Goal: Task Accomplishment & Management: Manage account settings

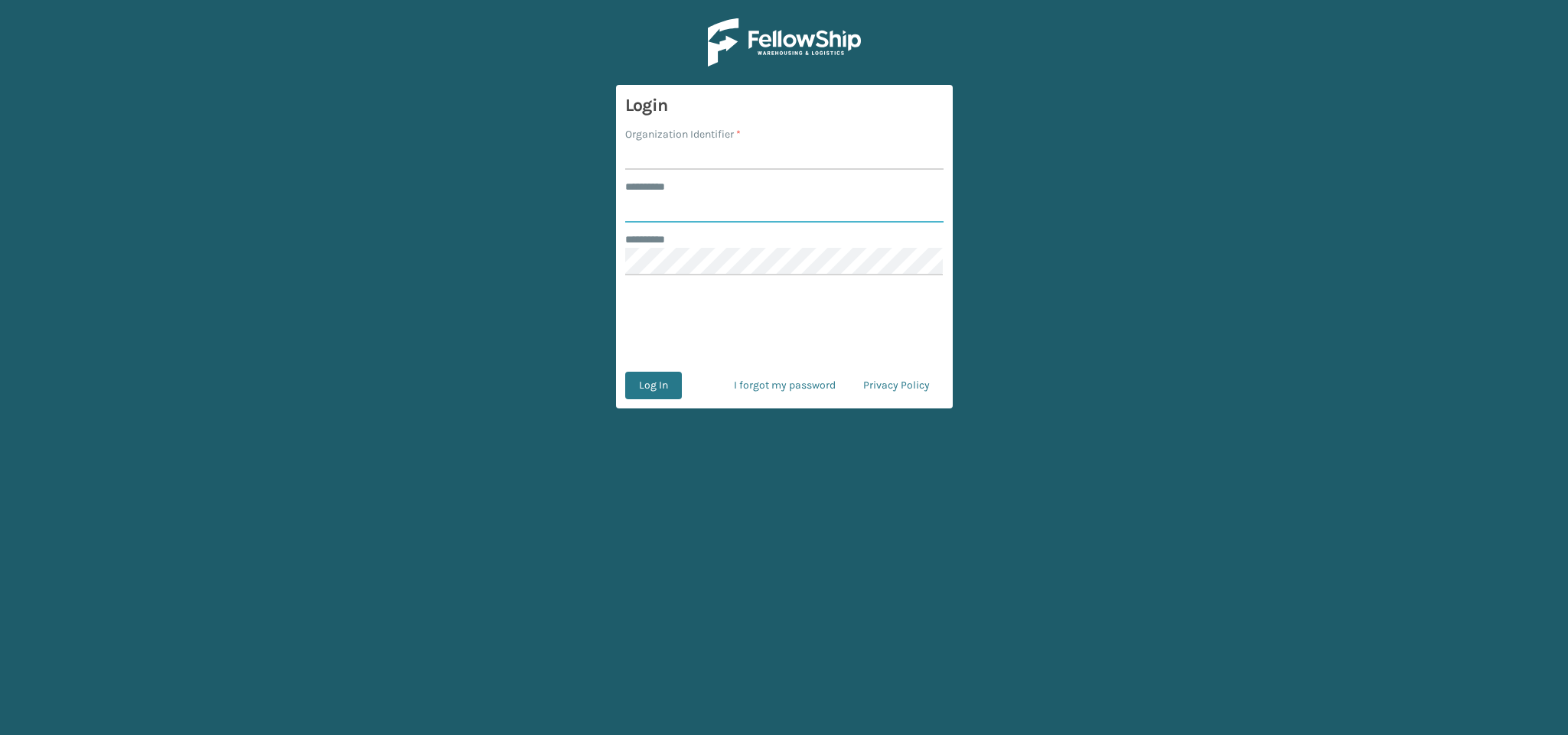
type input "**********"
click at [659, 161] on input "Organization Identifier *" at bounding box center [784, 156] width 318 height 27
type input "SuperAdminOrganization"
click at [670, 386] on button "Log In" at bounding box center [653, 385] width 57 height 27
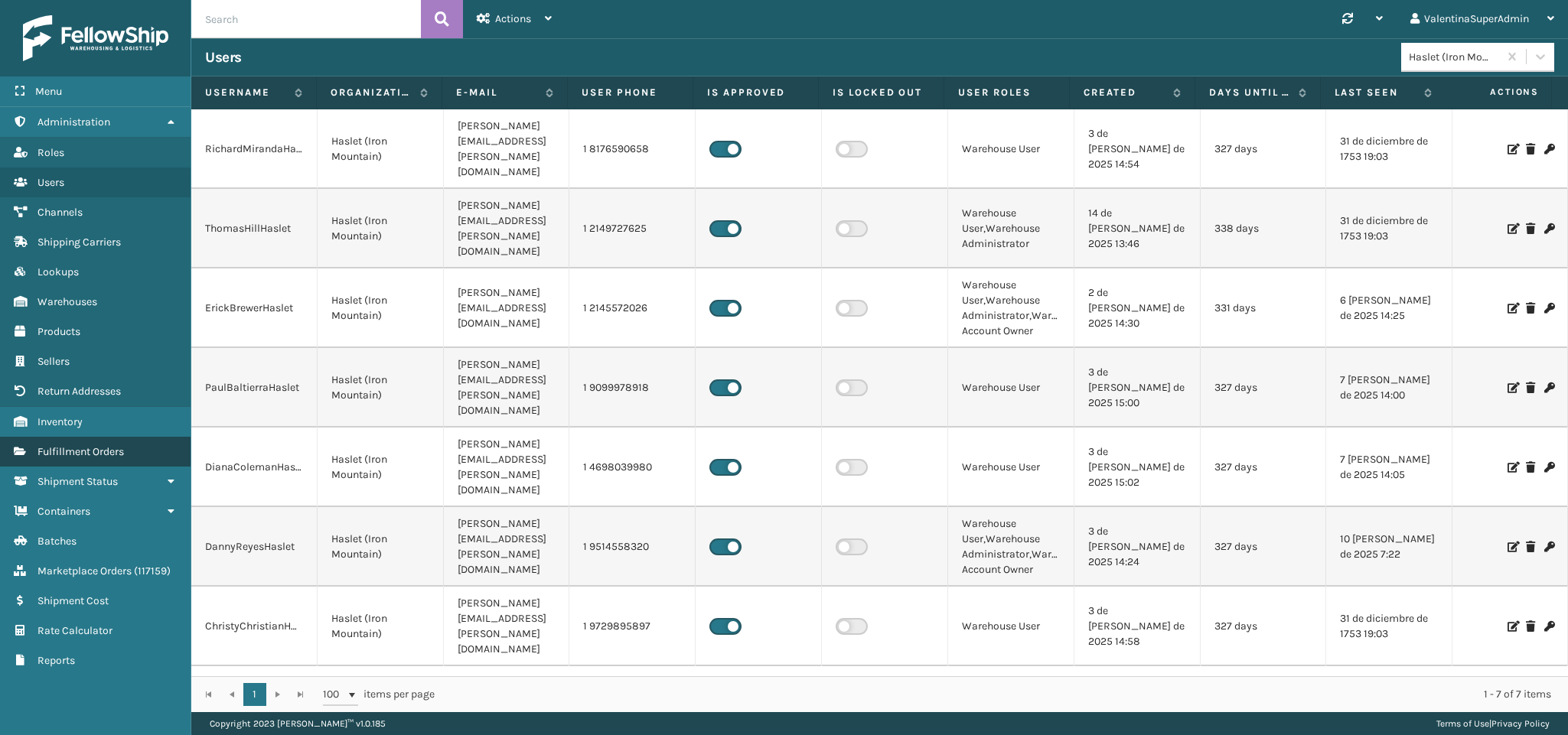
click at [117, 445] on span "Fulfillment Orders" at bounding box center [81, 452] width 87 height 13
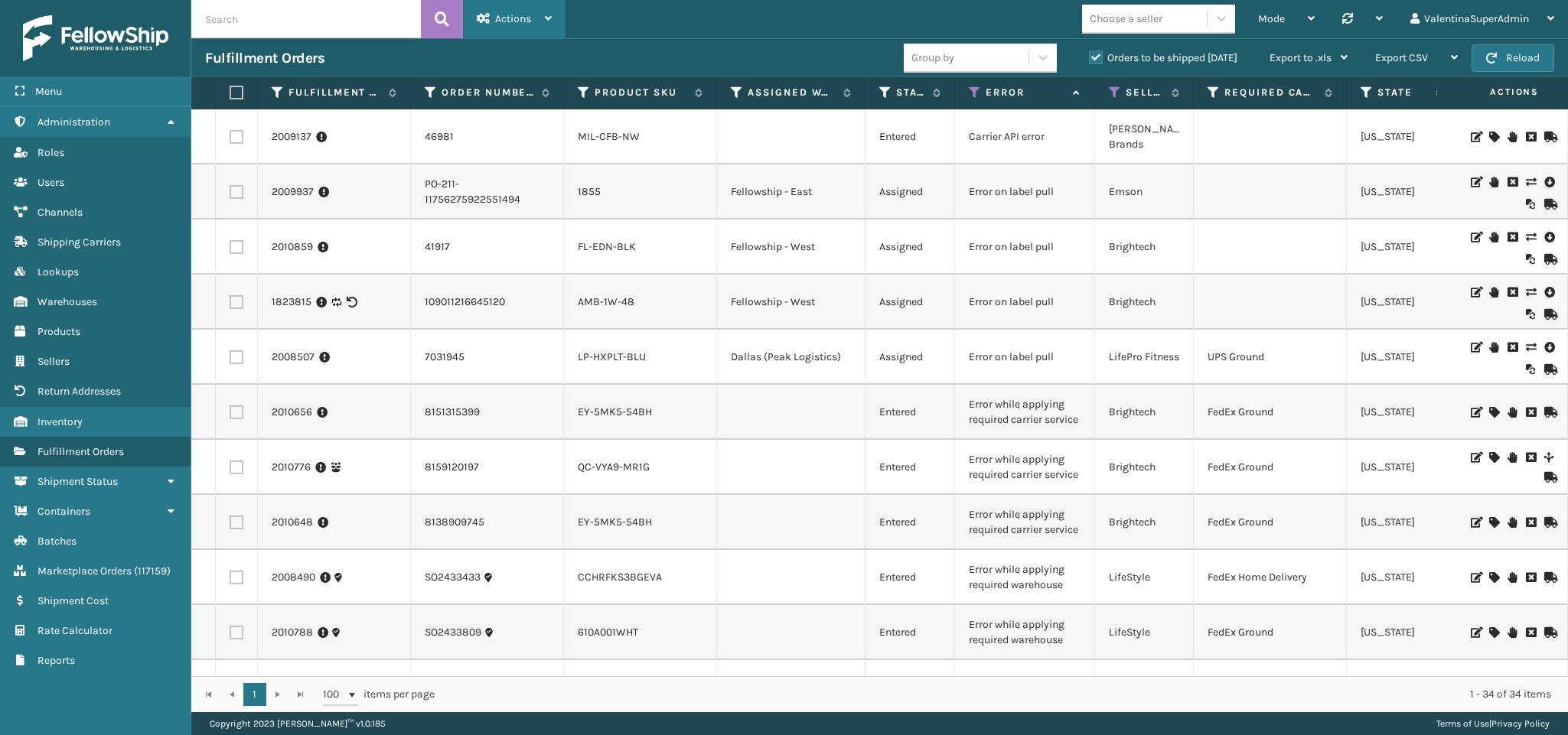
click at [520, 33] on div "Actions" at bounding box center [514, 19] width 75 height 38
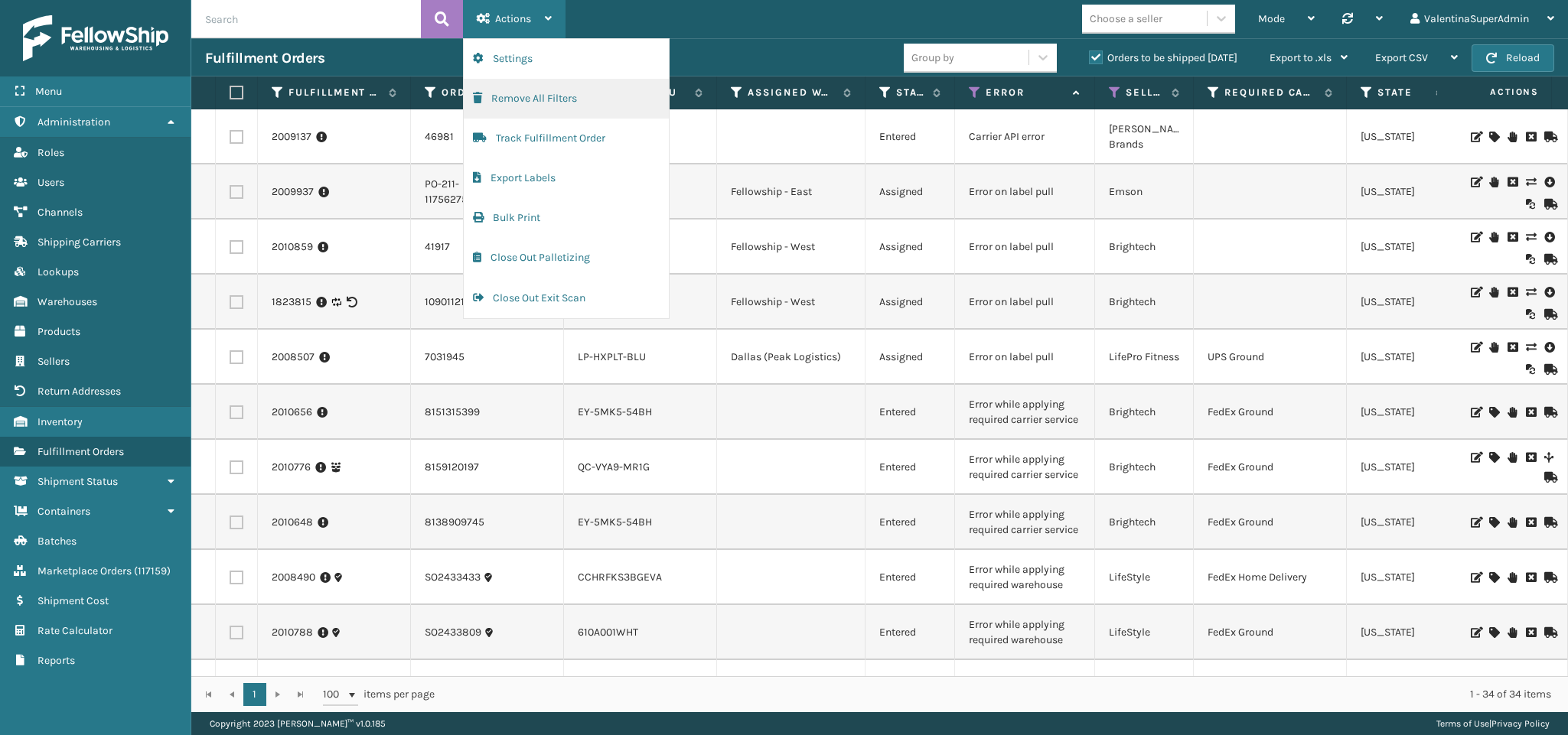
click at [576, 108] on button "Remove All Filters" at bounding box center [566, 99] width 205 height 40
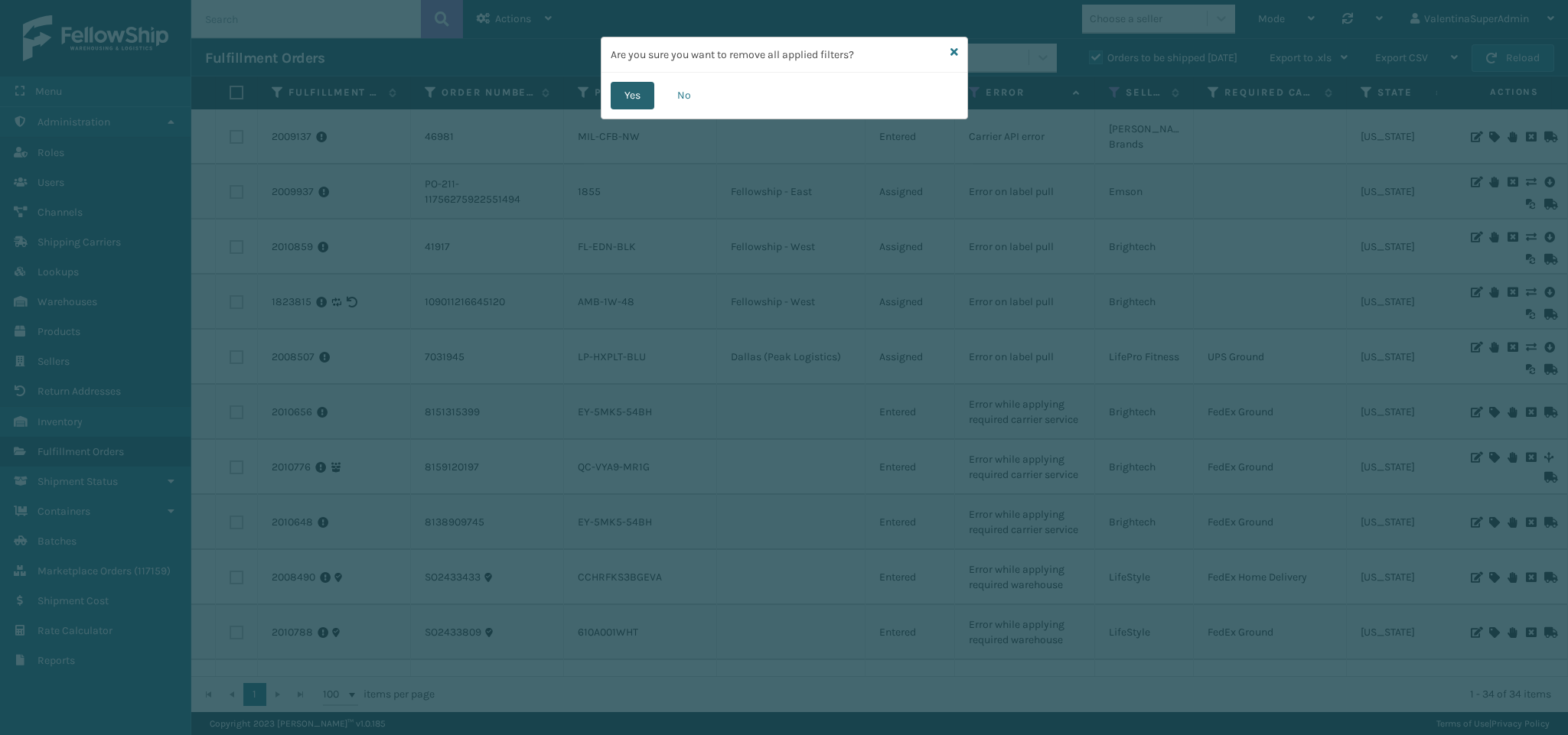
click at [632, 91] on button "Yes" at bounding box center [632, 95] width 44 height 27
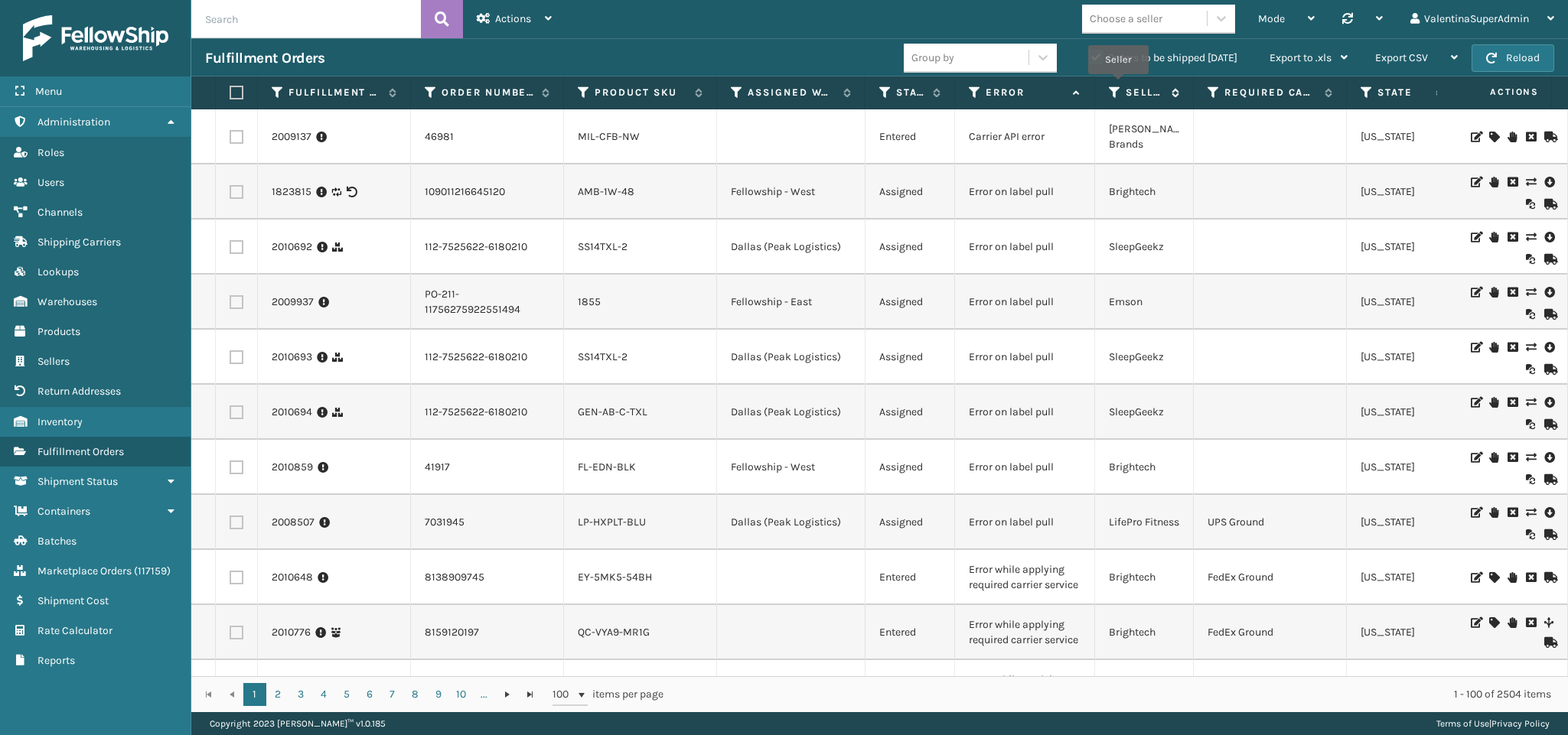
click at [1118, 86] on icon at bounding box center [1115, 92] width 12 height 14
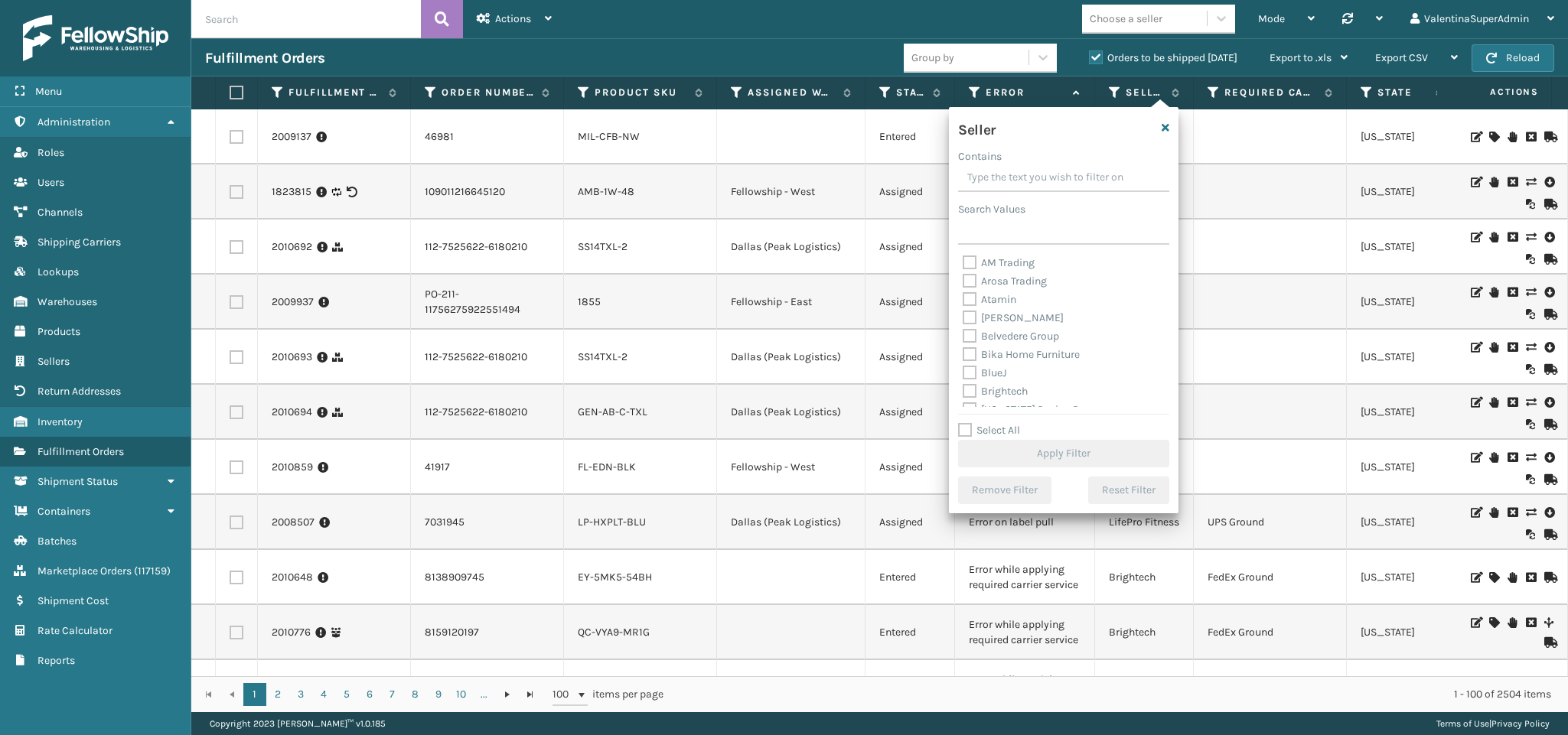
click at [1004, 432] on label "Select All" at bounding box center [989, 430] width 62 height 13
click at [1004, 424] on input "Select All" at bounding box center [1073, 423] width 230 height 2
checkbox input "true"
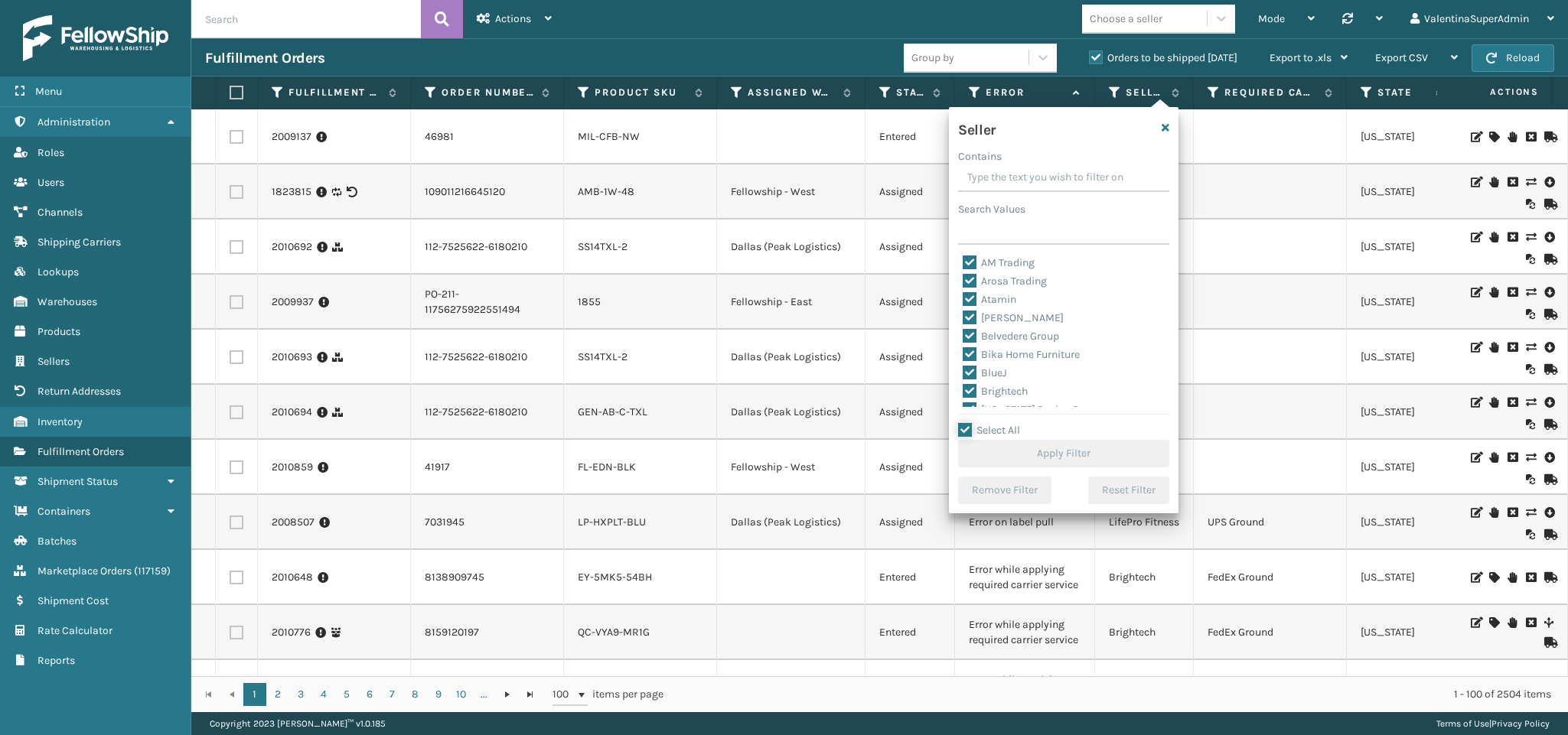
checkbox input "true"
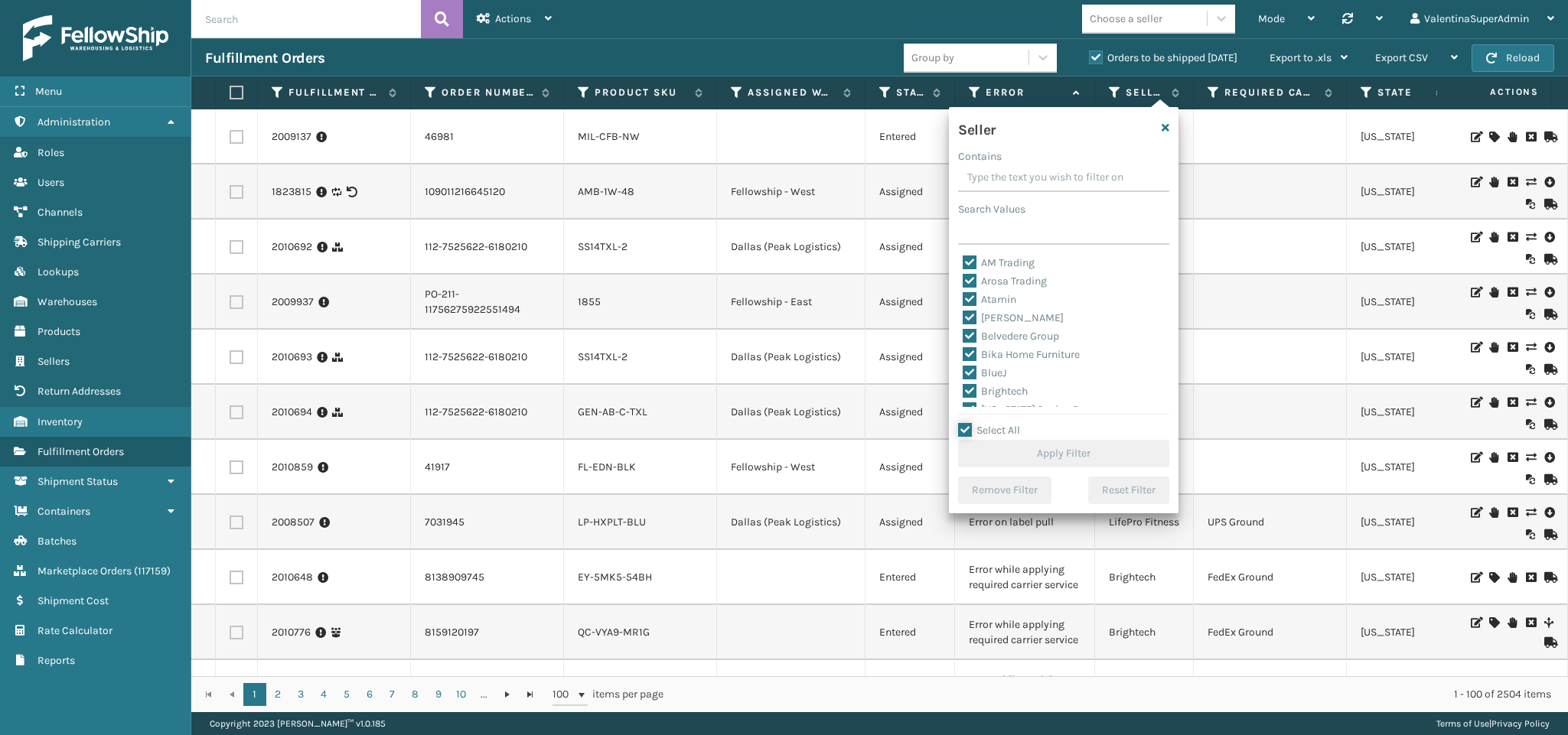
checkbox input "true"
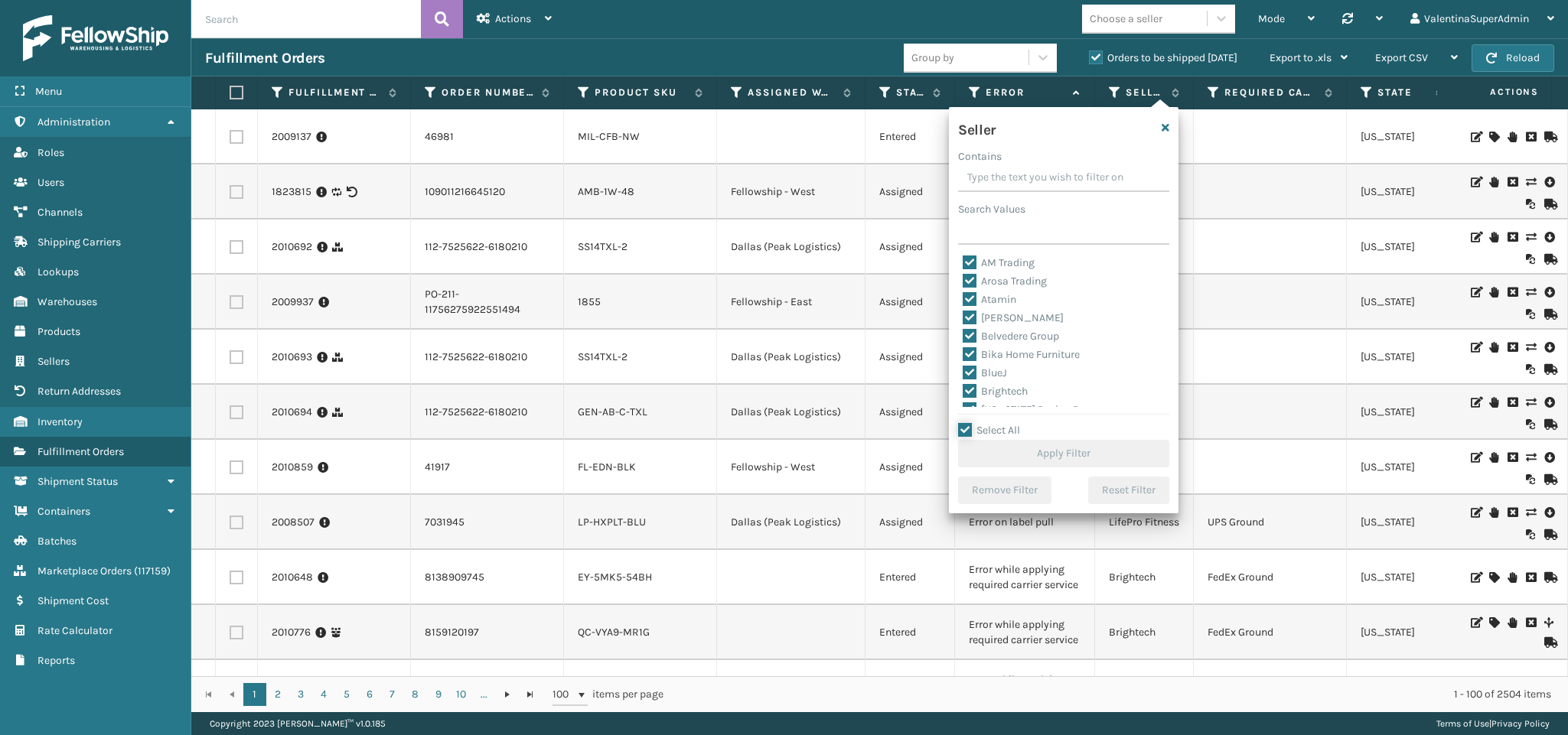
checkbox input "true"
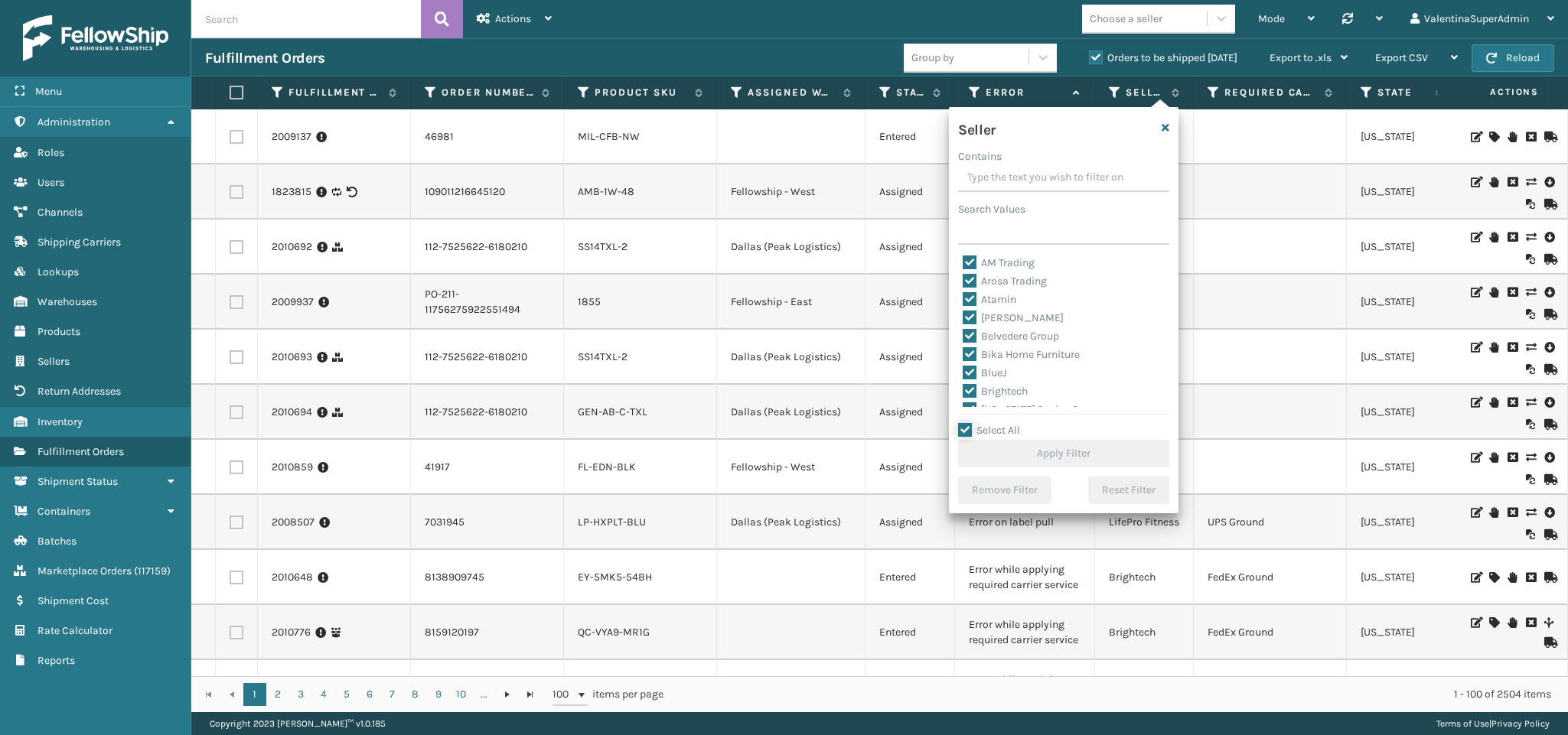
checkbox input "true"
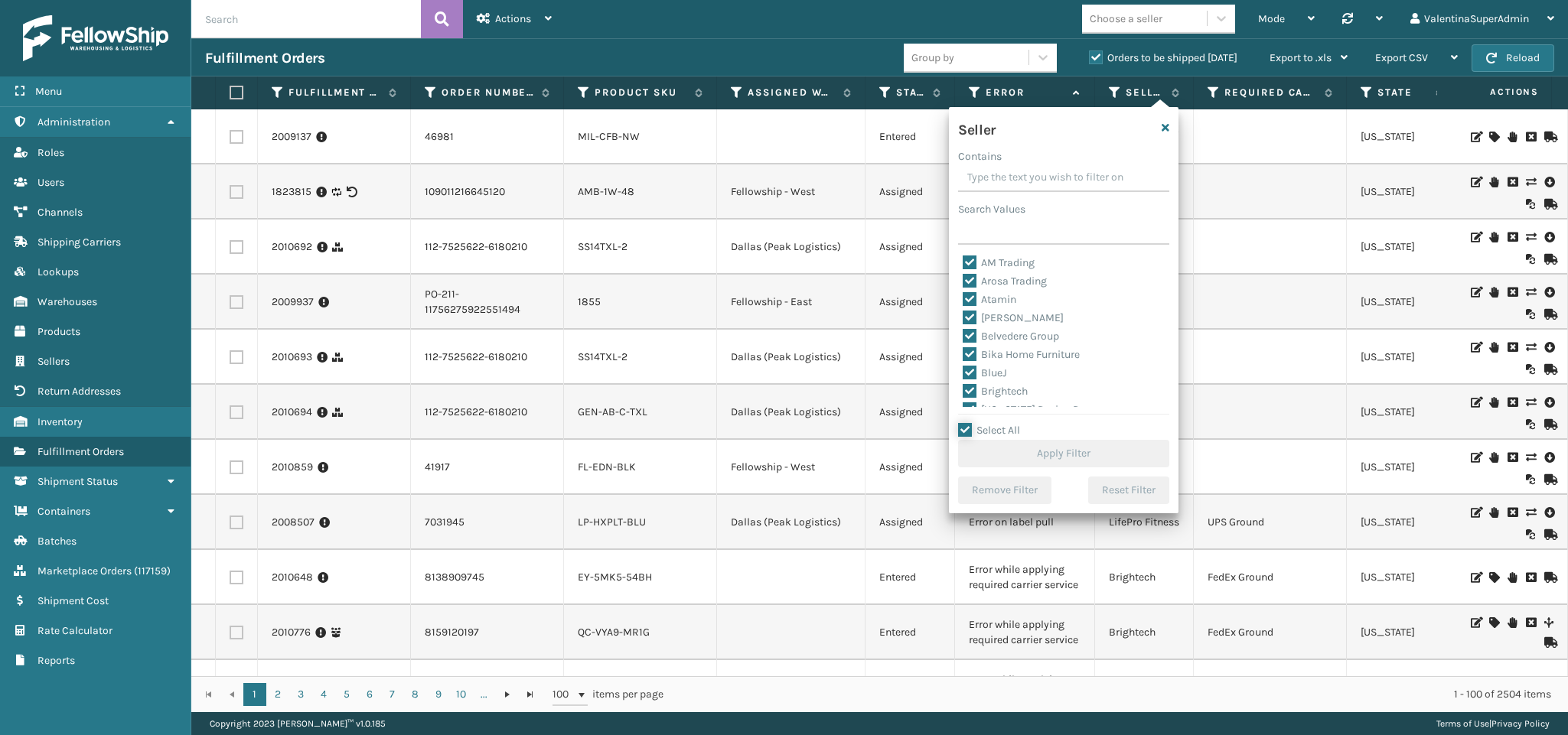
checkbox input "true"
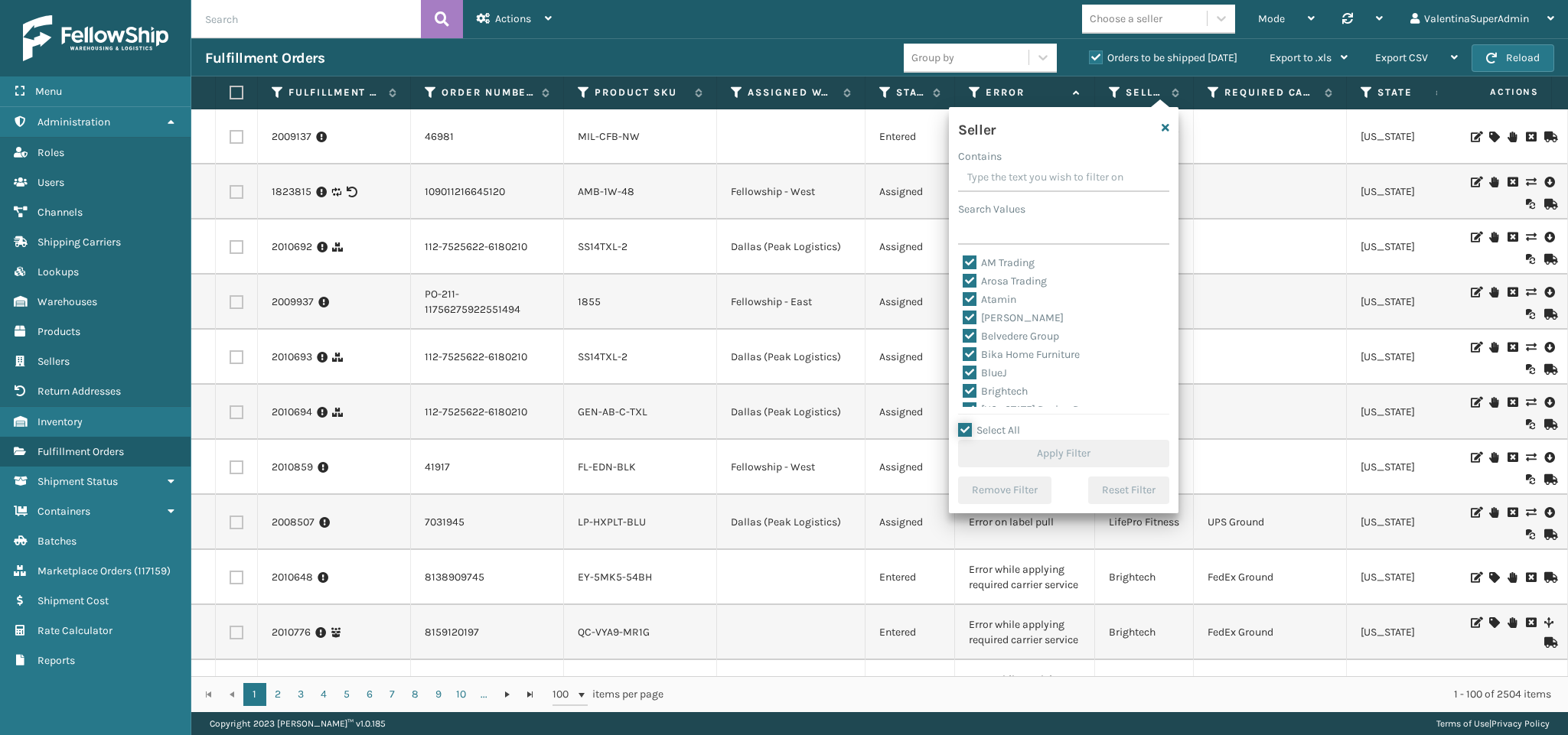
checkbox input "true"
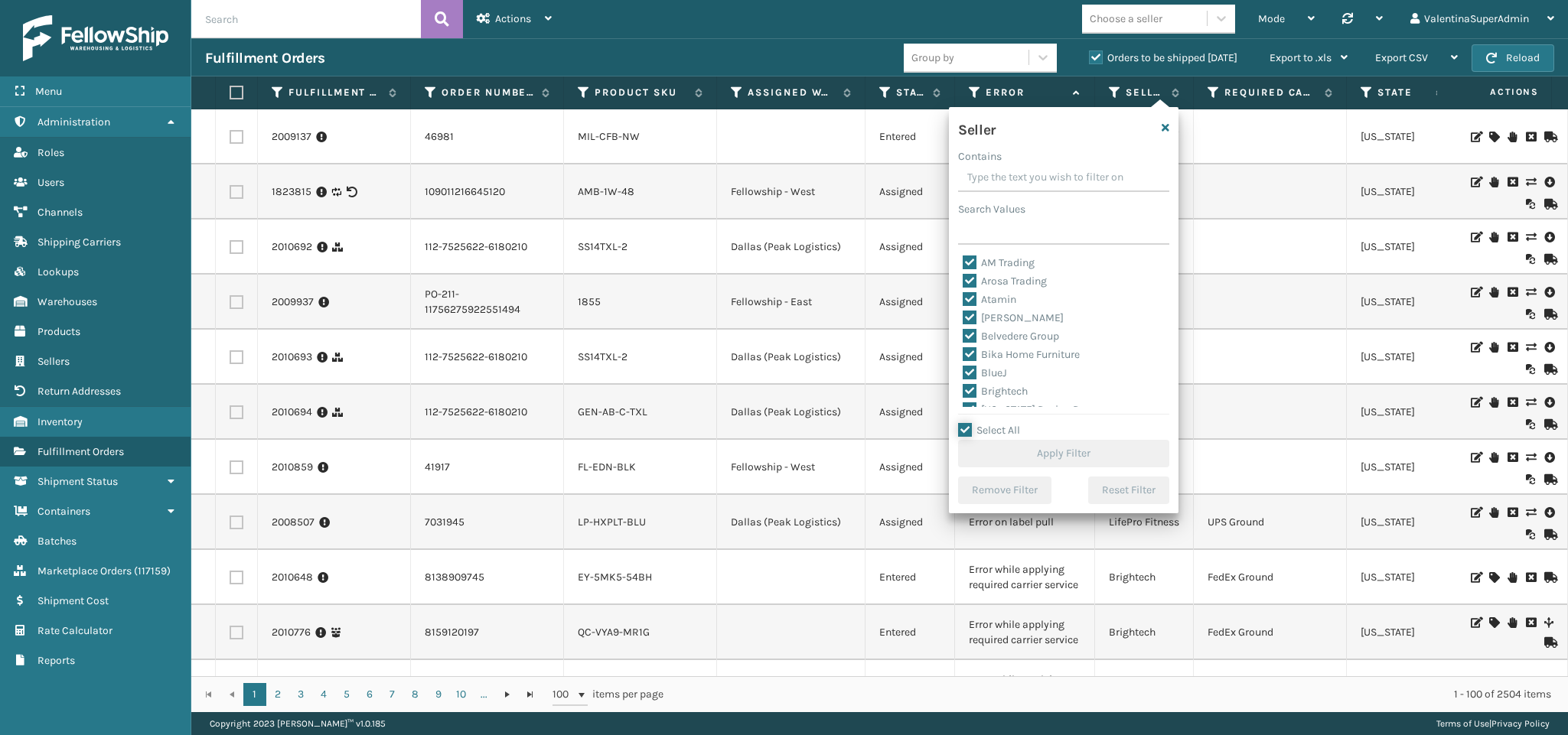
checkbox input "true"
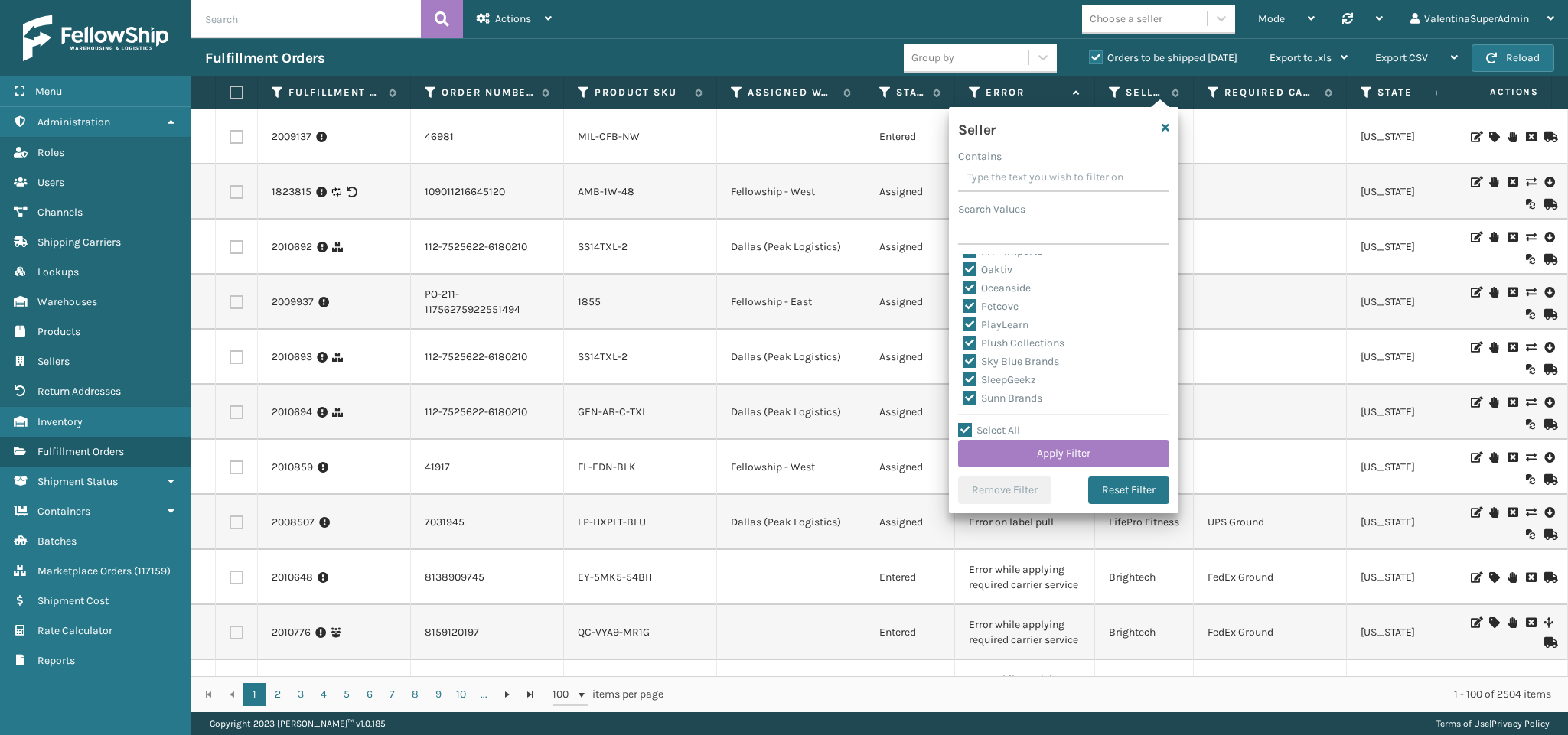
click at [1013, 381] on label "SleepGeekz" at bounding box center [999, 380] width 73 height 13
click at [963, 381] on input "SleepGeekz" at bounding box center [962, 376] width 1 height 10
checkbox input "false"
click at [1061, 448] on button "Apply Filter" at bounding box center [1064, 453] width 211 height 27
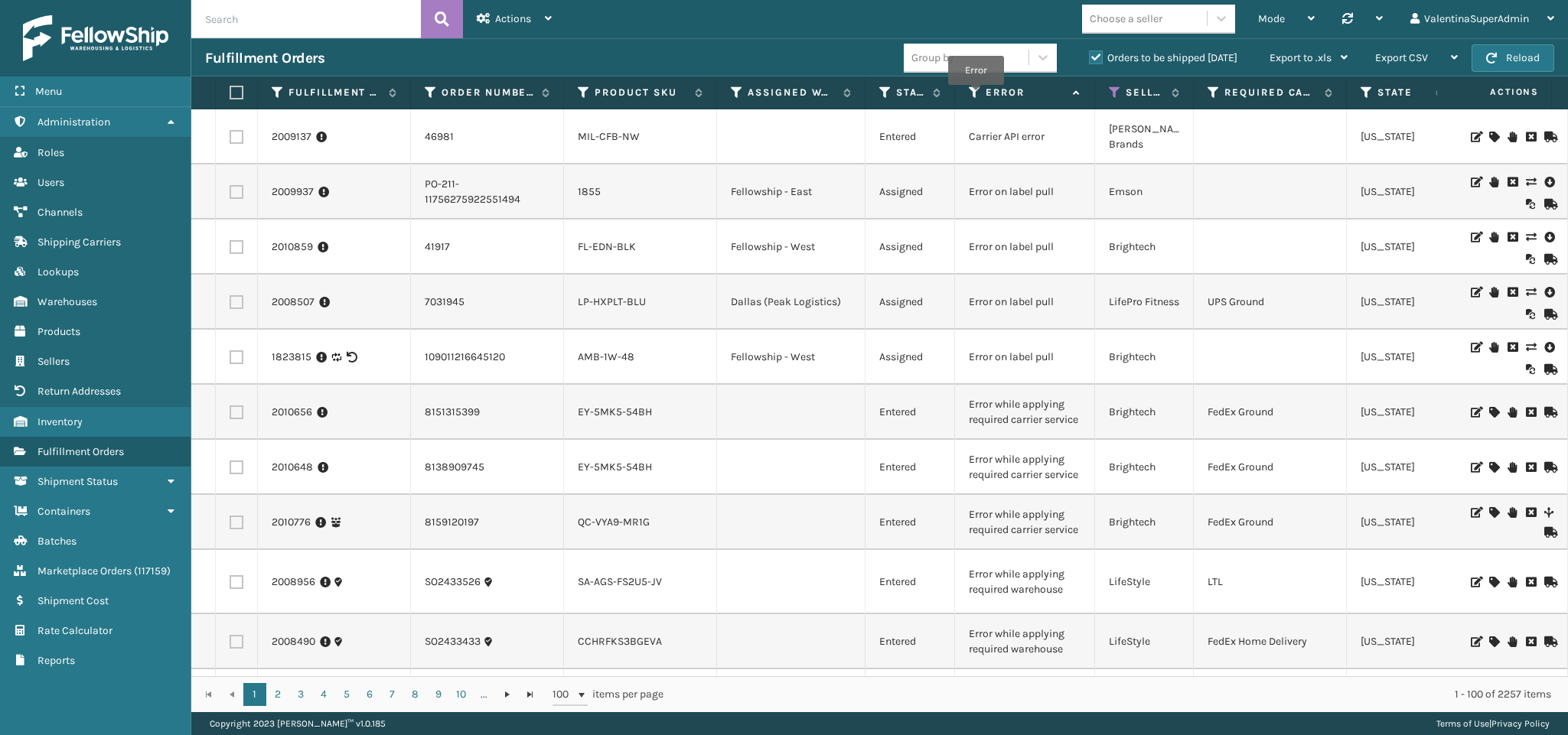
click at [976, 96] on icon at bounding box center [975, 92] width 12 height 14
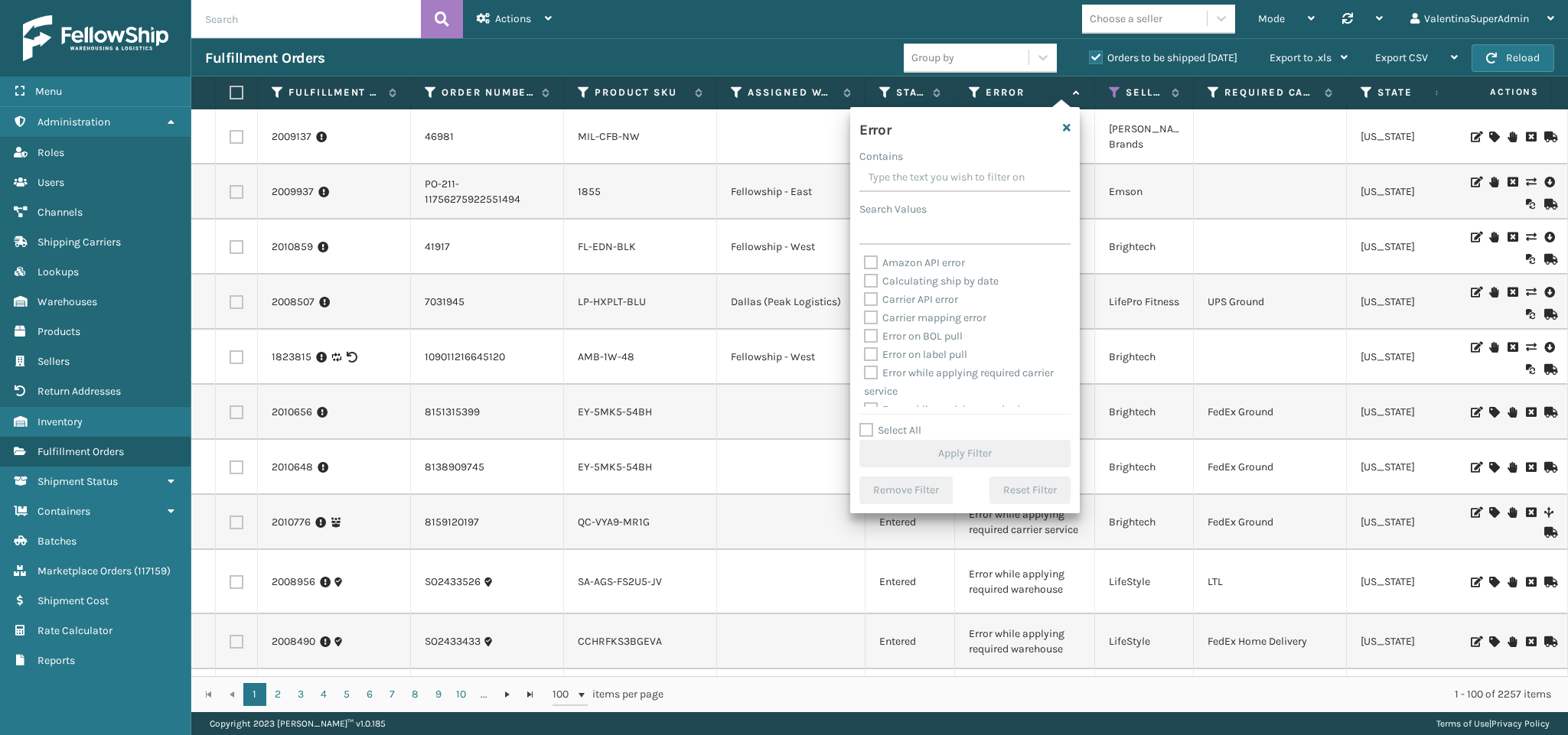
click at [905, 418] on div "Error Contains Search Values Amazon API error Calculating ship by date Carrier …" at bounding box center [965, 310] width 230 height 406
click at [903, 430] on label "Select All" at bounding box center [890, 430] width 62 height 13
click at [903, 424] on input "Select All" at bounding box center [974, 423] width 230 height 2
checkbox input "true"
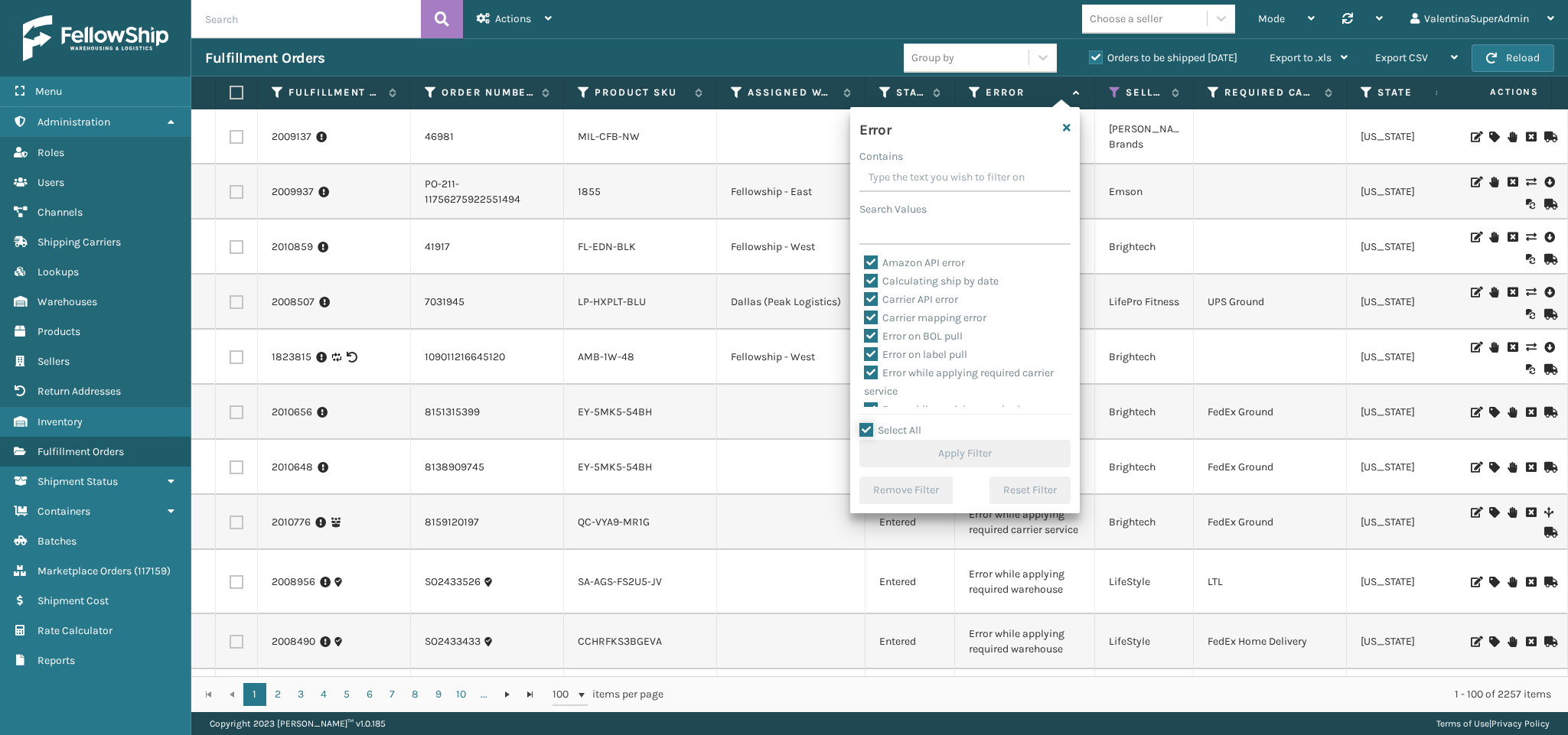
checkbox input "true"
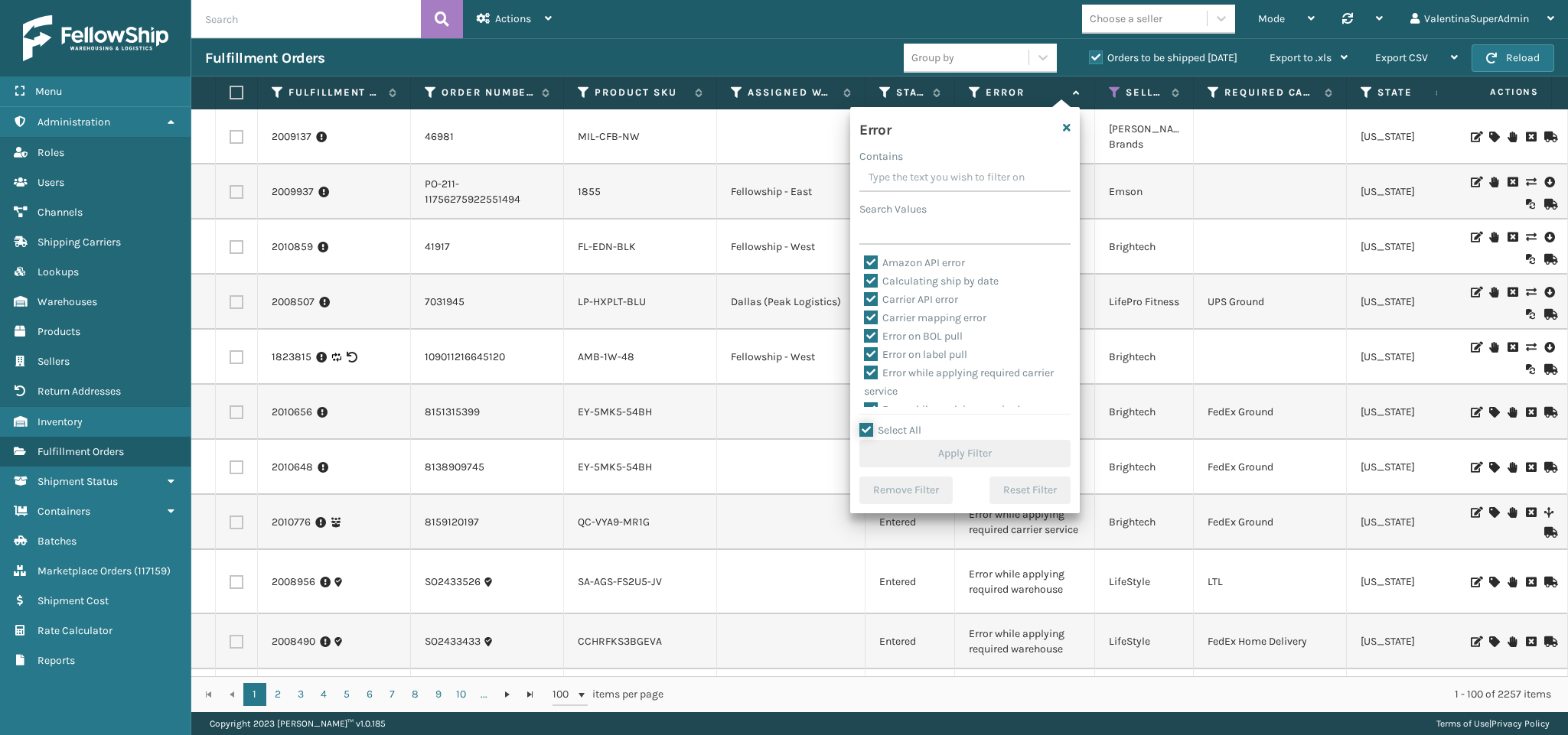
checkbox input "true"
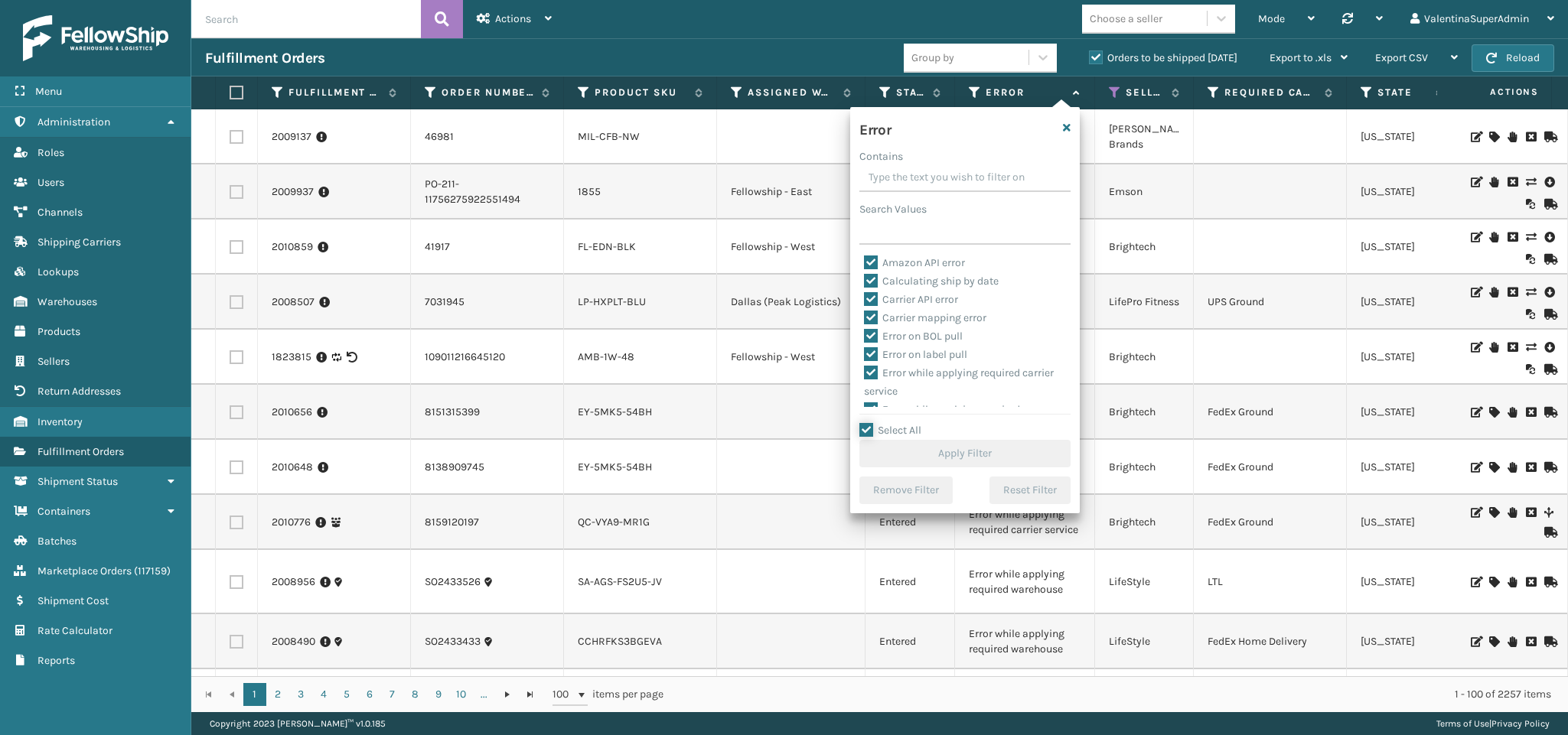
checkbox input "true"
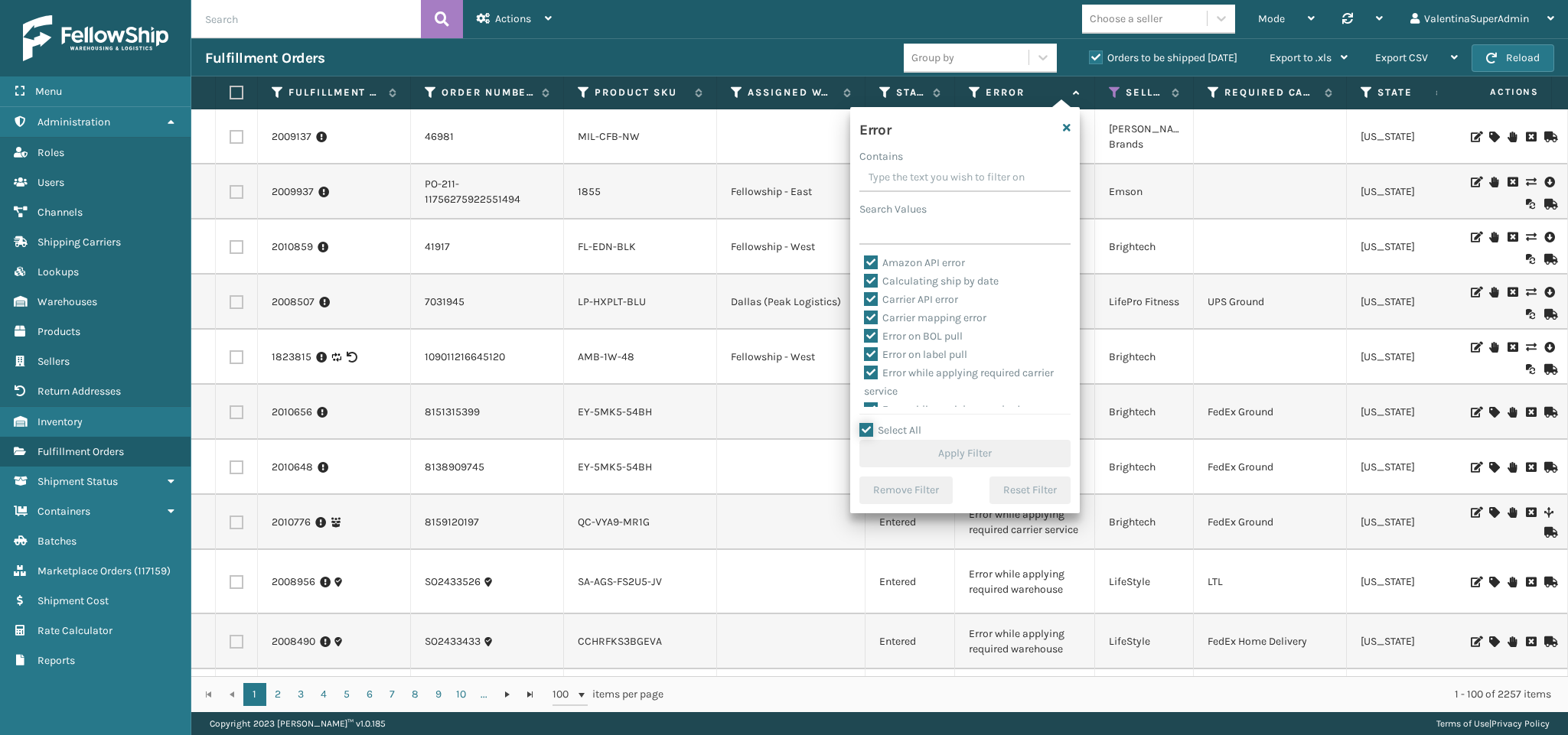
checkbox input "true"
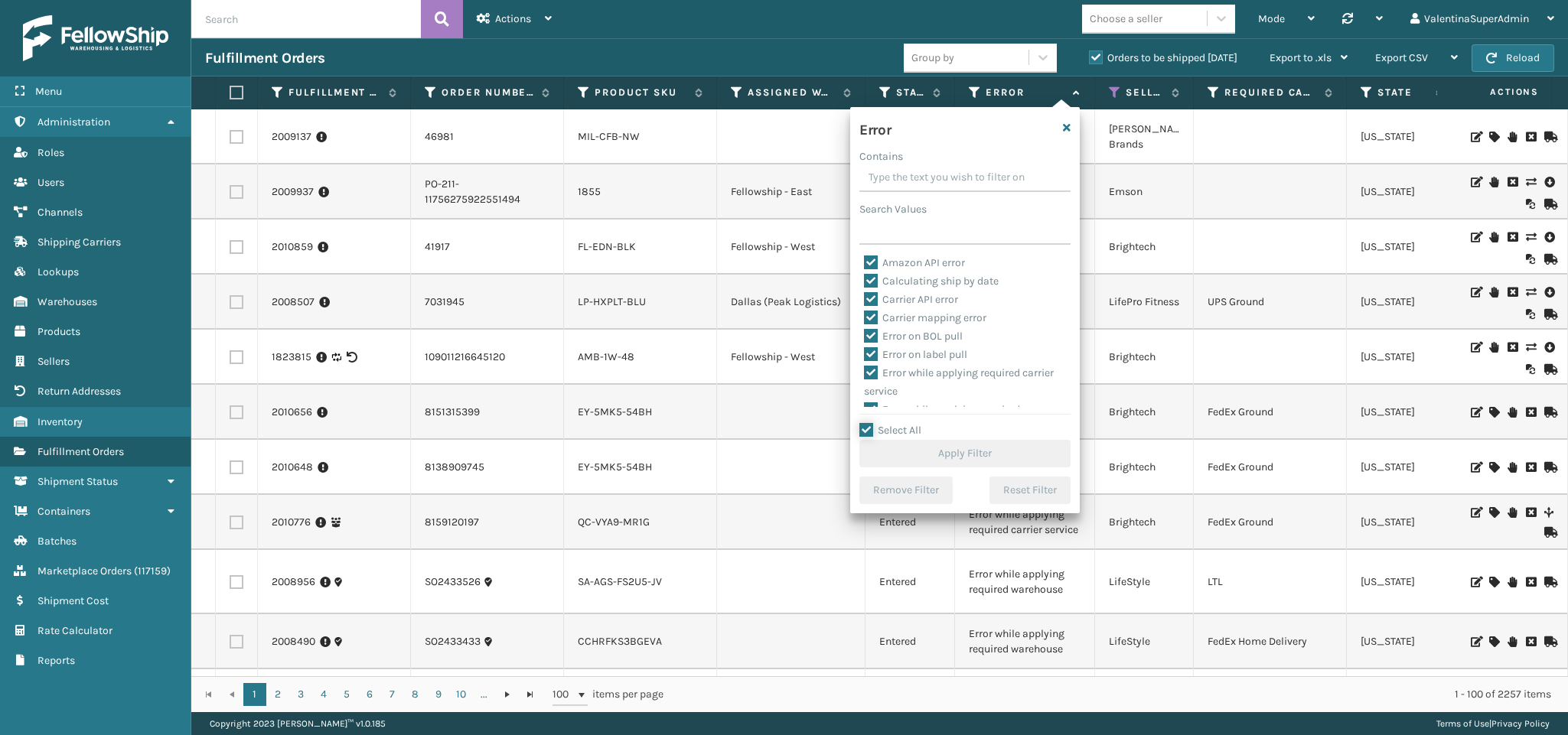
checkbox input "true"
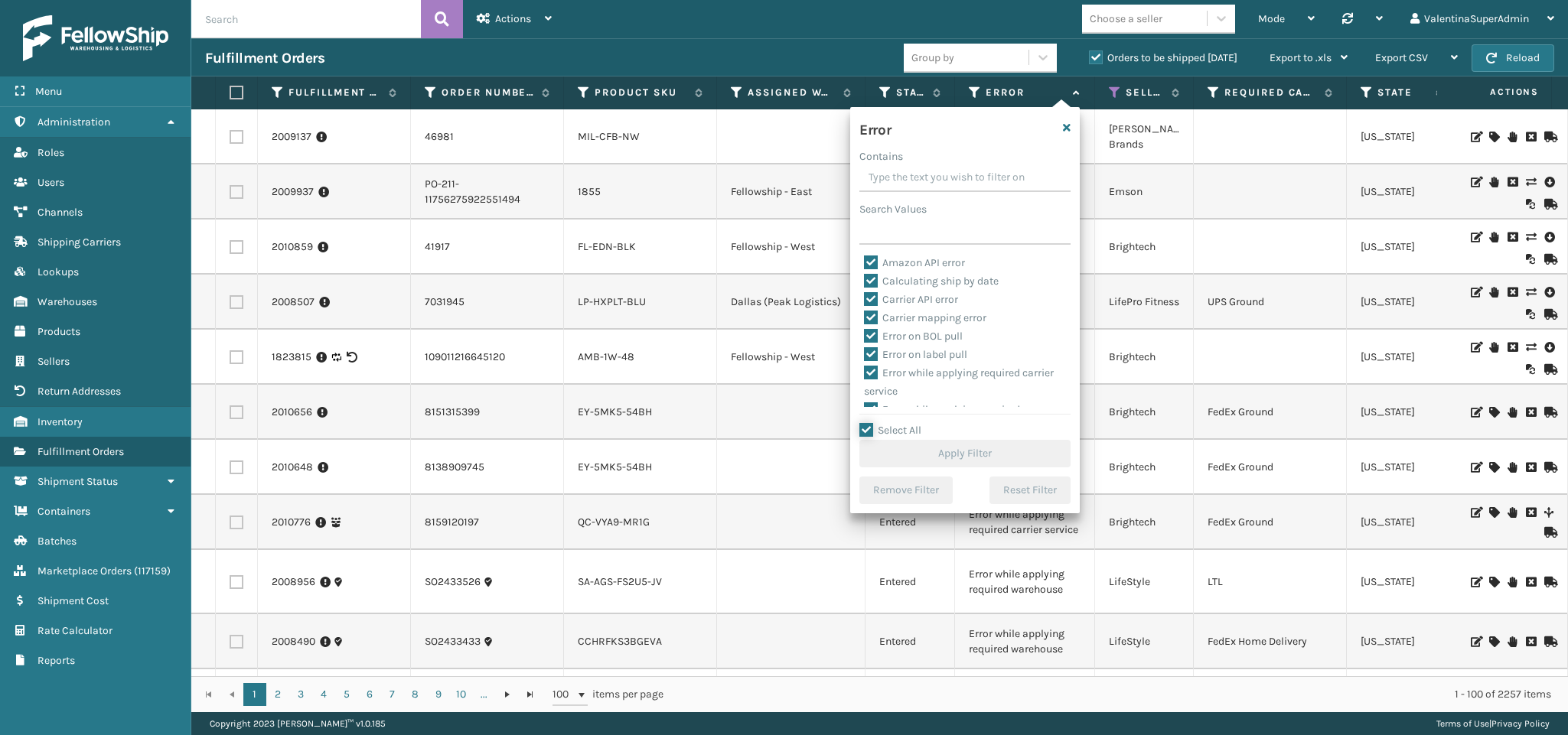
checkbox input "true"
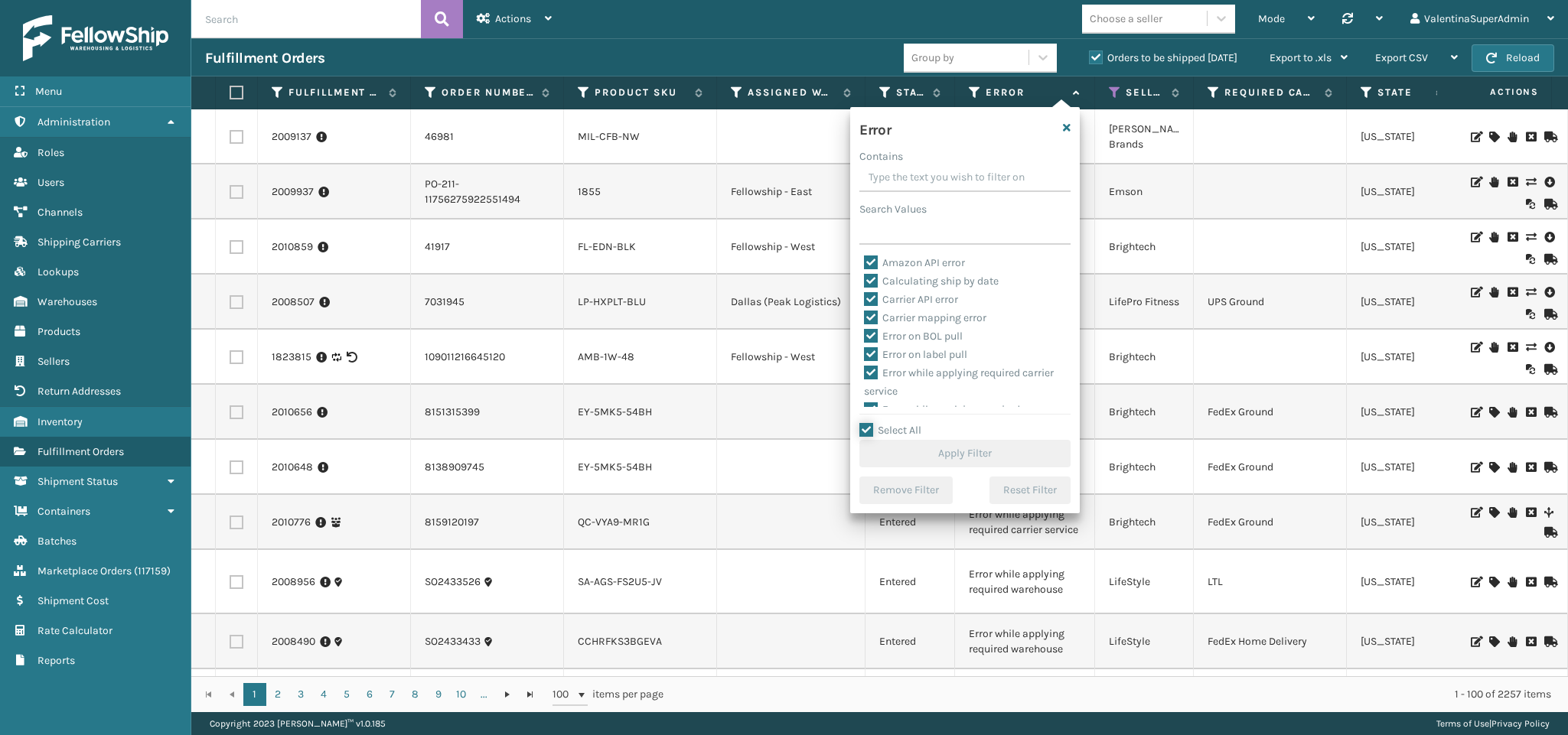
checkbox input "true"
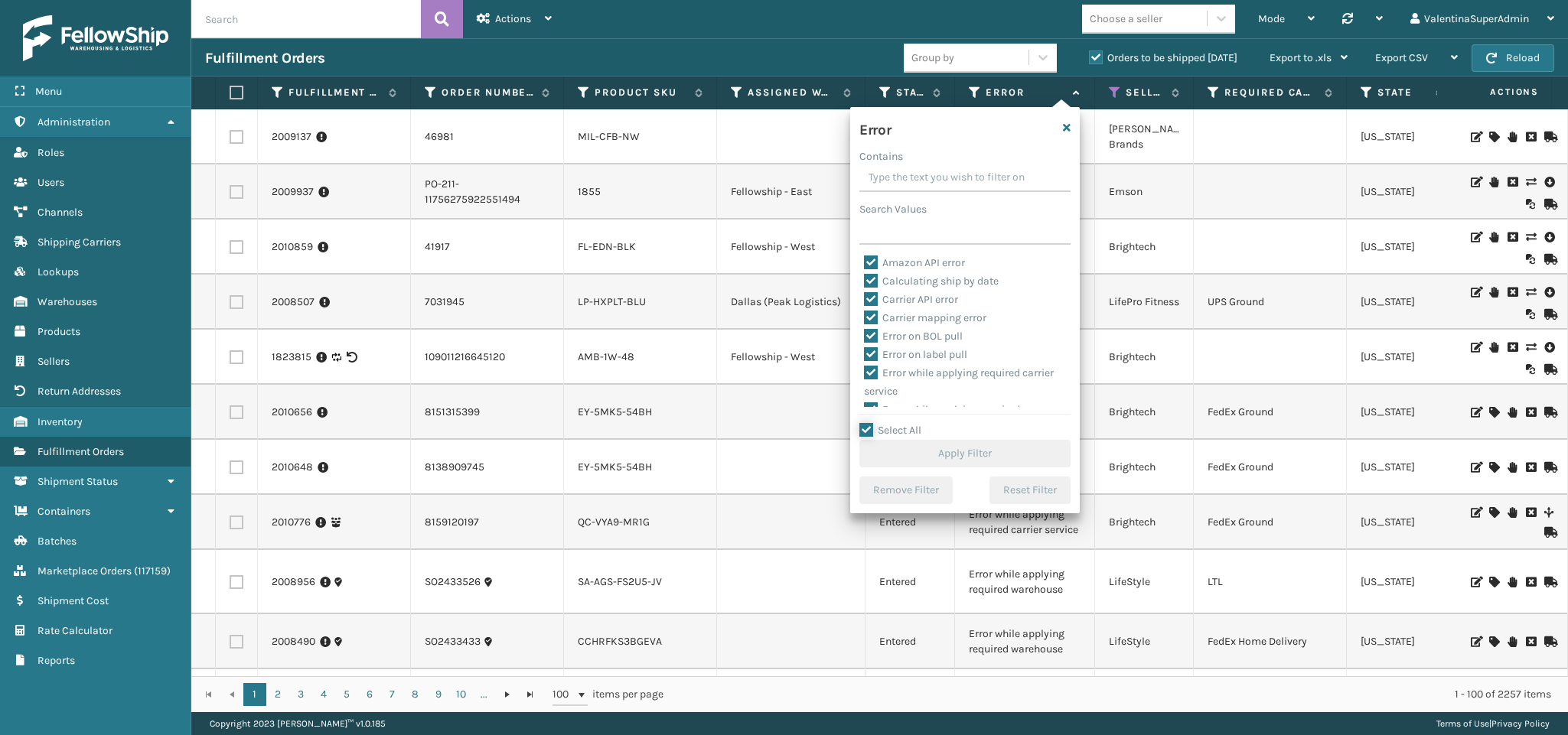
checkbox input "true"
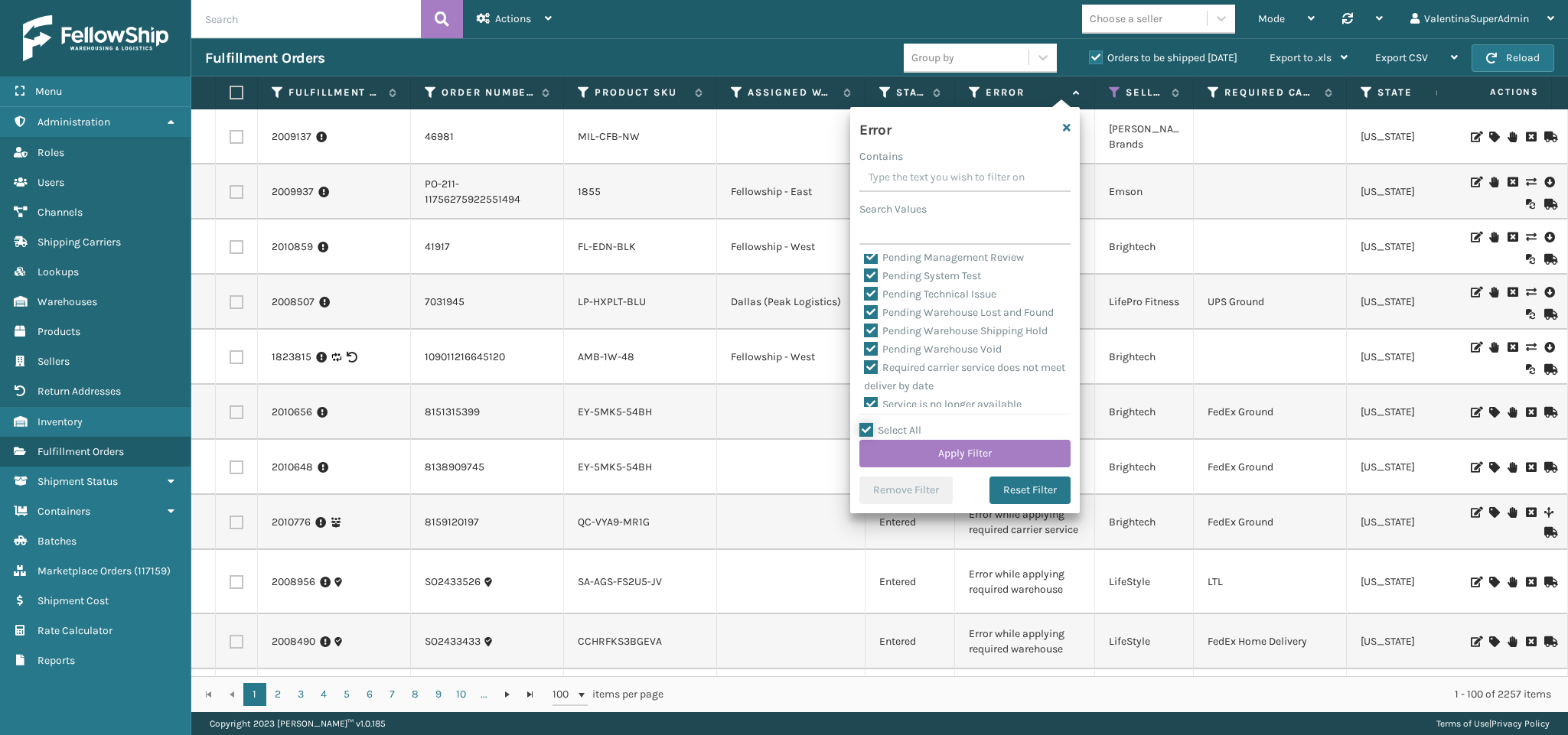
scroll to position [691, 0]
click at [910, 281] on label "Pending Warehouse Void" at bounding box center [932, 288] width 138 height 13
click at [864, 281] on input "Pending Warehouse Void" at bounding box center [864, 283] width 1 height 10
checkbox input "false"
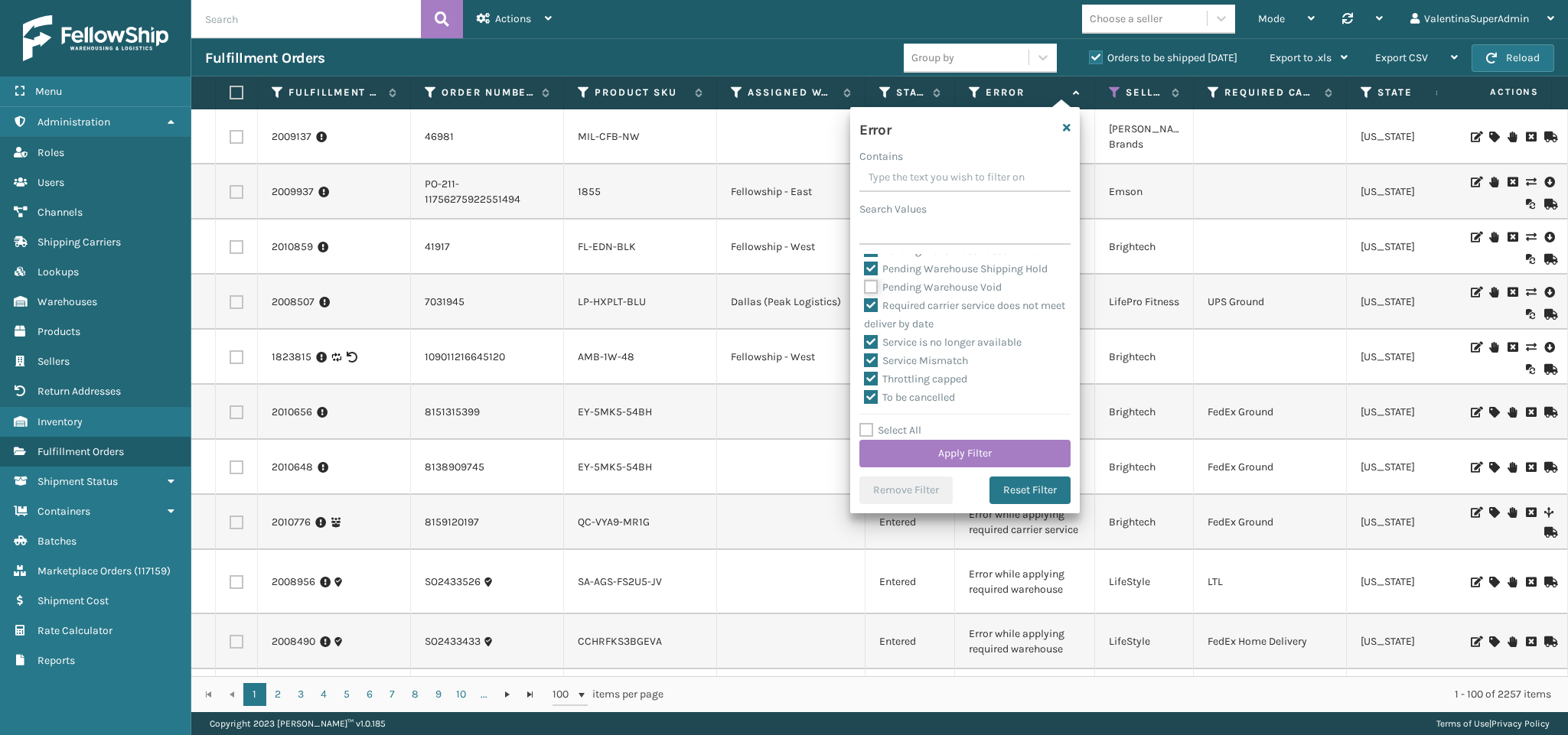
scroll to position [576, 0]
click at [914, 336] on label "Pending Warehouse Shipping Hold" at bounding box center [955, 330] width 184 height 13
click at [864, 330] on input "Pending Warehouse Shipping Hold" at bounding box center [864, 325] width 1 height 10
checkbox input "false"
click at [907, 317] on label "Pending Warehouse Lost and Found" at bounding box center [958, 311] width 190 height 13
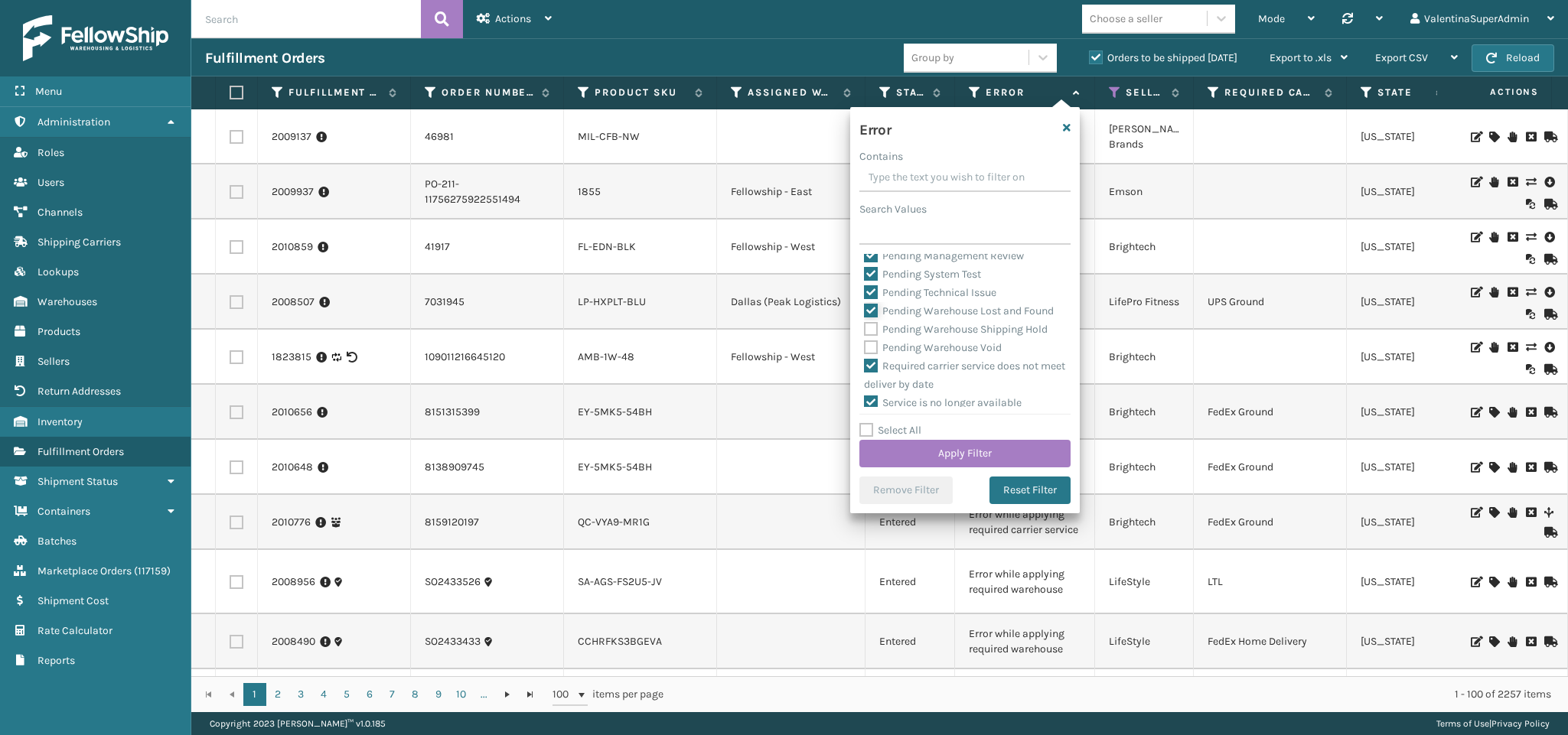
click at [864, 312] on input "Pending Warehouse Lost and Found" at bounding box center [864, 307] width 1 height 10
checkbox input "false"
click at [902, 299] on label "Pending Technical Issue" at bounding box center [929, 293] width 133 height 13
click at [864, 294] on input "Pending Technical Issue" at bounding box center [864, 289] width 1 height 10
checkbox input "false"
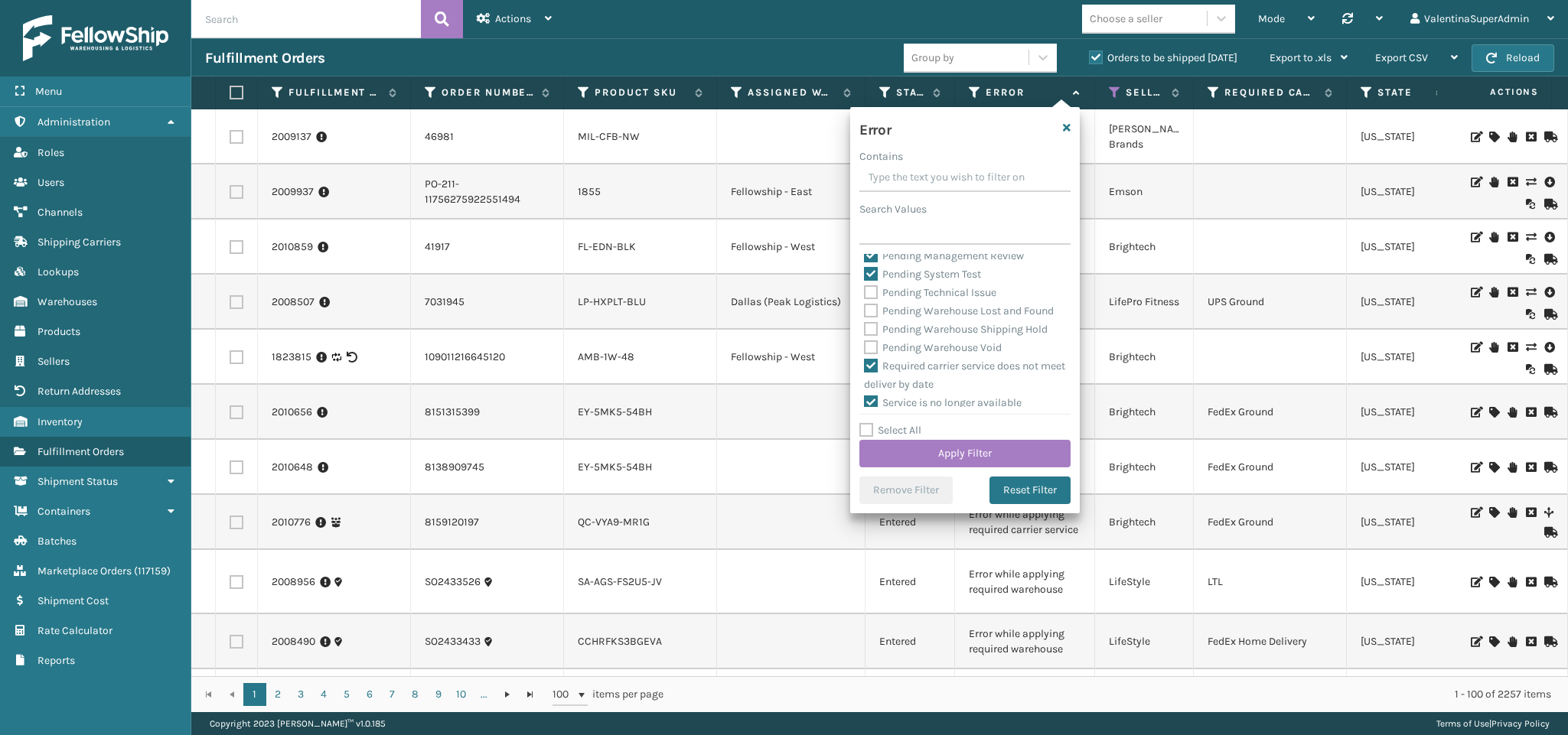
click at [894, 281] on label "Pending System Test" at bounding box center [922, 274] width 117 height 13
click at [864, 275] on input "Pending System Test" at bounding box center [864, 270] width 1 height 10
checkbox input "false"
click at [889, 263] on label "Pending Management Review" at bounding box center [943, 256] width 160 height 13
click at [864, 257] on input "Pending Management Review" at bounding box center [864, 252] width 1 height 10
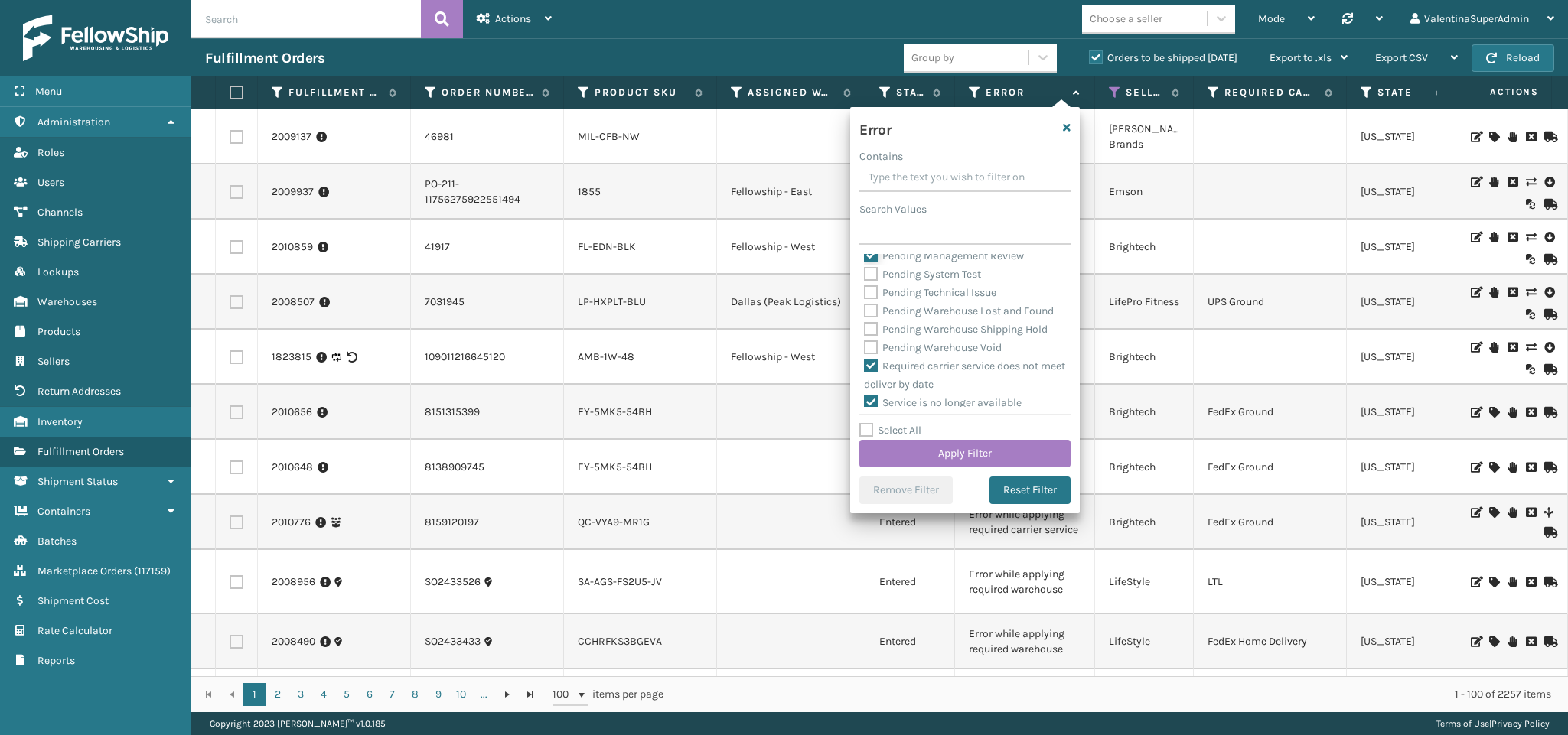
checkbox input "false"
click at [884, 244] on label "Pending Later Ship Date" at bounding box center [929, 237] width 133 height 13
click at [864, 239] on input "Pending Later Ship Date" at bounding box center [864, 234] width 1 height 10
checkbox input "false"
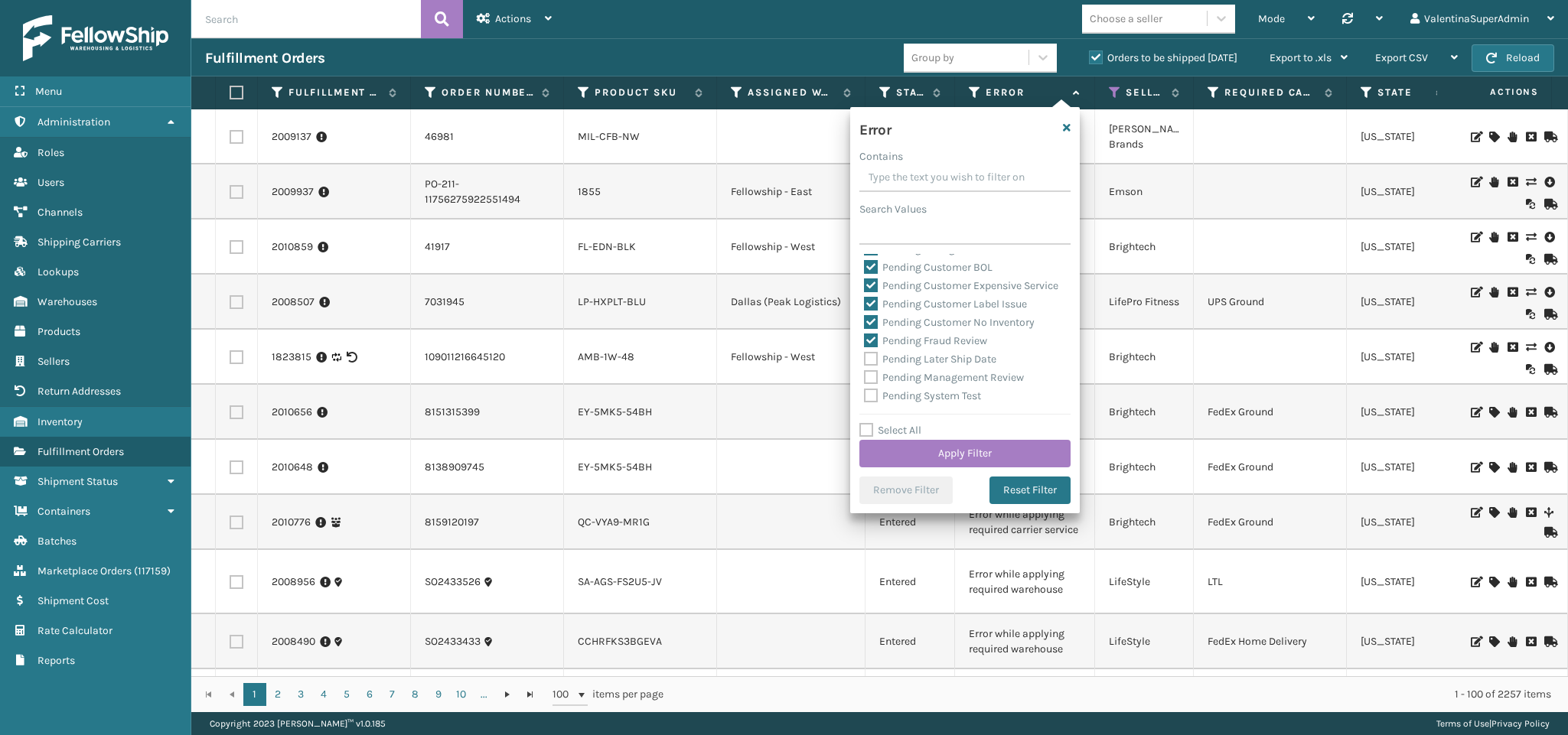
click at [909, 348] on label "Pending Fraud Review" at bounding box center [925, 341] width 124 height 13
click at [864, 342] on input "Pending Fraud Review" at bounding box center [864, 337] width 1 height 10
checkbox input "false"
click at [902, 329] on label "Pending Customer No Inventory" at bounding box center [948, 323] width 171 height 13
click at [864, 324] on input "Pending Customer No Inventory" at bounding box center [864, 319] width 1 height 10
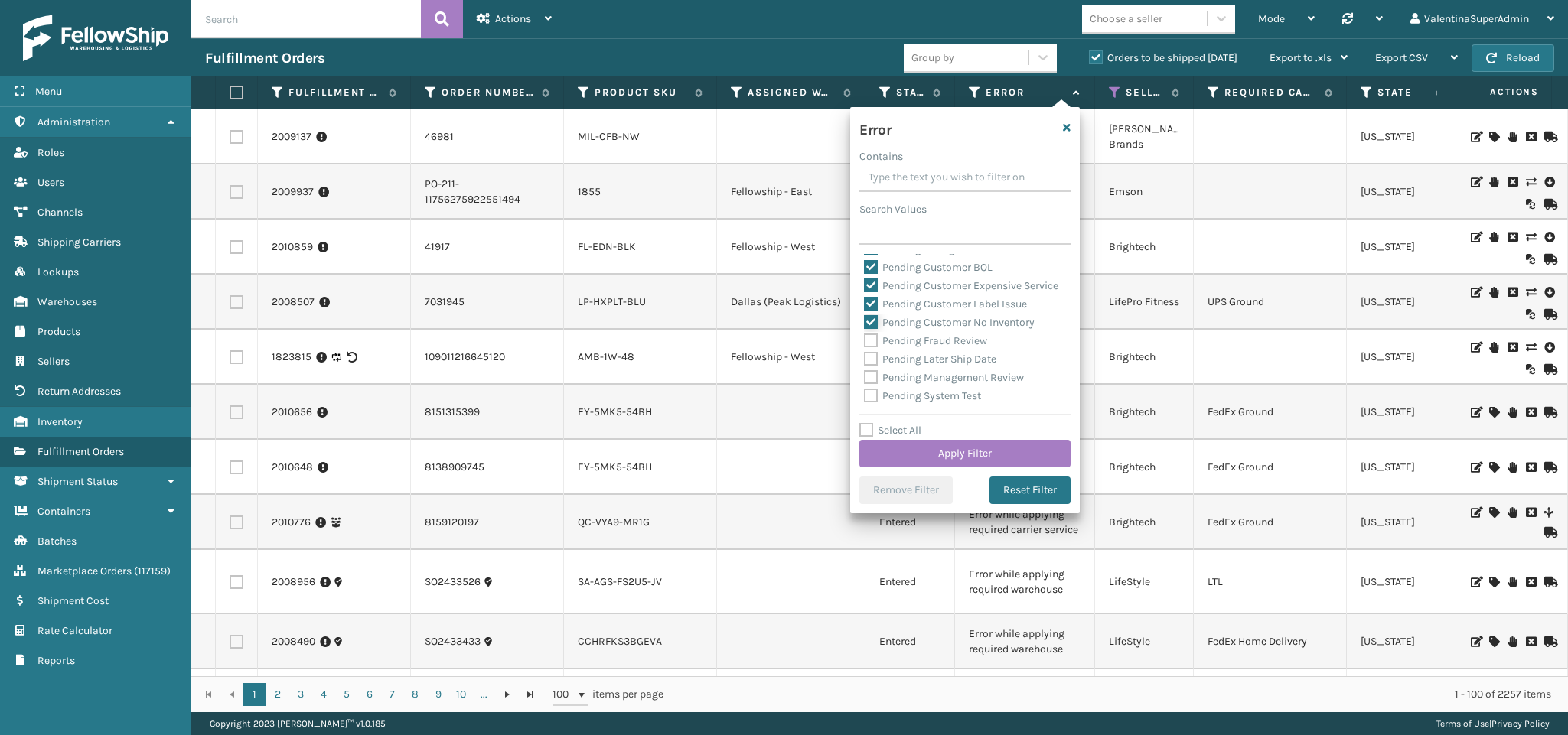
checkbox input "false"
click at [894, 311] on label "Pending Customer Label Issue" at bounding box center [945, 304] width 163 height 13
click at [864, 306] on input "Pending Customer Label Issue" at bounding box center [864, 300] width 1 height 10
checkbox input "false"
click at [886, 284] on label "Pending Customer Expensive Service" at bounding box center [961, 286] width 194 height 13
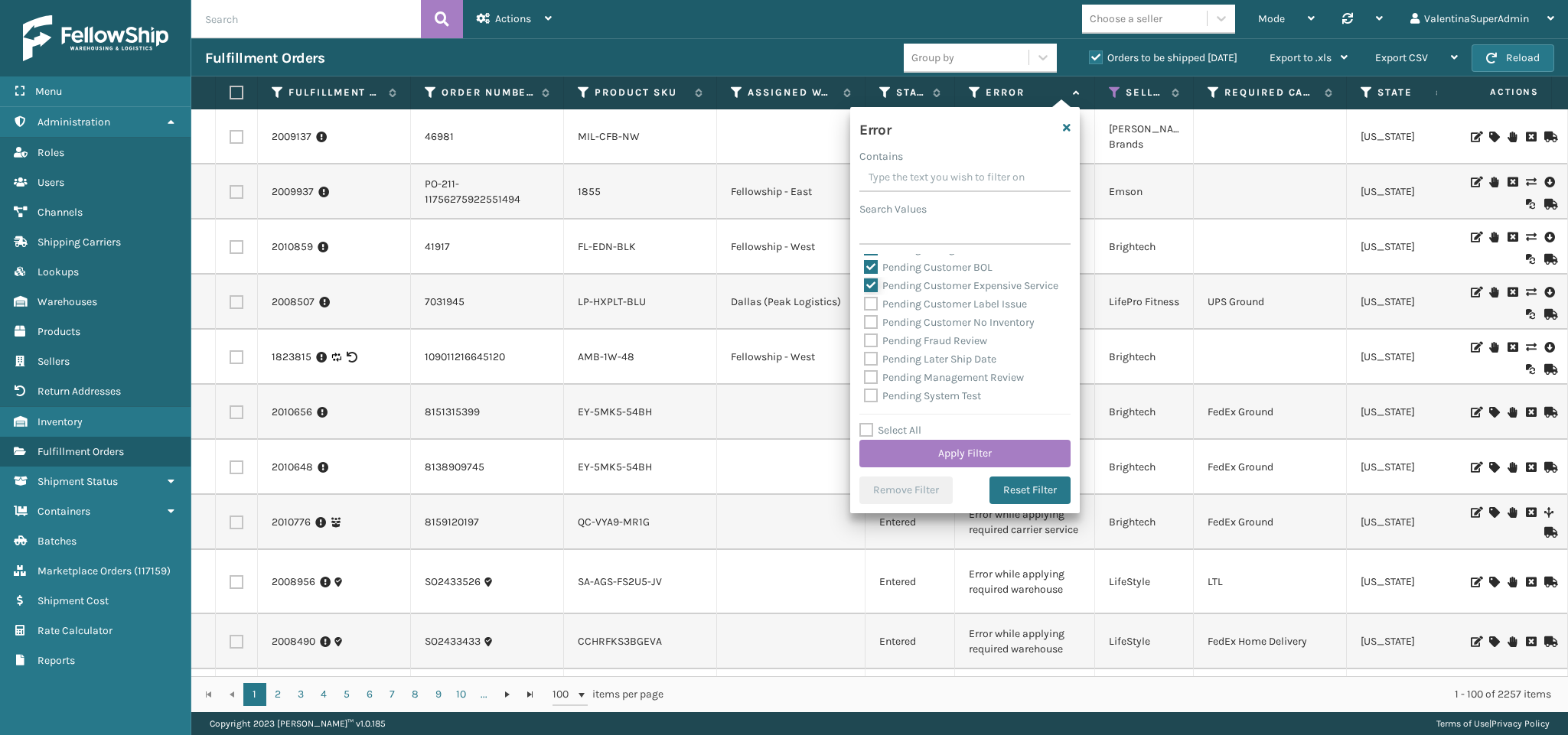
click at [864, 284] on input "Pending Customer Expensive Service" at bounding box center [864, 282] width 1 height 10
checkbox input "false"
click at [886, 265] on label "Pending Customer BOL" at bounding box center [928, 268] width 129 height 13
click at [864, 265] on input "Pending Customer BOL" at bounding box center [864, 264] width 1 height 10
checkbox input "false"
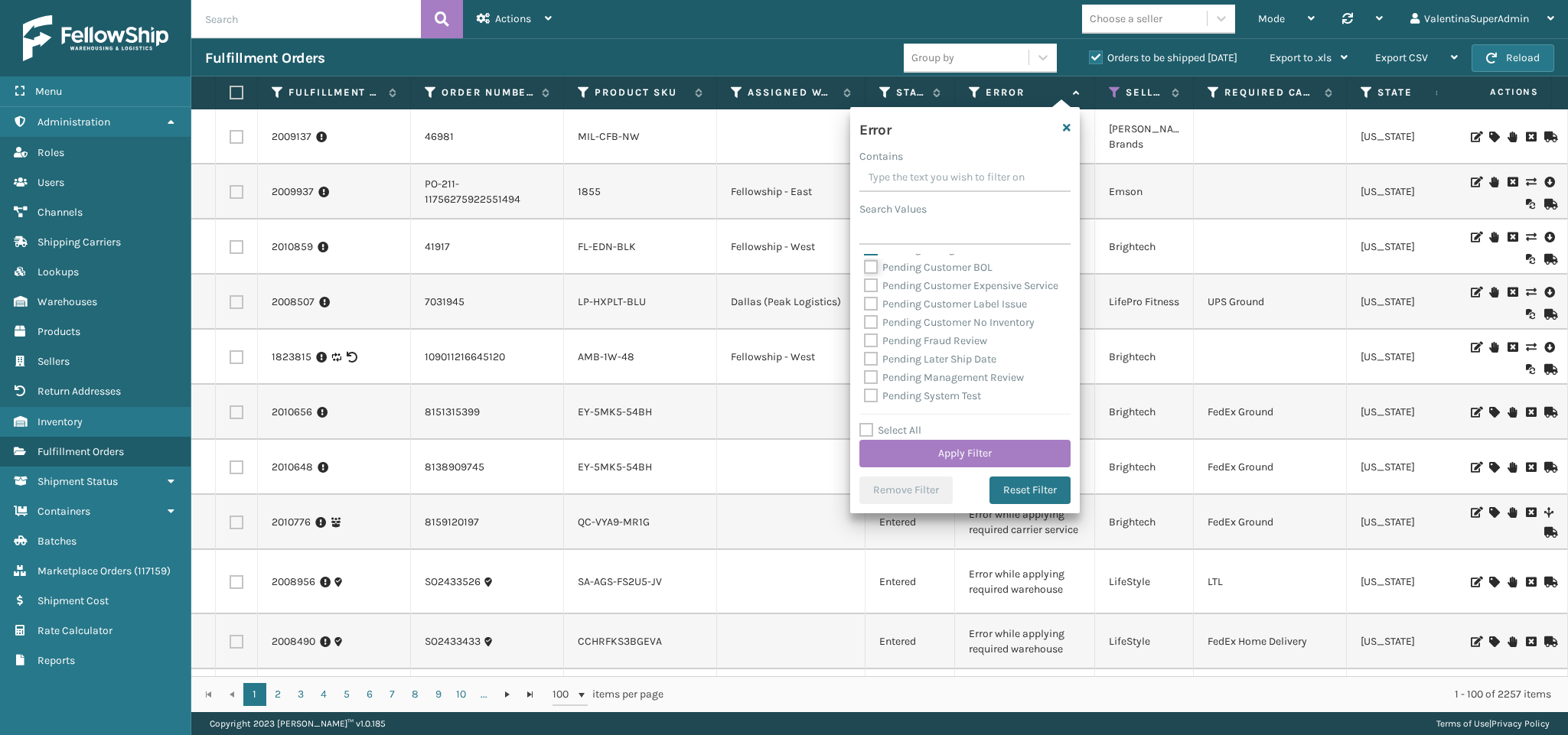
scroll to position [339, 0]
click at [916, 360] on label "Pending Change to Warehouse" at bounding box center [946, 364] width 166 height 13
click at [864, 360] on input "Pending Change to Warehouse" at bounding box center [864, 360] width 1 height 10
checkbox input "false"
click at [907, 343] on label "Pending Change to Service Level" at bounding box center [949, 345] width 172 height 13
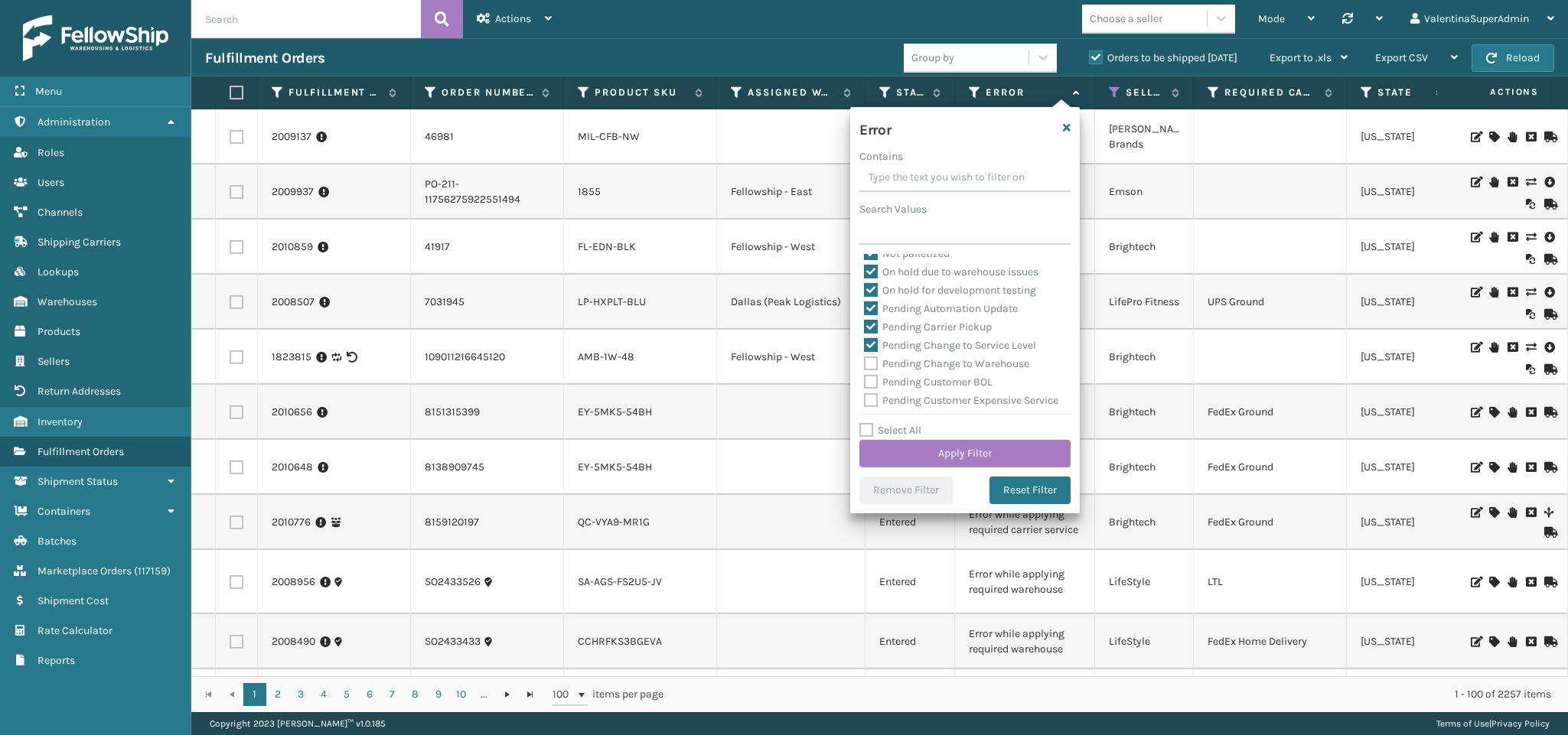
click at [864, 343] on input "Pending Change to Service Level" at bounding box center [864, 342] width 1 height 10
checkbox input "false"
click at [905, 331] on label "Pending Carrier Pickup" at bounding box center [927, 327] width 128 height 13
click at [864, 328] on input "Pending Carrier Pickup" at bounding box center [864, 323] width 1 height 10
checkbox input "false"
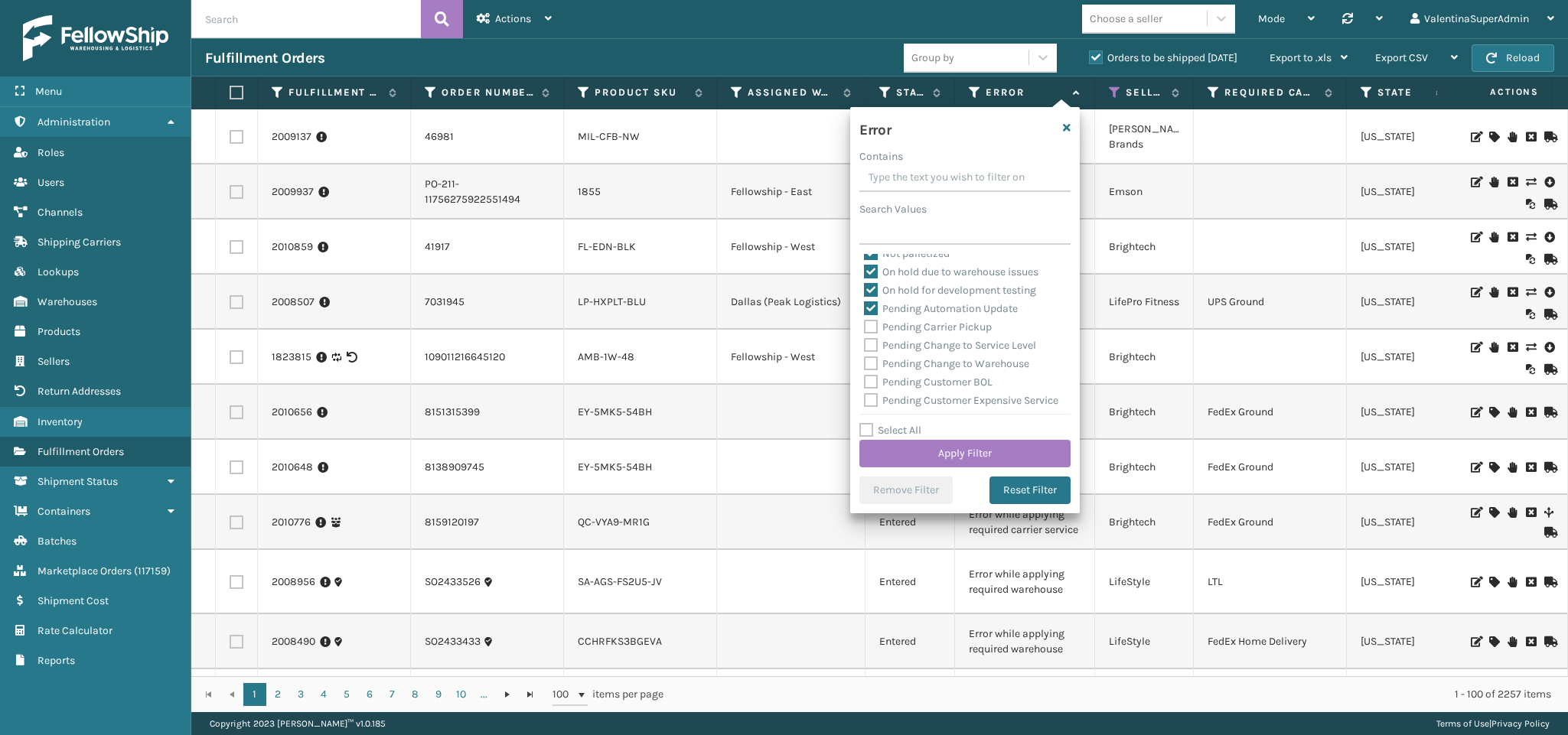
click at [900, 313] on label "Pending Automation Update" at bounding box center [940, 309] width 154 height 13
click at [864, 310] on input "Pending Automation Update" at bounding box center [864, 305] width 1 height 10
checkbox input "false"
drag, startPoint x: 893, startPoint y: 292, endPoint x: 888, endPoint y: 278, distance: 14.9
click at [893, 290] on label "On hold for development testing" at bounding box center [949, 291] width 172 height 13
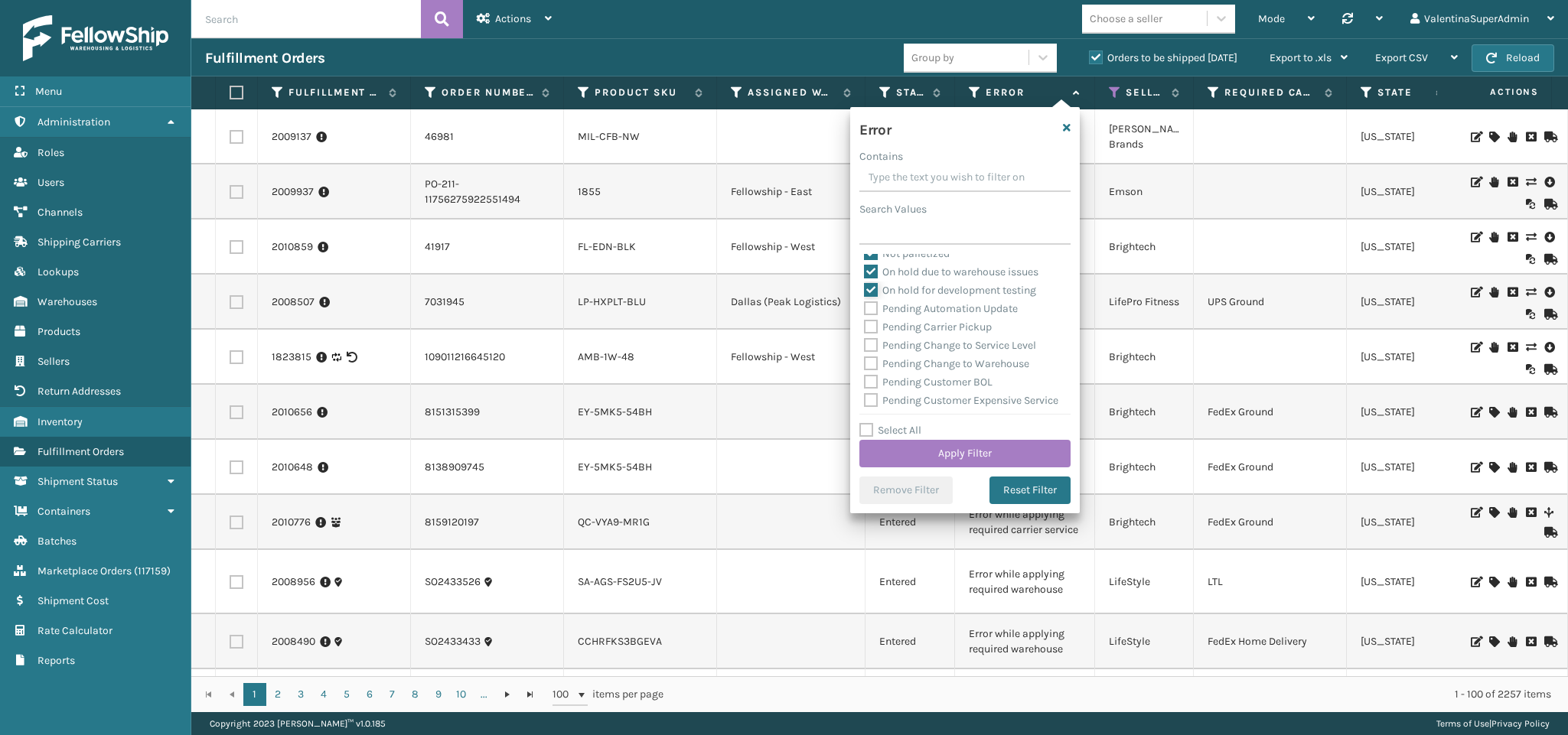
click at [864, 290] on input "On hold for development testing" at bounding box center [864, 287] width 1 height 10
checkbox input "false"
click at [888, 275] on label "On hold due to warehouse issues" at bounding box center [951, 272] width 175 height 13
click at [864, 274] on input "On hold due to warehouse issues" at bounding box center [864, 268] width 1 height 10
checkbox input "false"
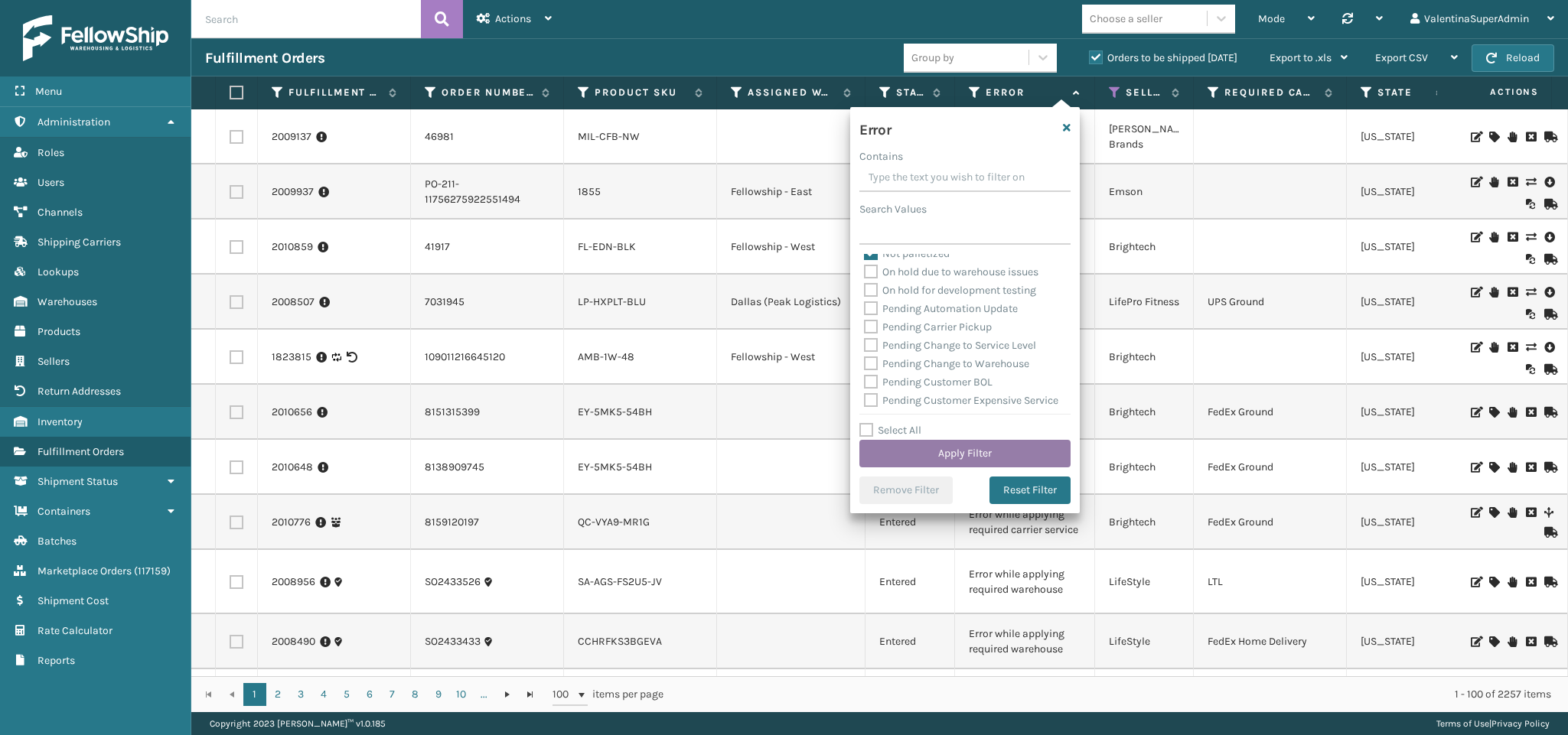
click at [981, 447] on button "Apply Filter" at bounding box center [965, 453] width 211 height 27
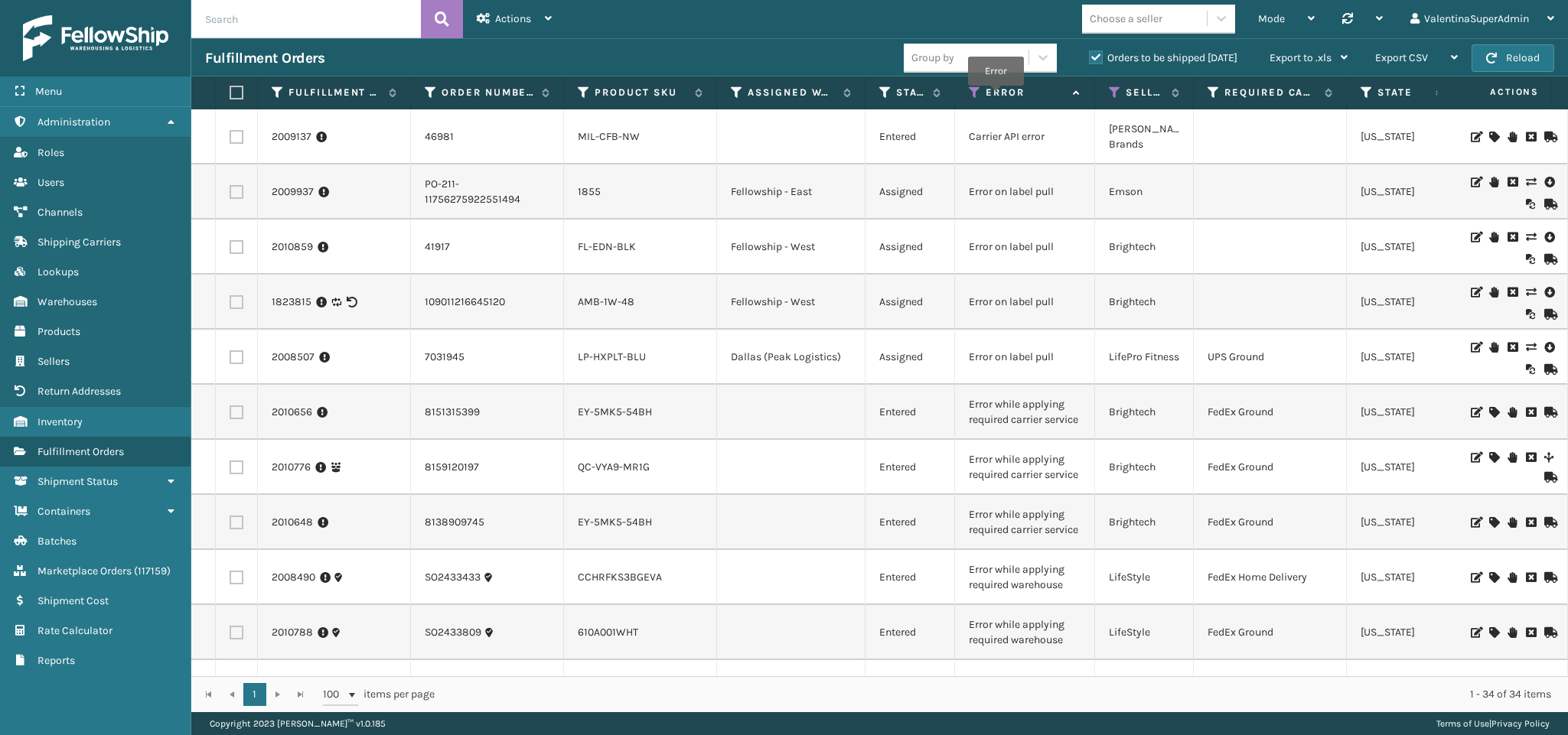
click at [996, 96] on label "Error" at bounding box center [1025, 92] width 80 height 14
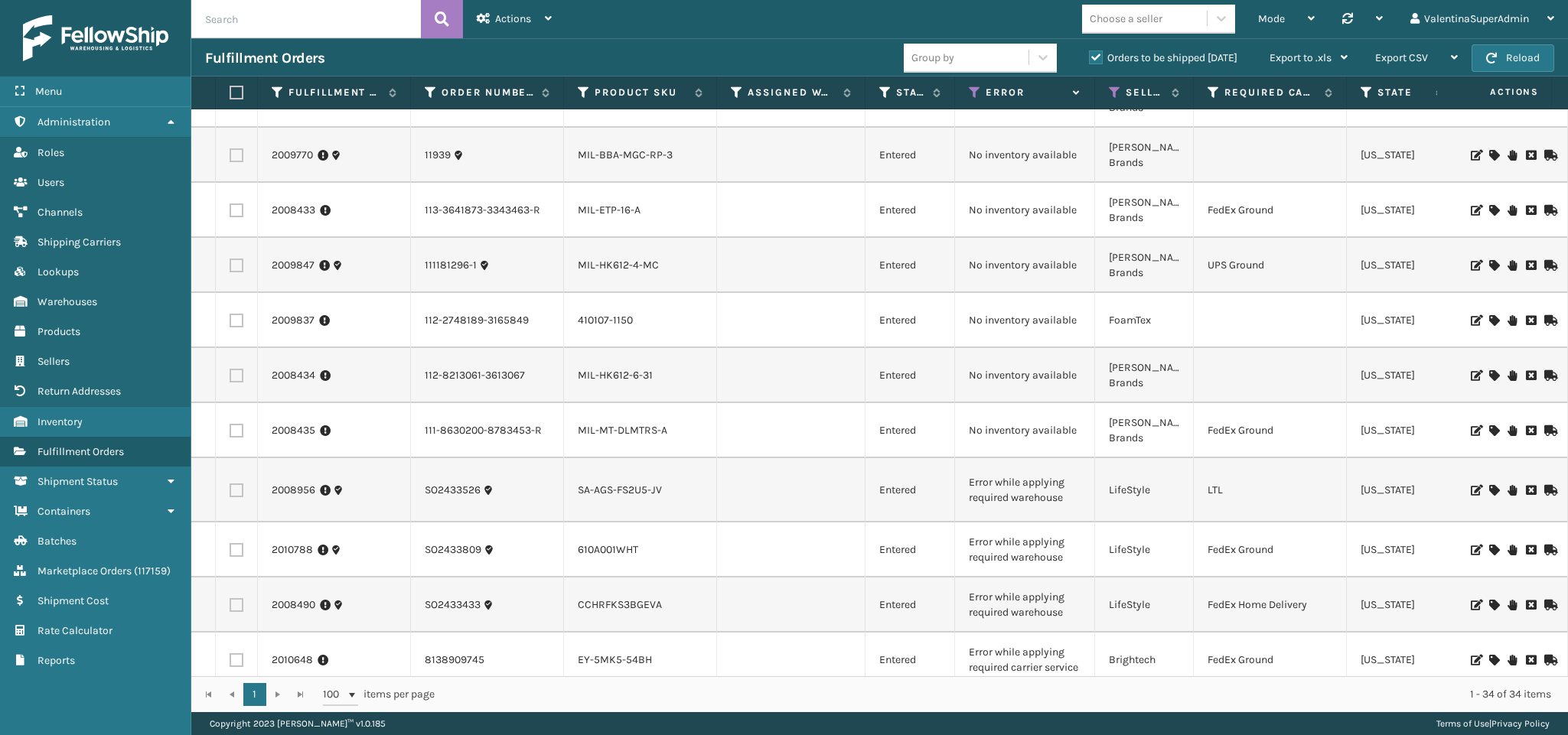
scroll to position [1352, 0]
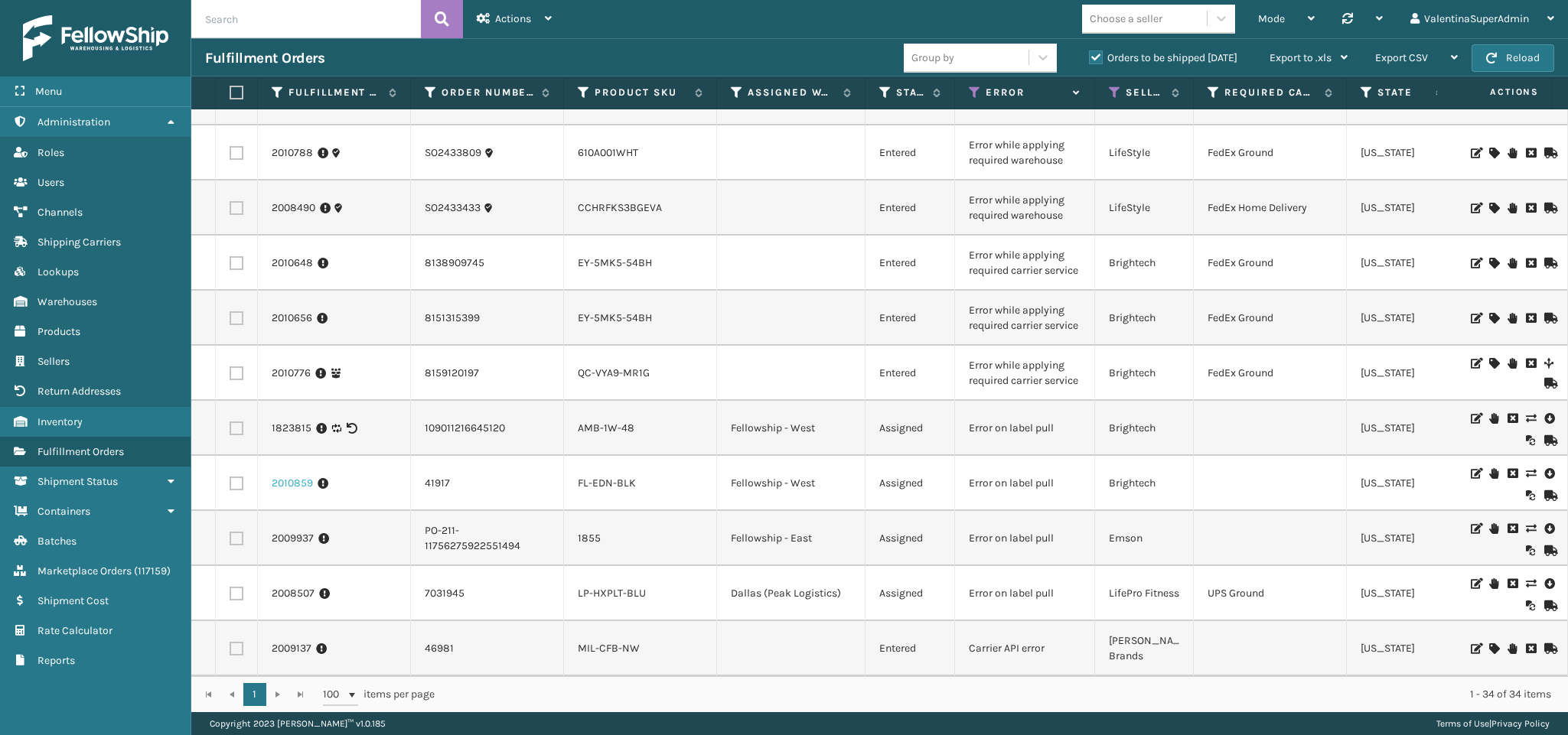
click at [298, 476] on link "2010859" at bounding box center [293, 484] width 41 height 16
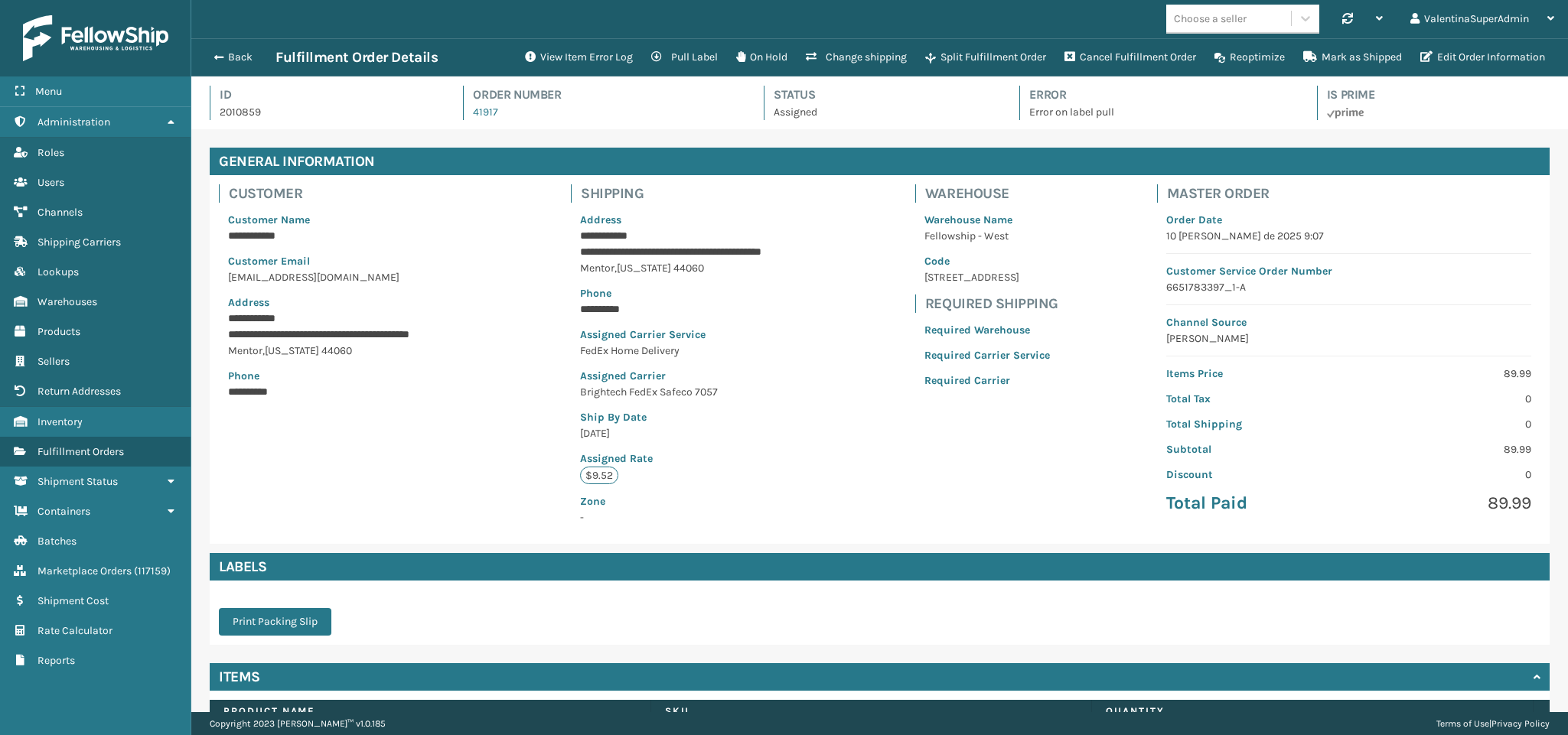
scroll to position [37, 1378]
click at [560, 42] on button "View Item Error Log" at bounding box center [578, 57] width 126 height 30
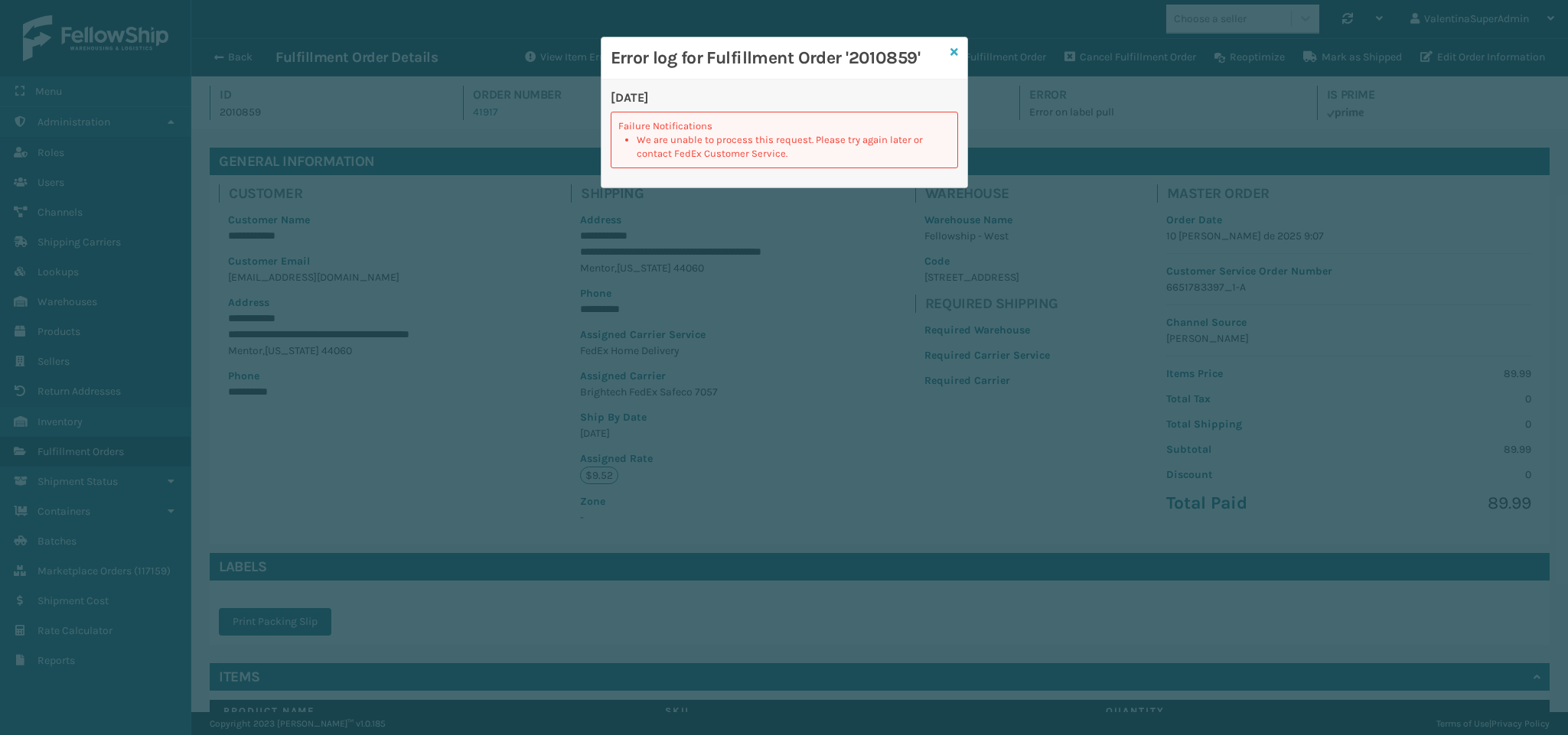
click at [953, 50] on icon at bounding box center [953, 52] width 7 height 11
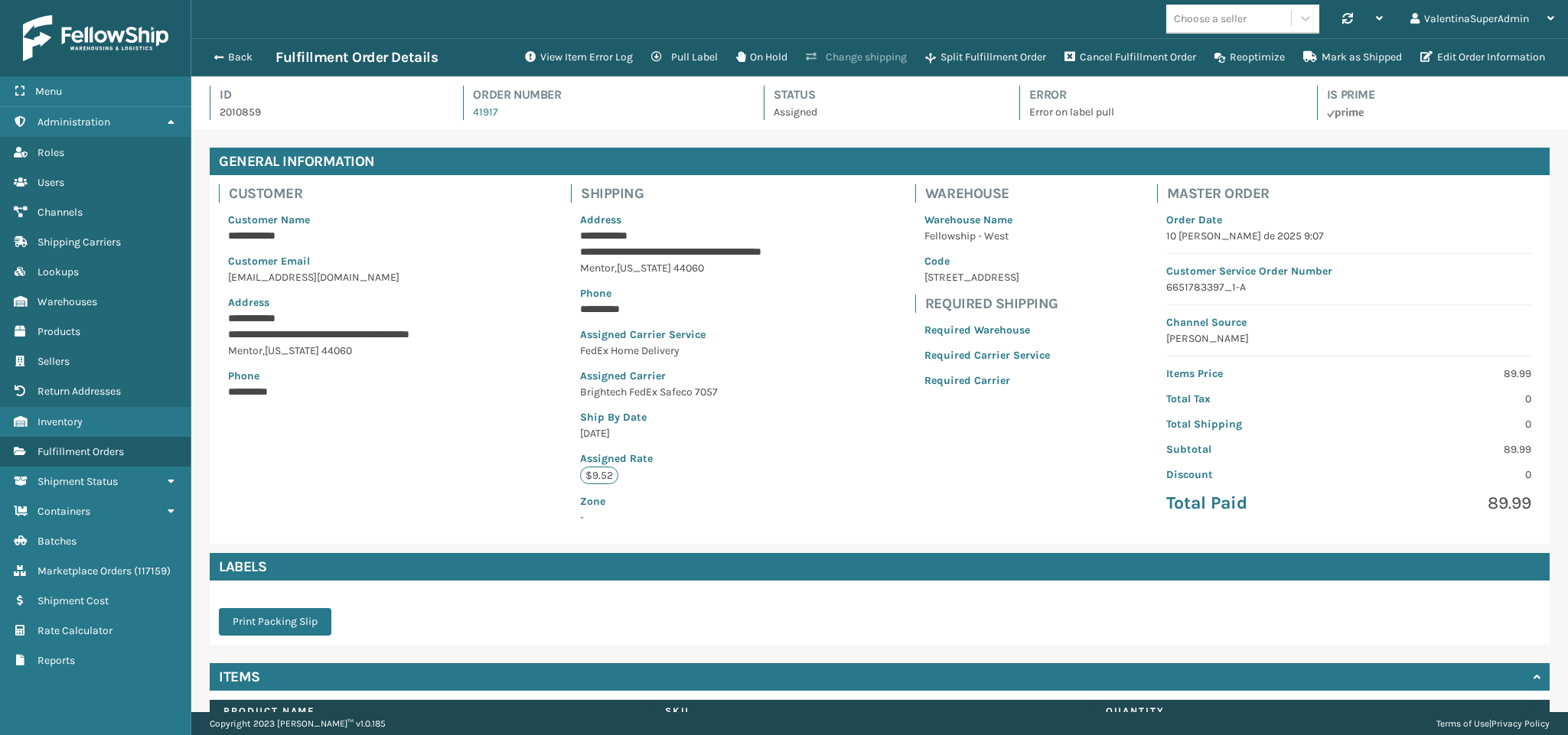
click at [816, 55] on button "Change shipping" at bounding box center [856, 57] width 119 height 30
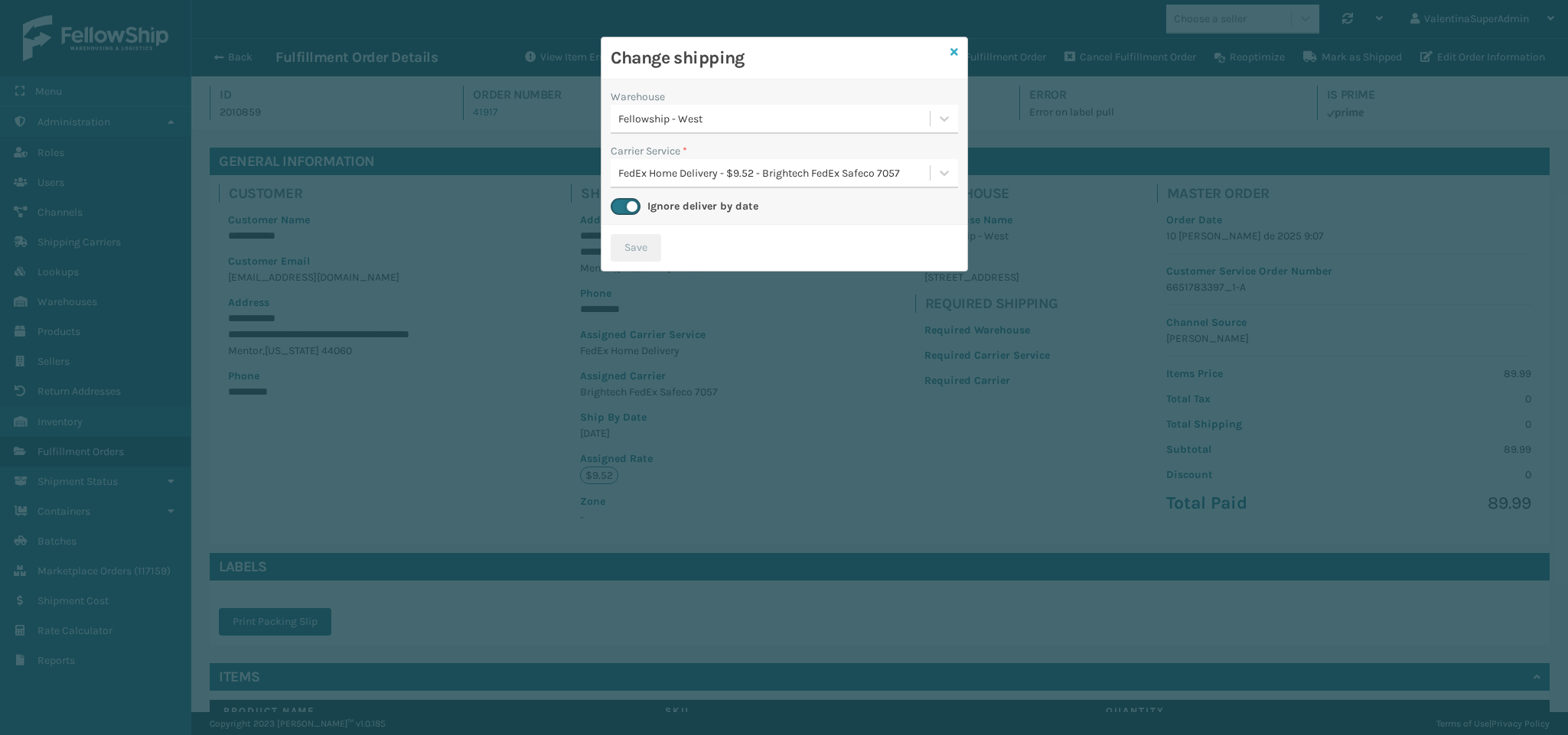
click at [951, 50] on icon at bounding box center [953, 52] width 7 height 11
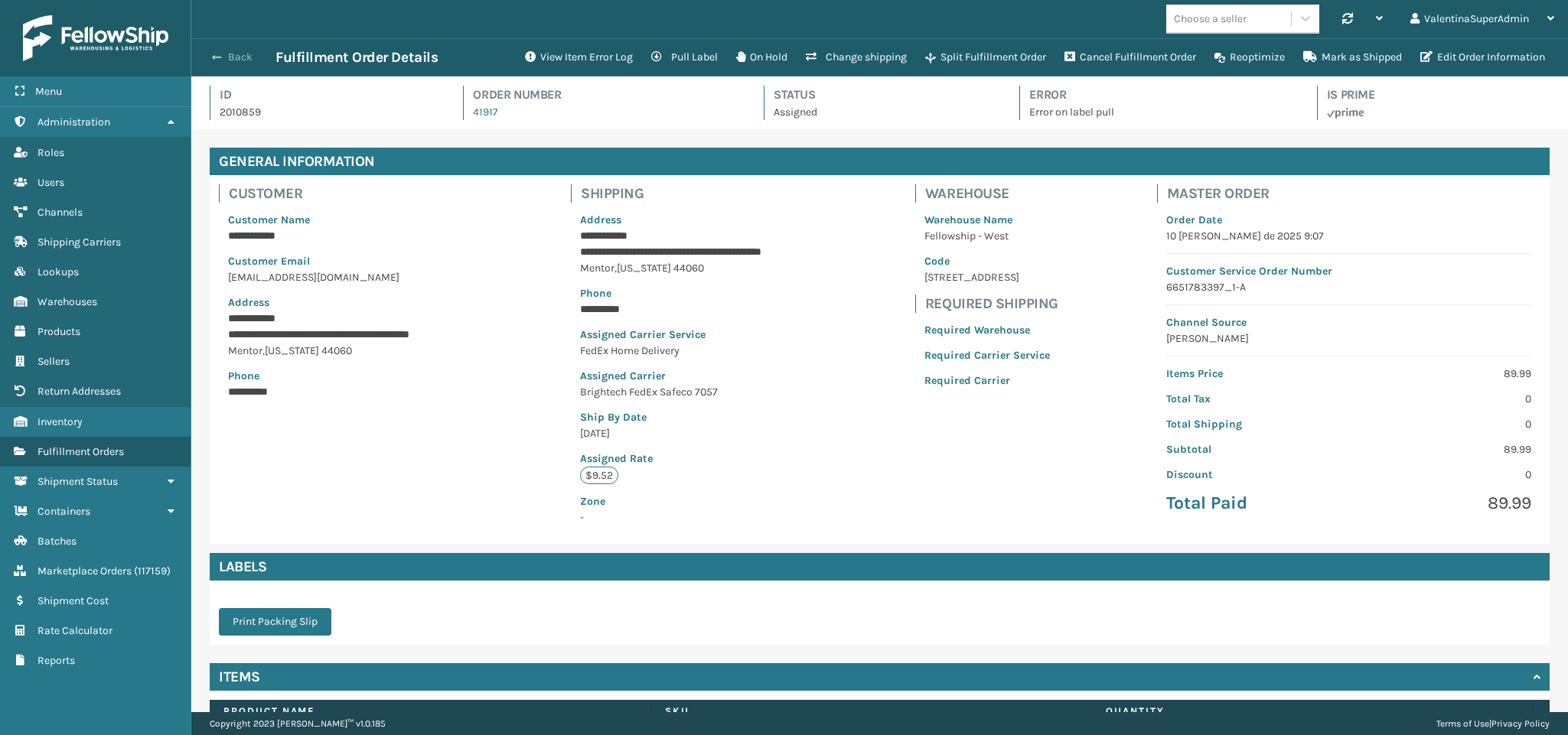
click at [228, 60] on button "Back" at bounding box center [240, 57] width 70 height 14
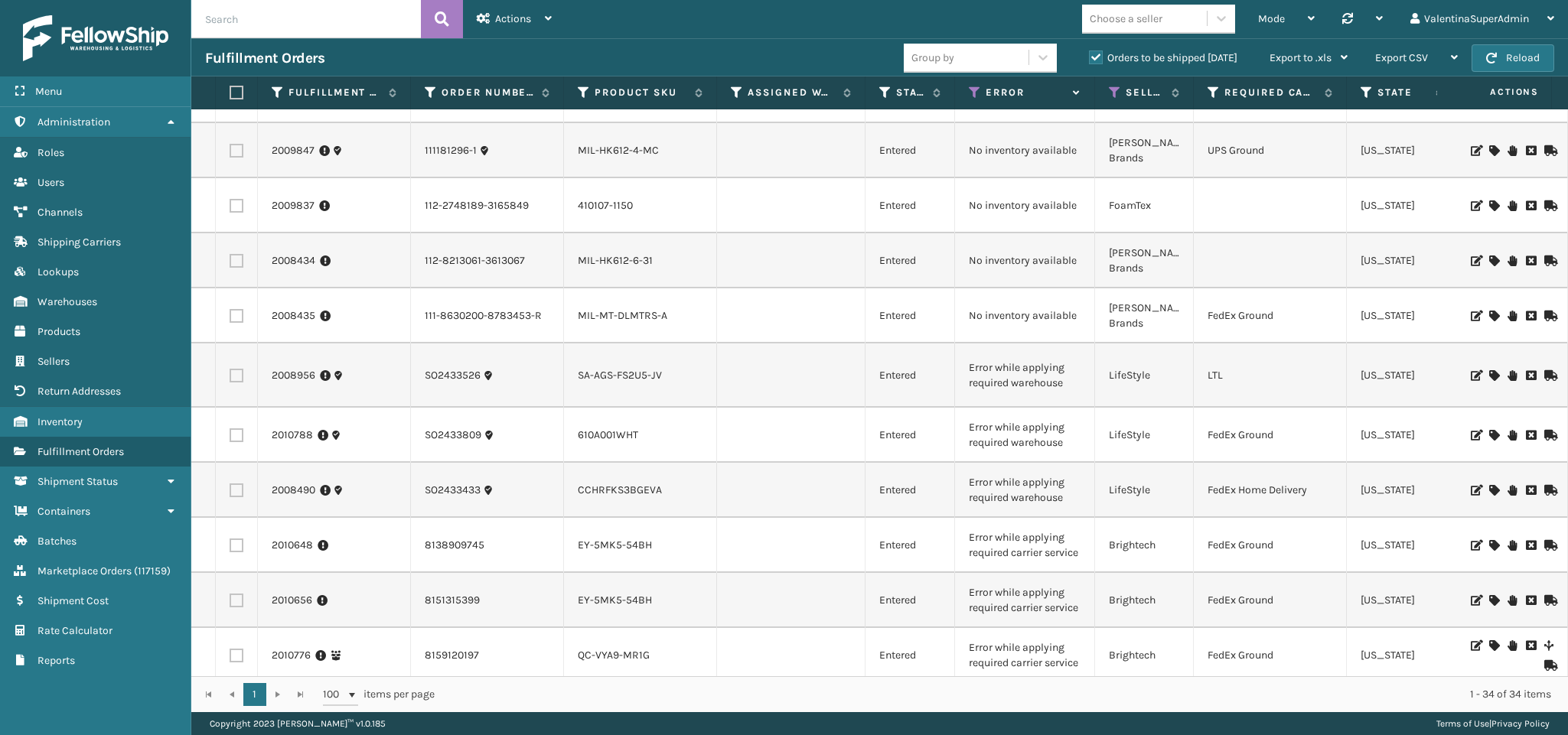
scroll to position [1352, 0]
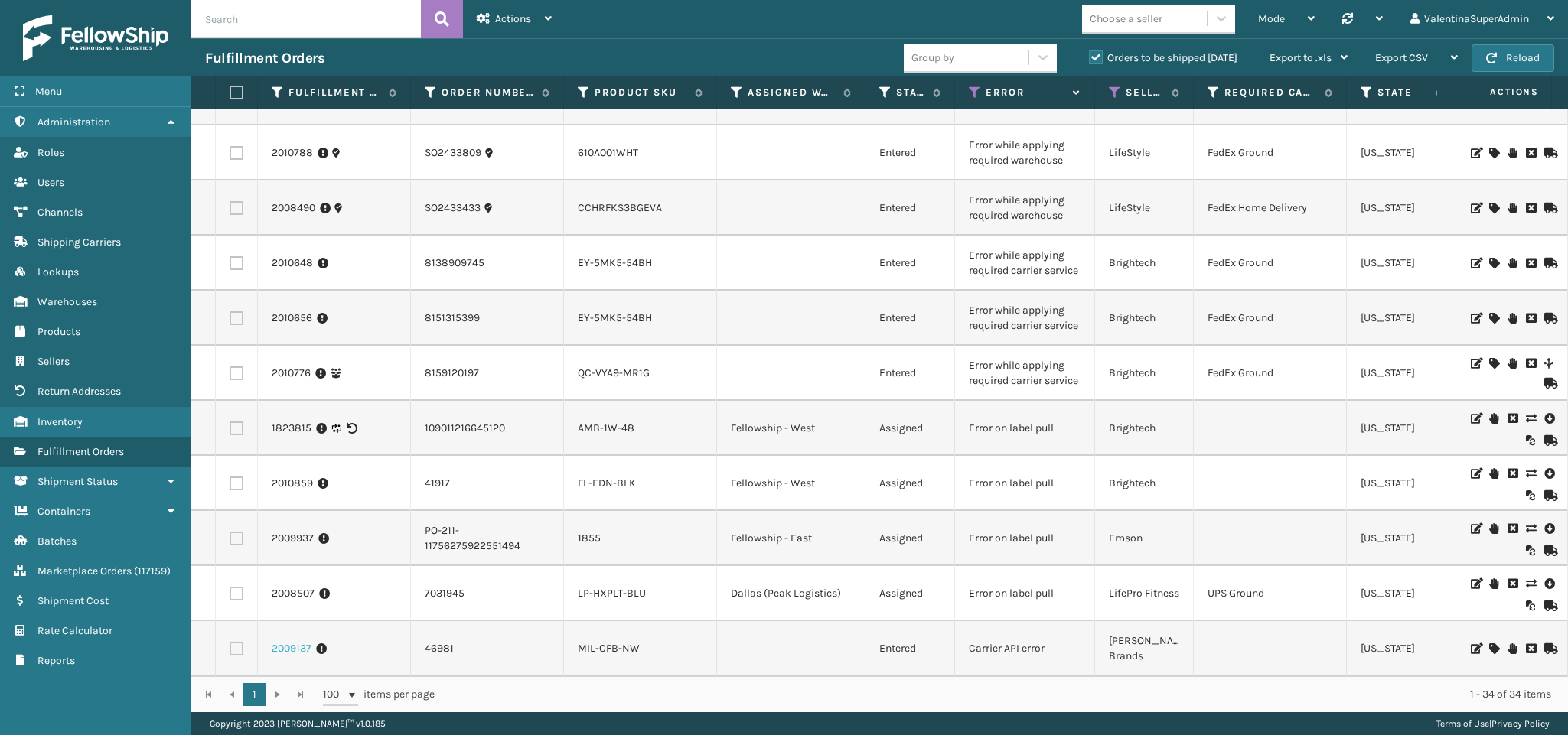
click at [297, 641] on link "2009137" at bounding box center [292, 648] width 40 height 16
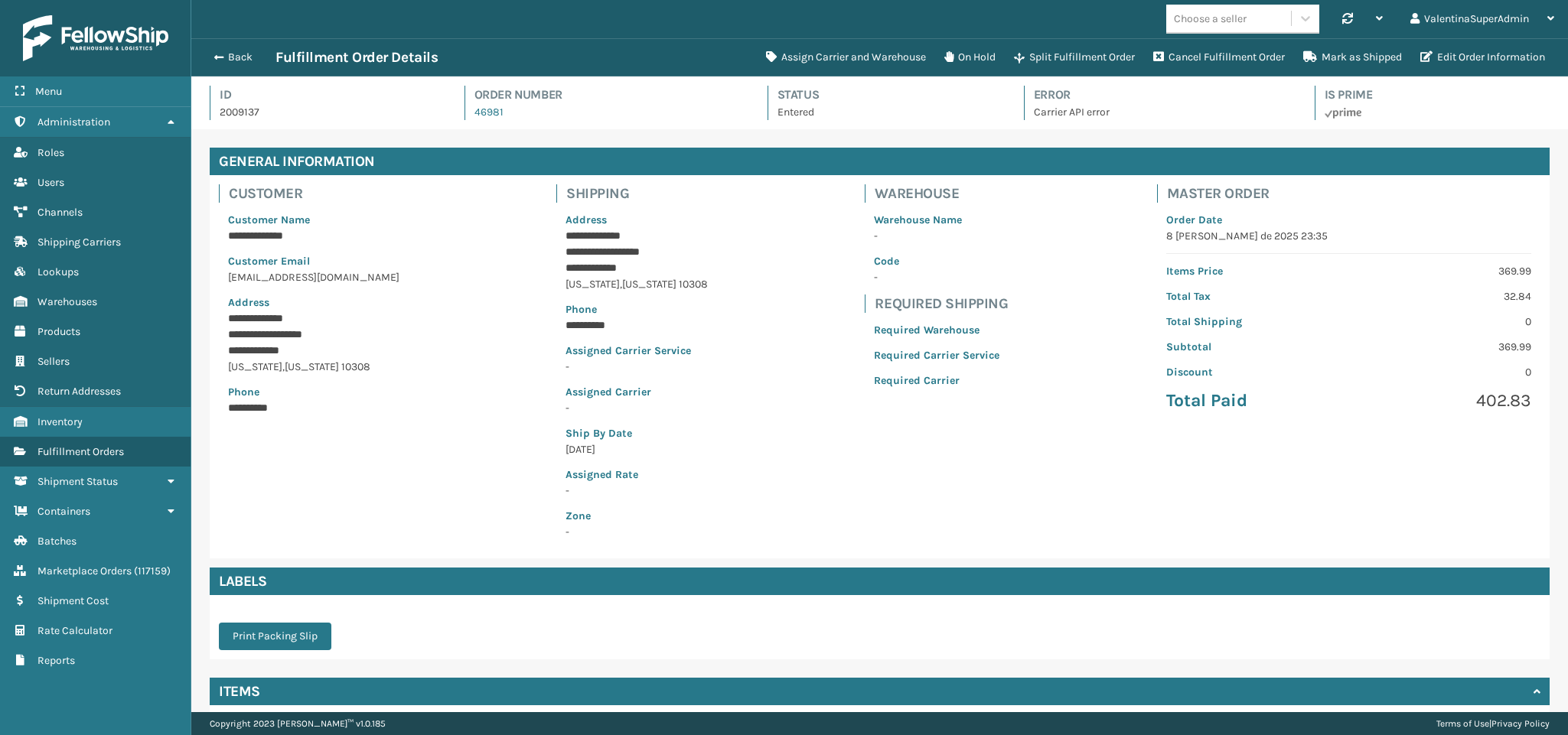
scroll to position [37, 1378]
click at [825, 55] on button "Assign Carrier and Warehouse" at bounding box center [845, 57] width 178 height 30
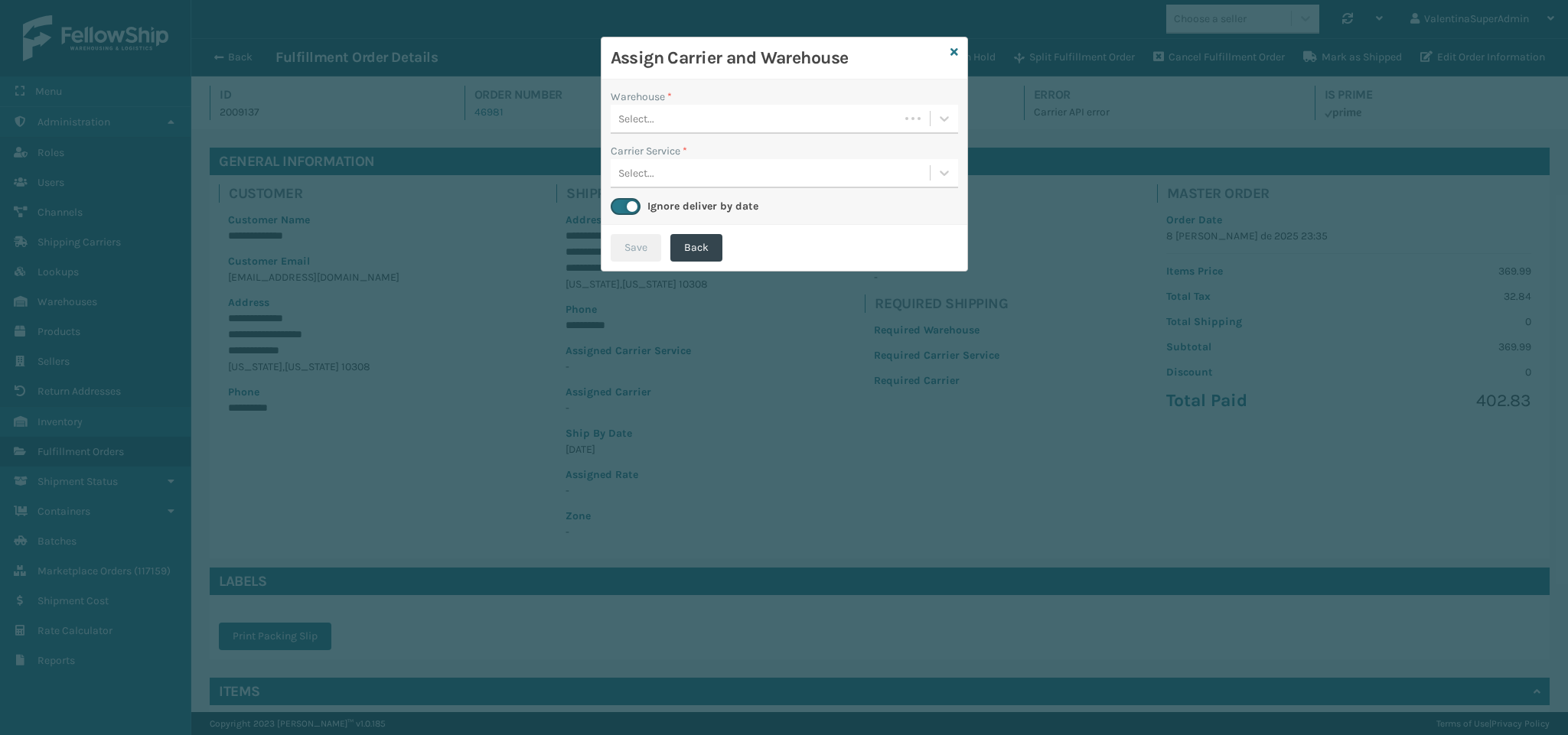
click at [761, 135] on div "Warehouse * Select... Carrier Service * Select... Ignore deliver by date" at bounding box center [784, 152] width 366 height 145
click at [751, 123] on div "Select..." at bounding box center [755, 119] width 288 height 26
click at [950, 56] on icon at bounding box center [953, 52] width 7 height 11
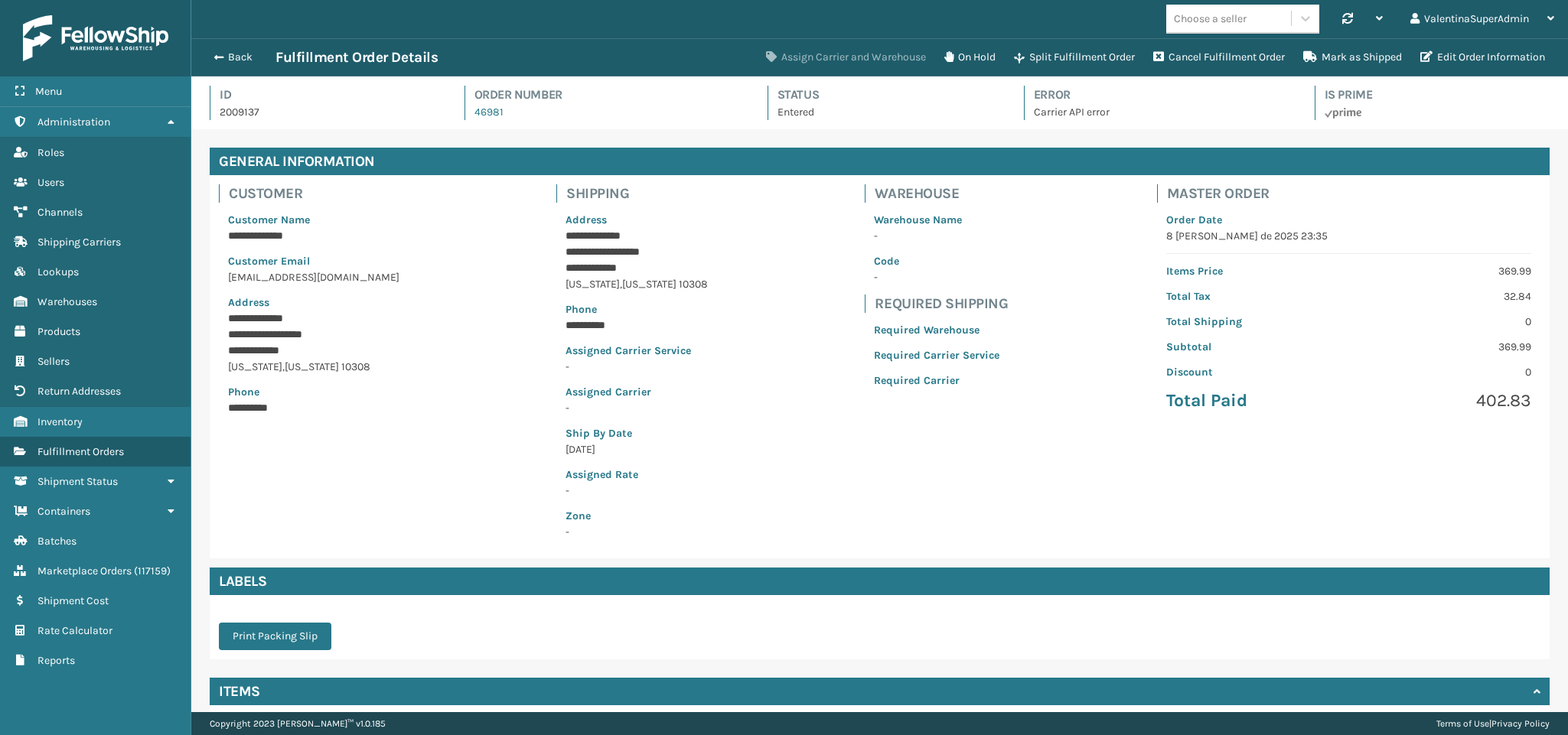
click at [794, 56] on button "Assign Carrier and Warehouse" at bounding box center [845, 57] width 178 height 30
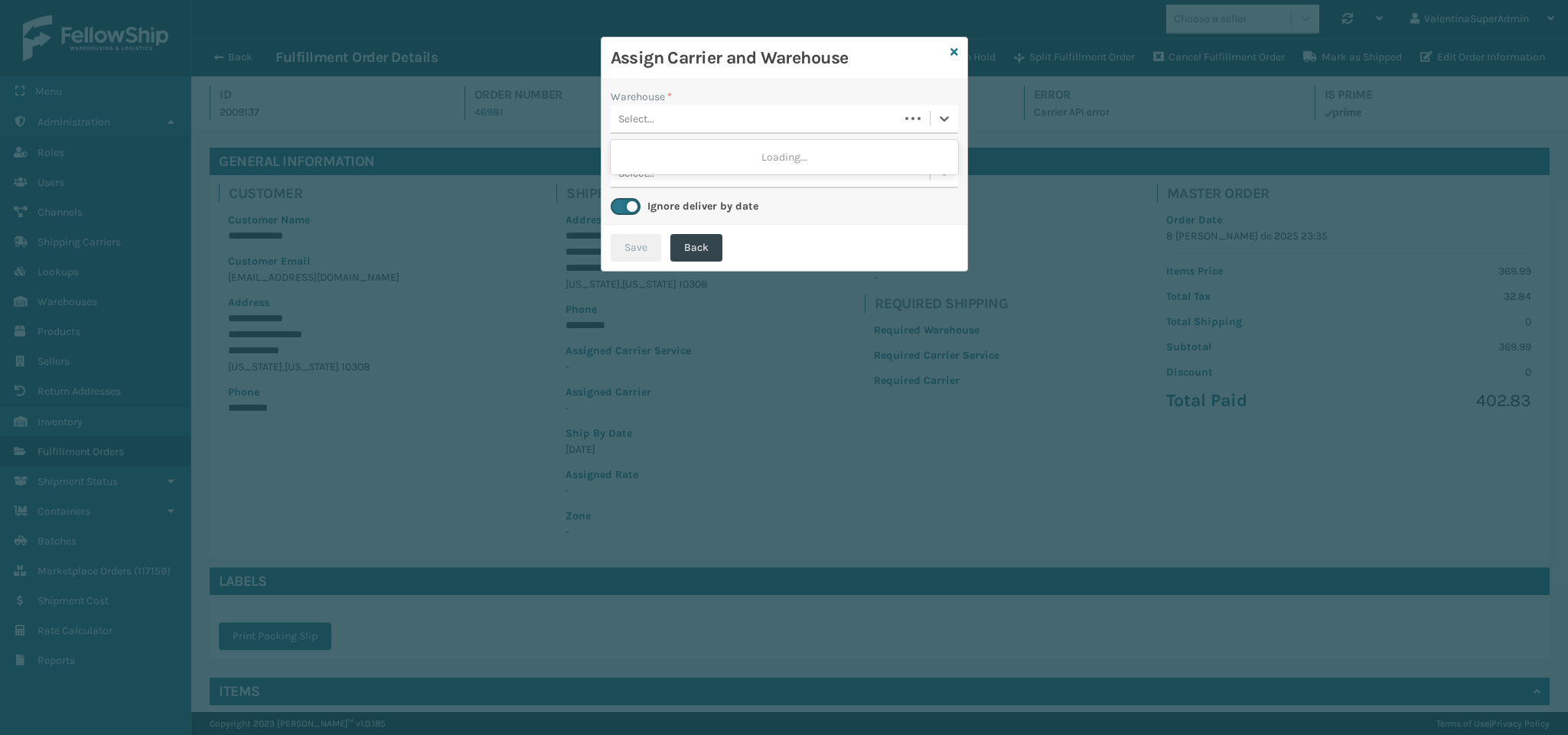
click at [714, 126] on div "Select..." at bounding box center [755, 119] width 288 height 26
click at [766, 113] on div "Select..." at bounding box center [770, 119] width 319 height 26
click at [766, 111] on div "Select..." at bounding box center [770, 119] width 319 height 26
click at [820, 101] on div "Warehouse *" at bounding box center [784, 97] width 348 height 16
click at [783, 110] on div "Select..." at bounding box center [770, 119] width 319 height 26
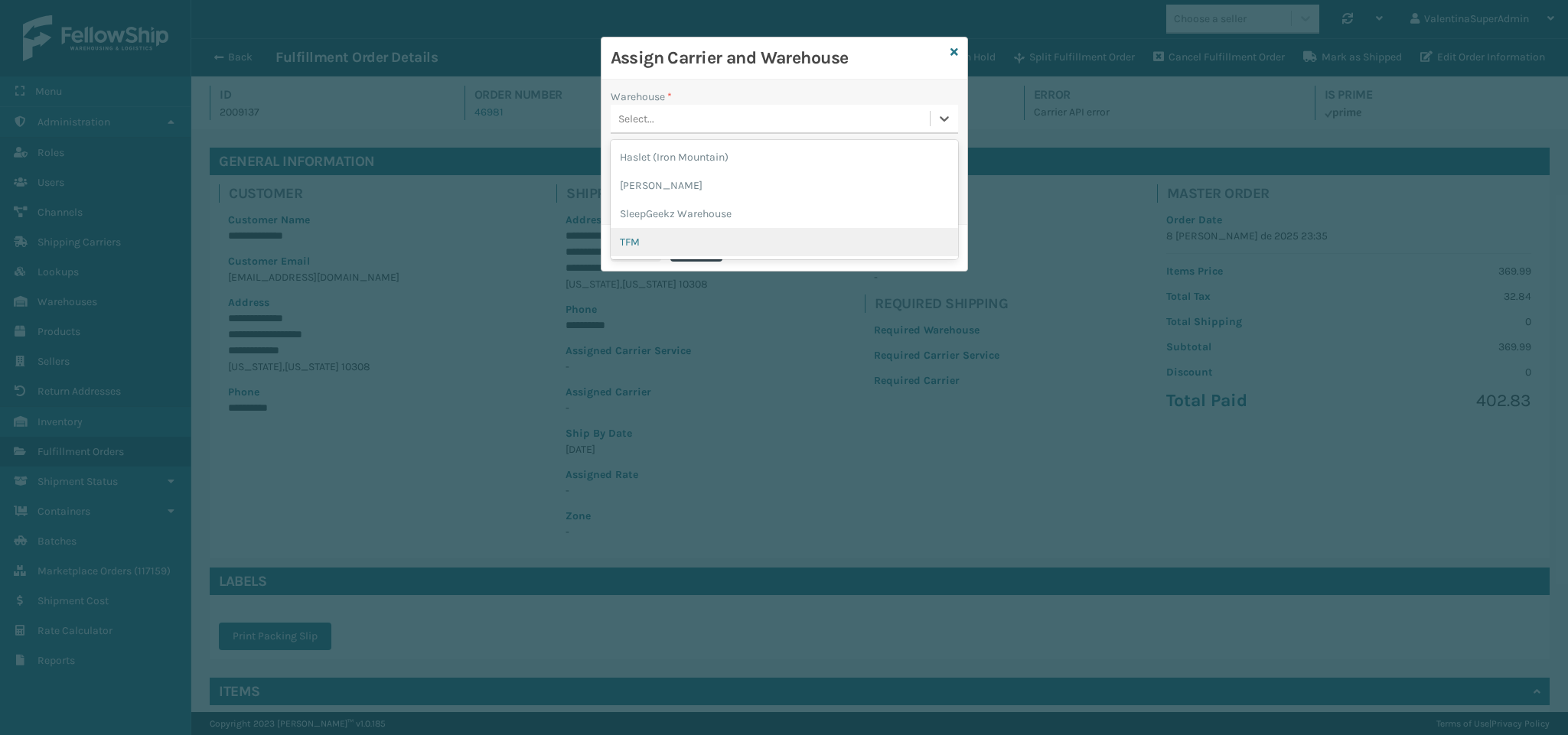
click at [669, 231] on div "TFM" at bounding box center [784, 242] width 348 height 28
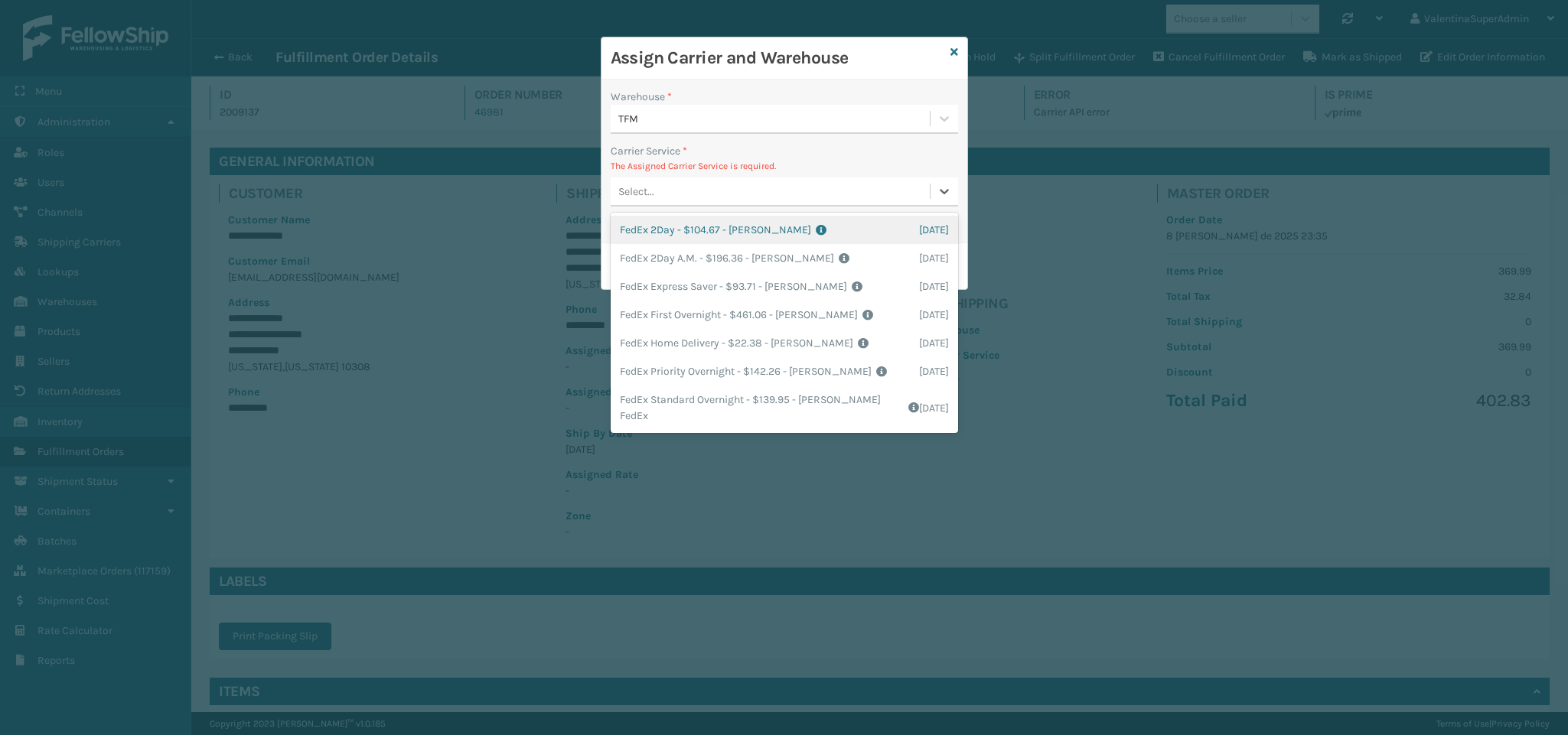
click at [687, 193] on div "Select..." at bounding box center [770, 191] width 319 height 26
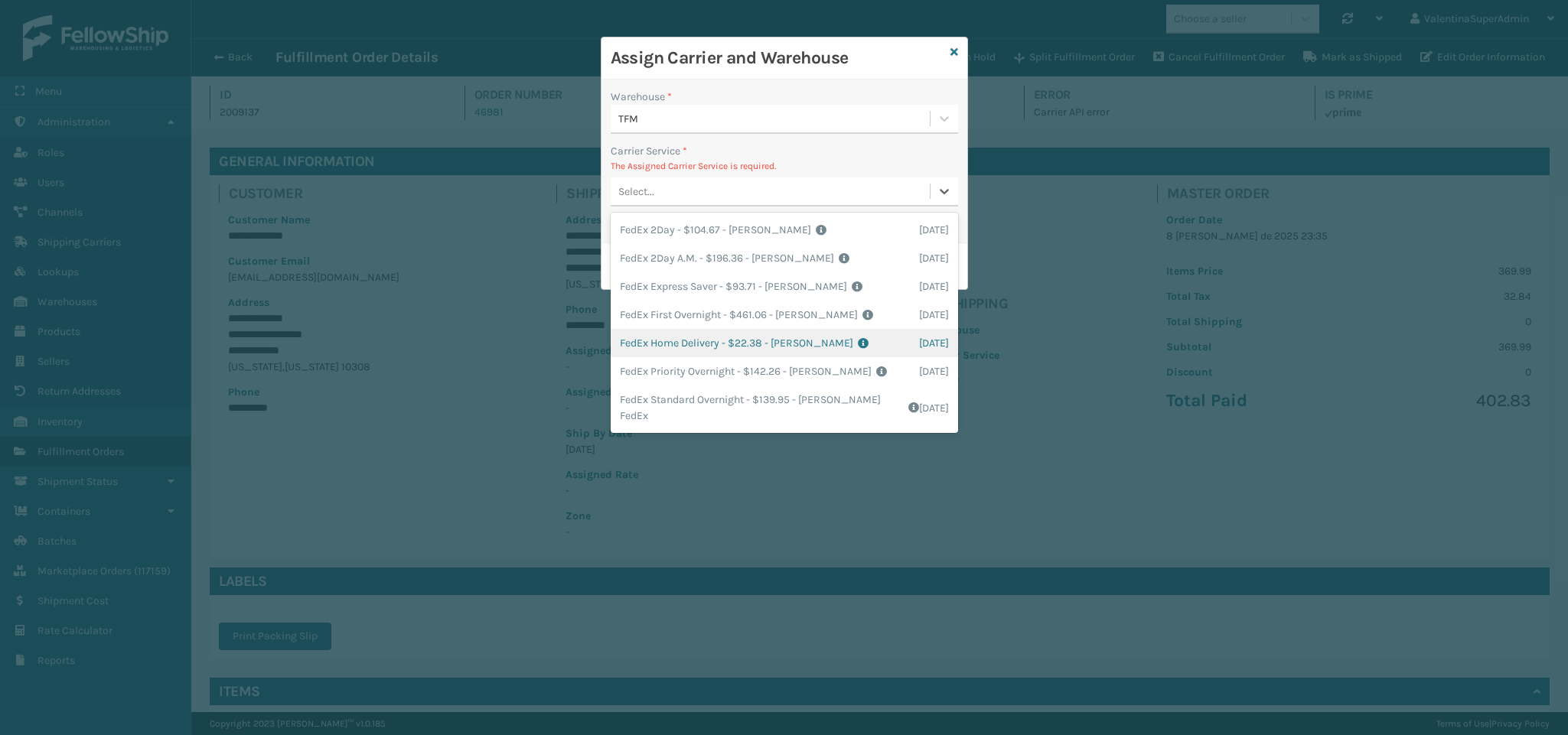
click at [783, 338] on div "FedEx Home Delivery - $22.38 - [PERSON_NAME] FedEx Shipping Cost $19.63 Surplus…" at bounding box center [784, 343] width 348 height 28
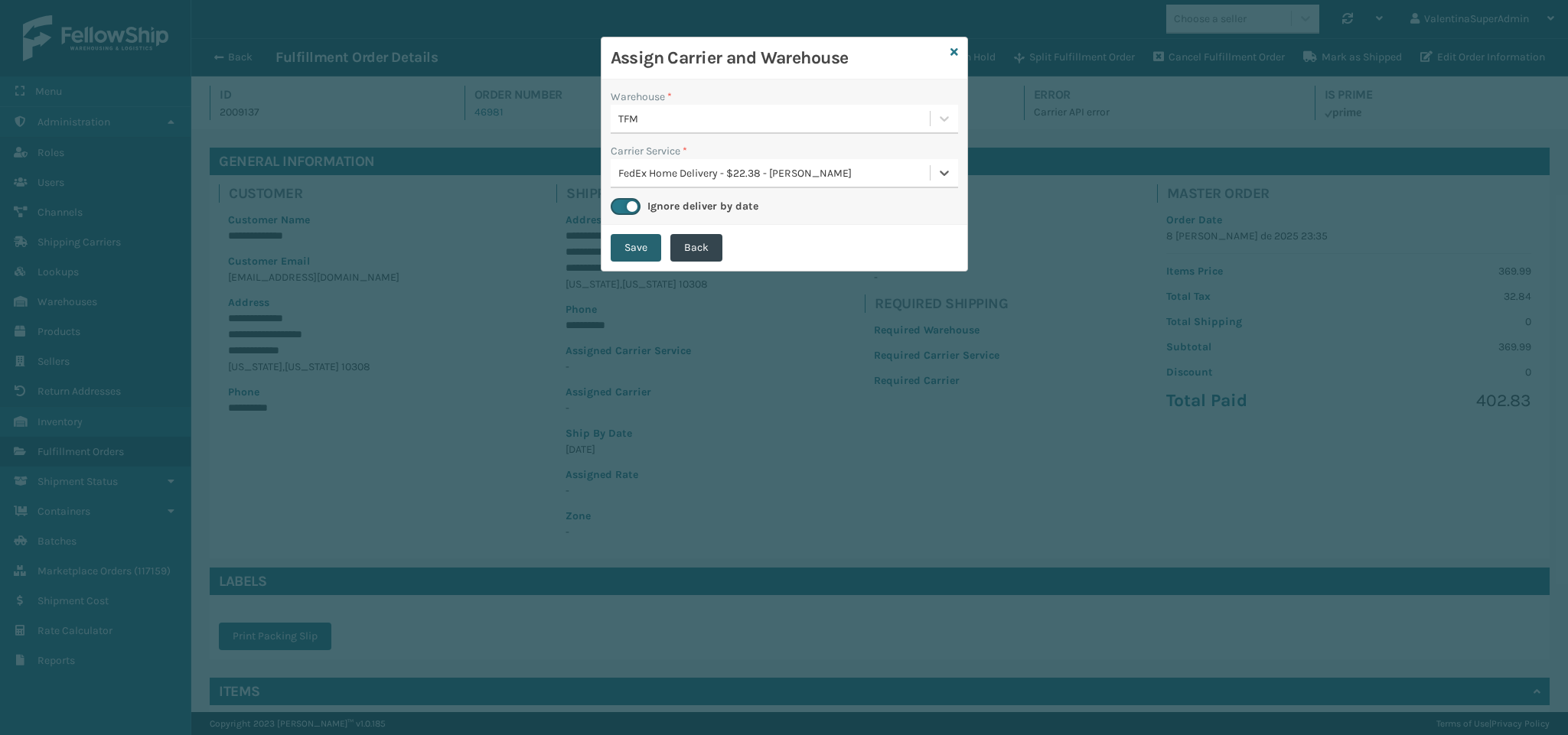
click at [636, 246] on button "Save" at bounding box center [635, 247] width 50 height 27
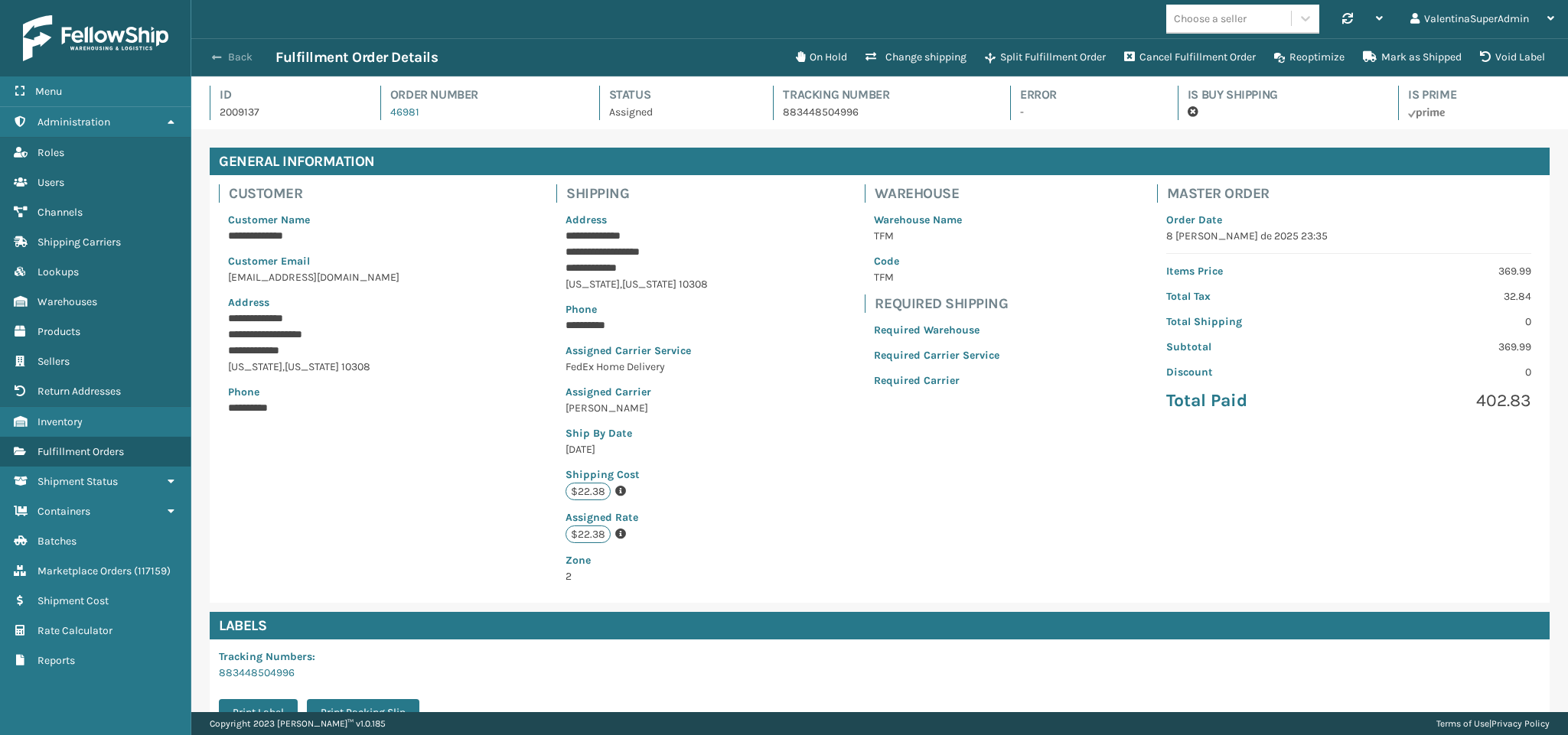
click at [234, 55] on button "Back" at bounding box center [240, 57] width 70 height 14
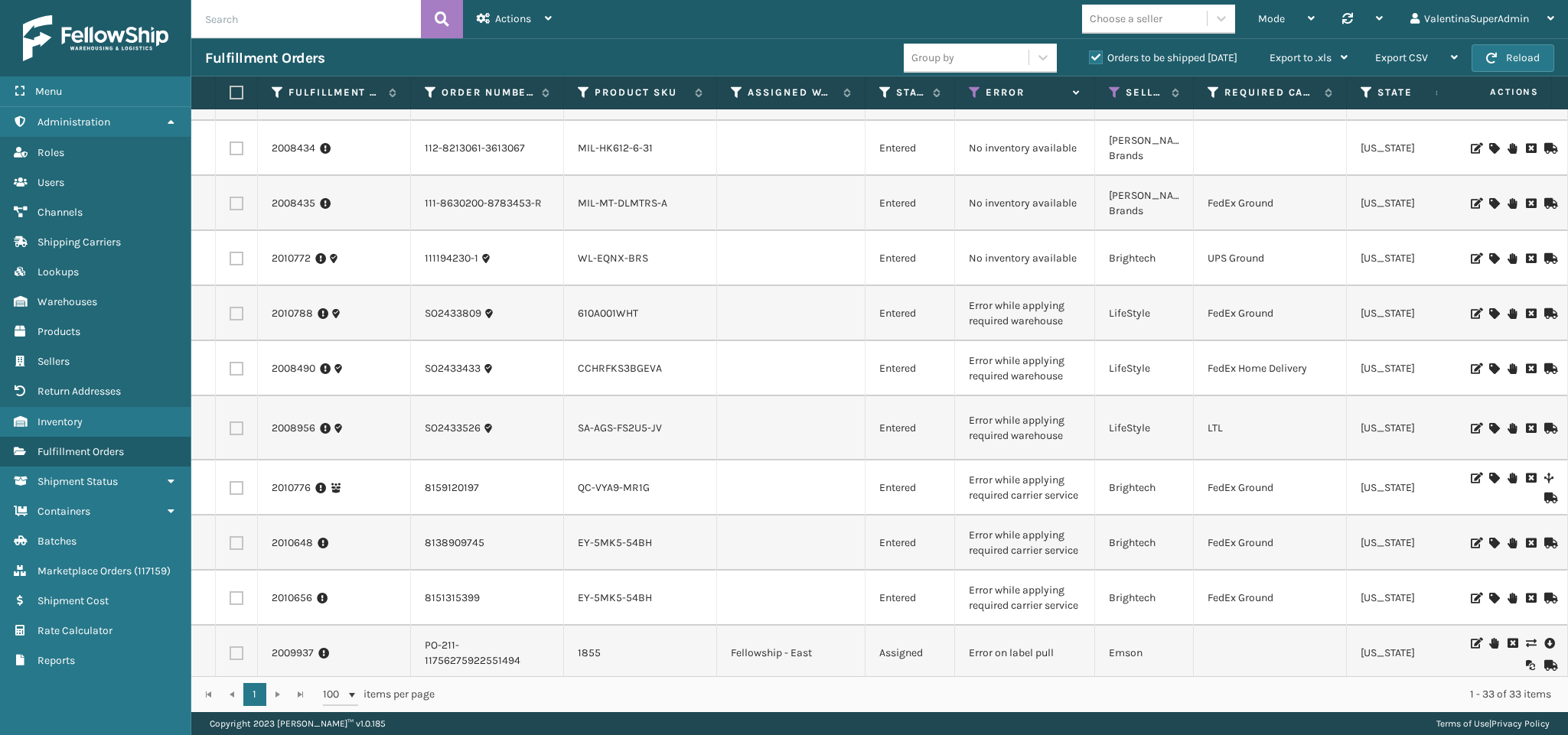
scroll to position [1148, 0]
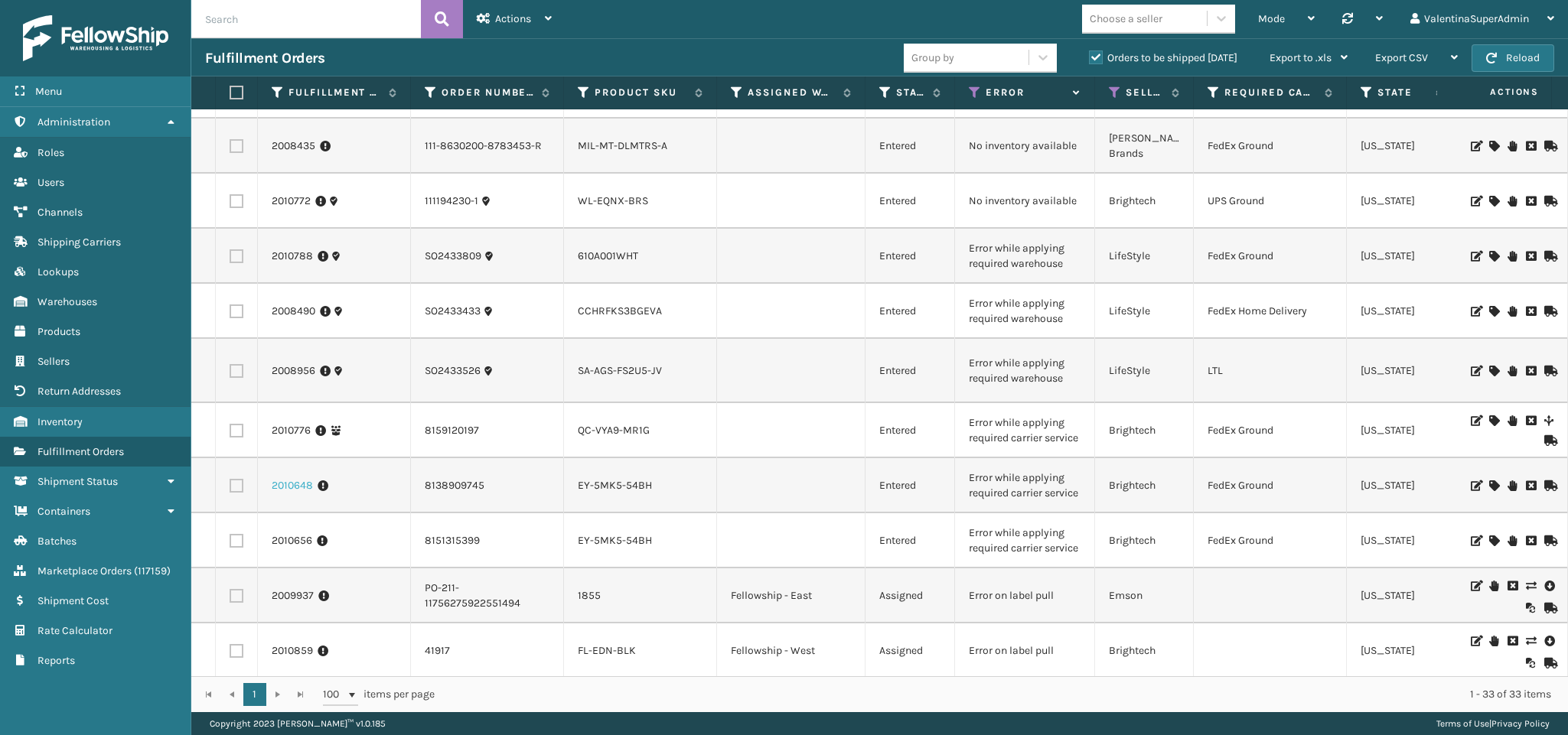
click at [306, 492] on link "2010648" at bounding box center [293, 485] width 41 height 16
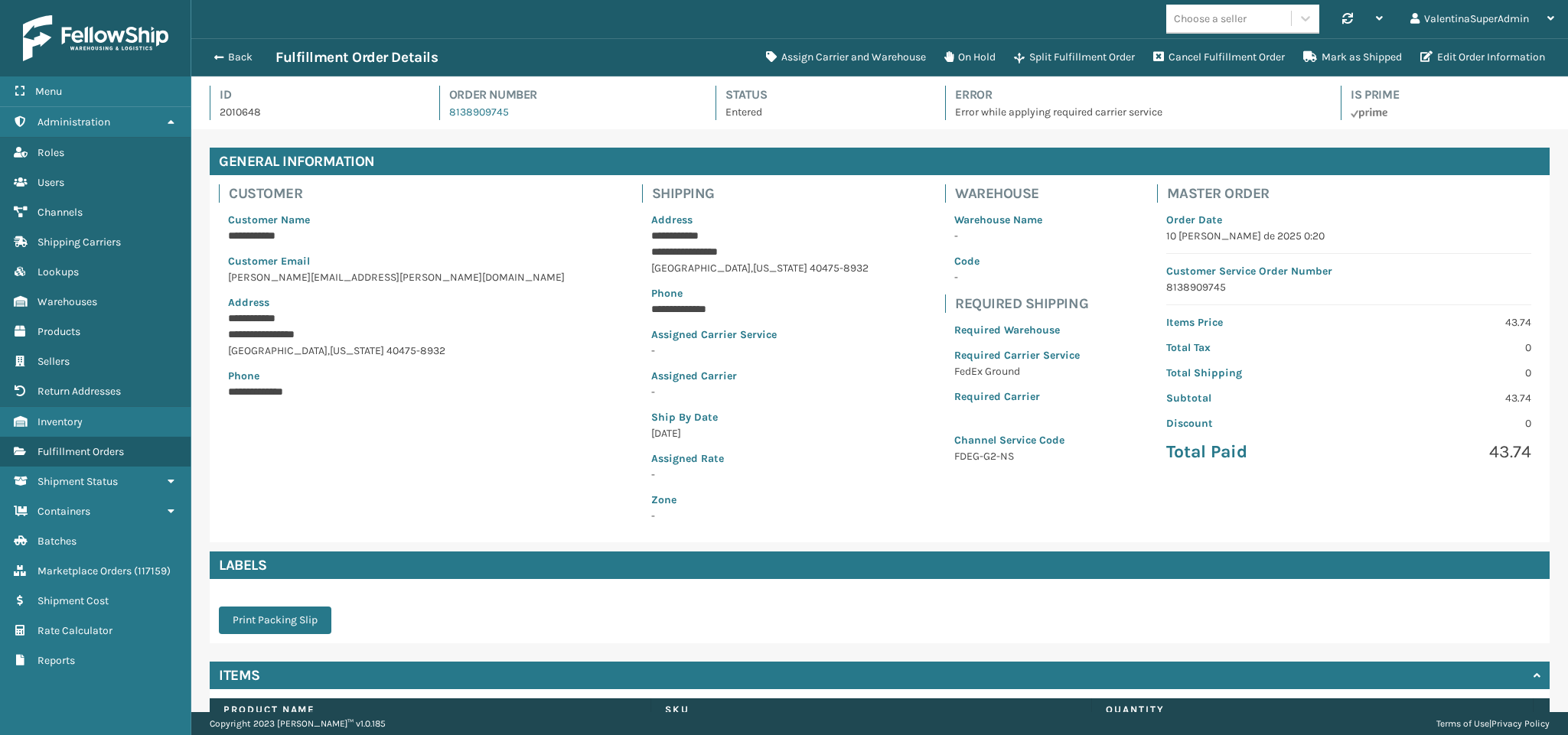
scroll to position [37, 1378]
